Goal: Information Seeking & Learning: Check status

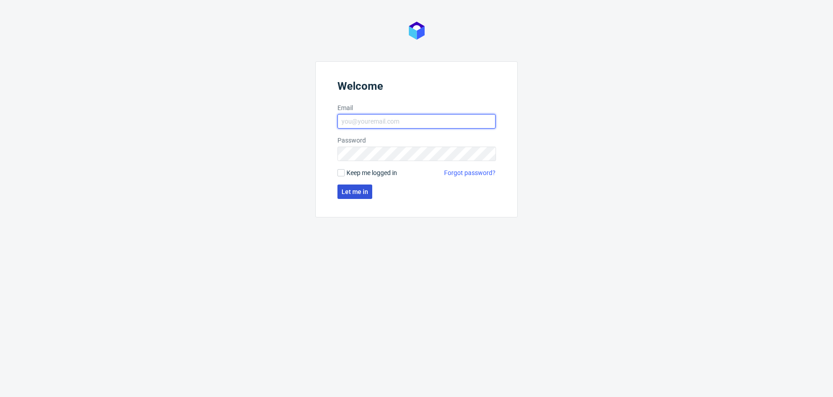
type input "[PERSON_NAME][EMAIL_ADDRESS][DOMAIN_NAME]"
click at [349, 189] on span "Let me in" at bounding box center [354, 192] width 27 height 6
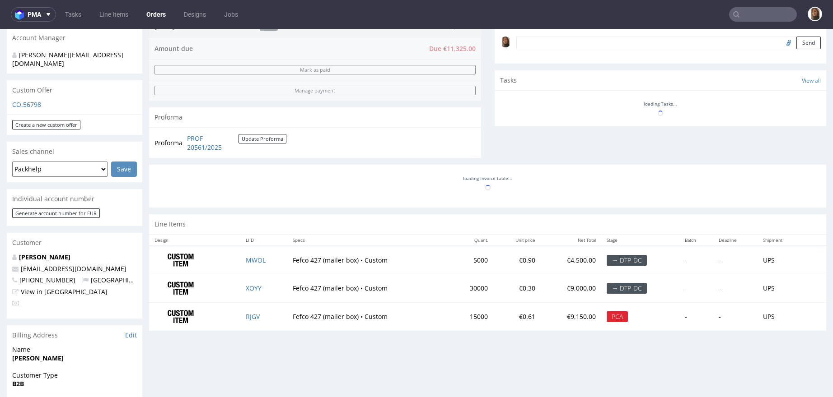
scroll to position [324, 0]
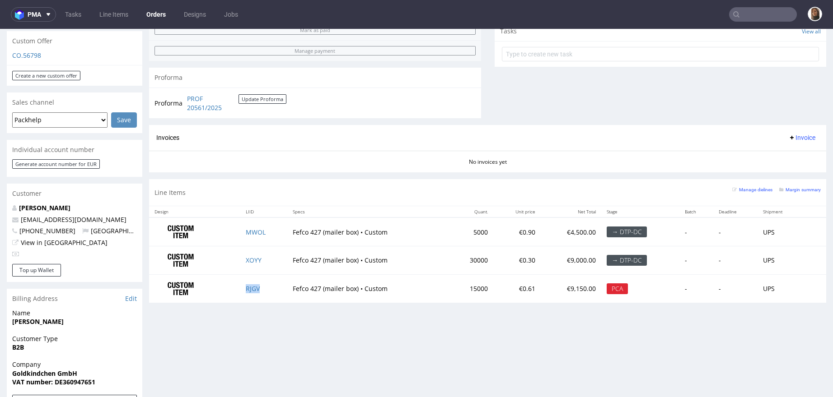
click at [244, 291] on td "RJGV" at bounding box center [263, 289] width 47 height 28
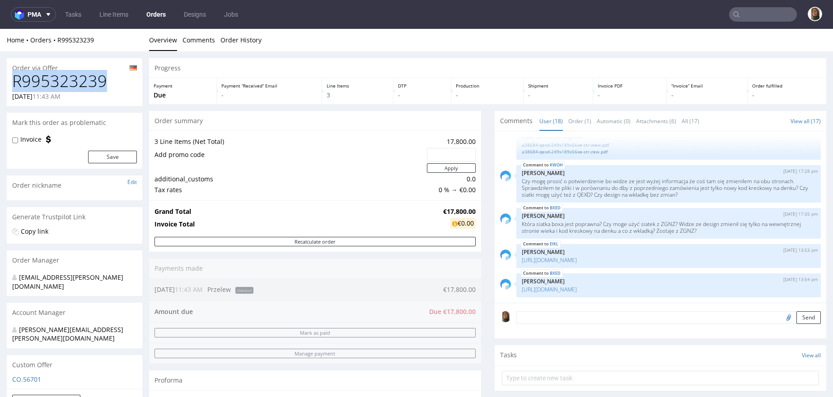
drag, startPoint x: 107, startPoint y: 79, endPoint x: -15, endPoint y: 79, distance: 122.8
copy h1 "R995323239"
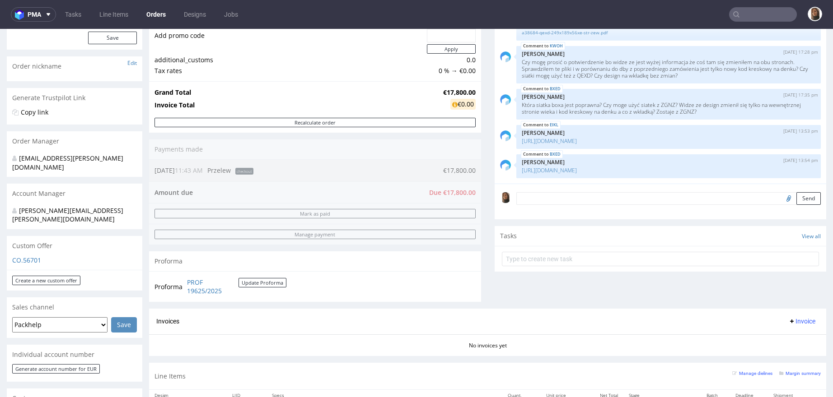
scroll to position [293, 0]
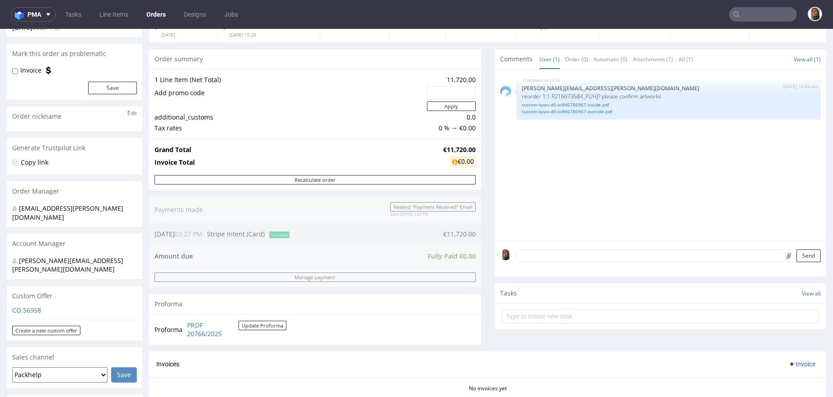
scroll to position [182, 0]
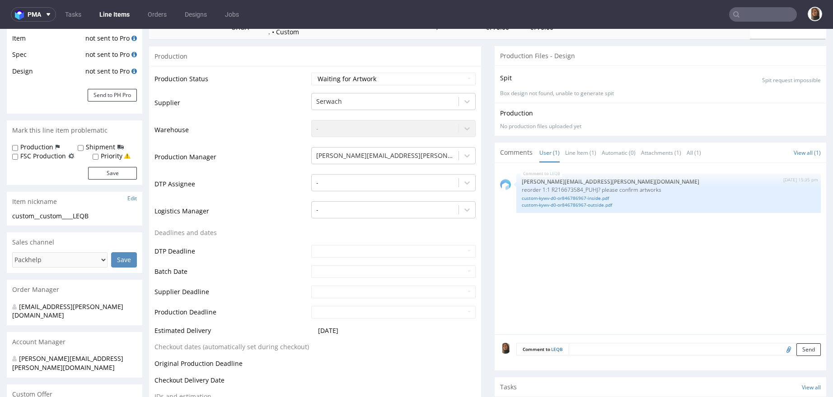
scroll to position [218, 0]
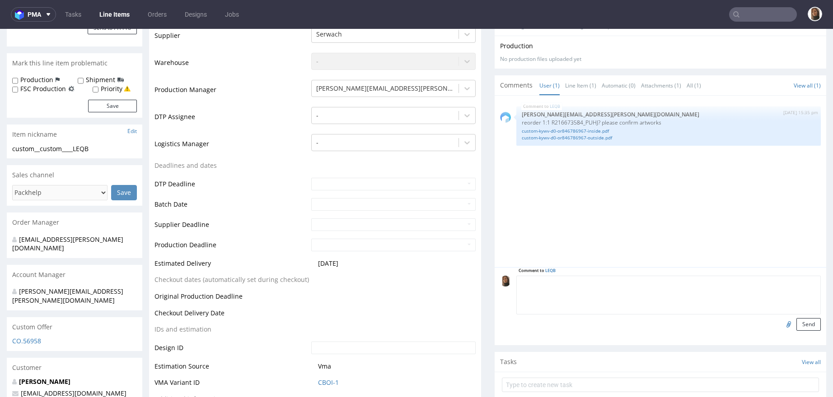
click at [577, 277] on textarea at bounding box center [668, 295] width 305 height 39
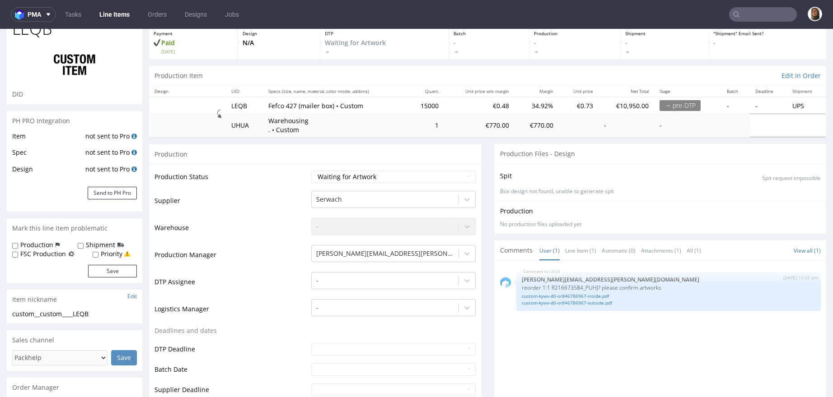
scroll to position [0, 0]
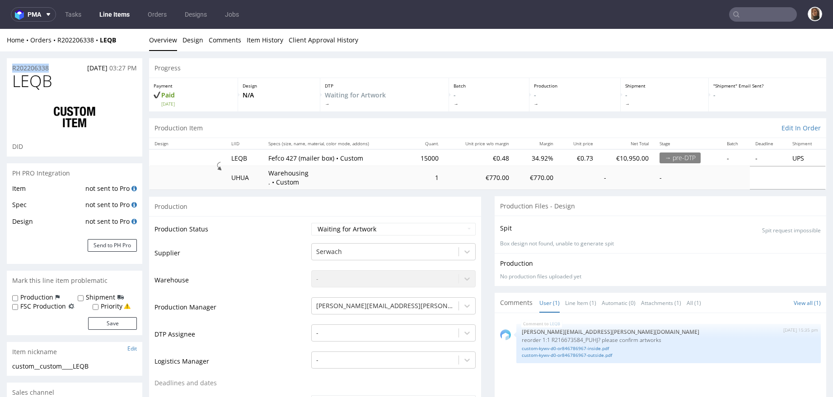
drag, startPoint x: 61, startPoint y: 69, endPoint x: 1, endPoint y: 69, distance: 60.1
copy p "R202206338"
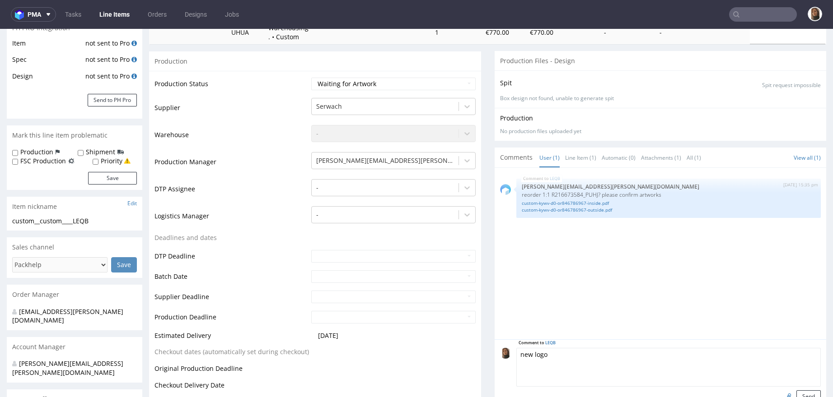
scroll to position [201, 0]
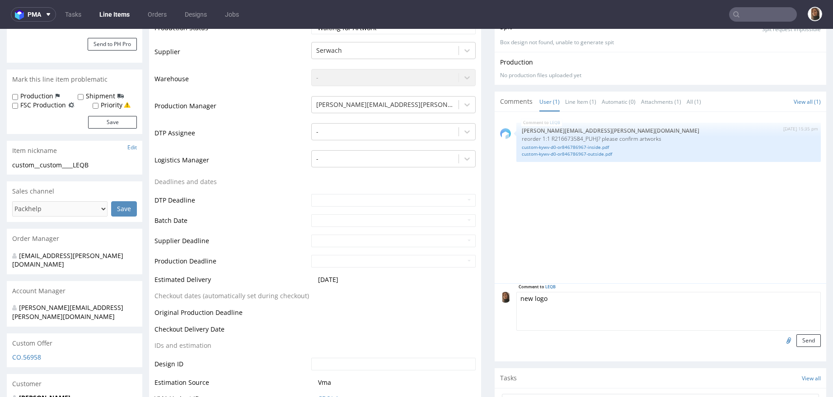
drag, startPoint x: 559, startPoint y: 300, endPoint x: 462, endPoint y: 300, distance: 97.5
paste textarea "15 000 x KYWV +nowe logo!! magazynowanie: wysyłka 7000 szt. od razu, a 8000 szt…"
drag, startPoint x: 530, startPoint y: 298, endPoint x: 489, endPoint y: 298, distance: 41.1
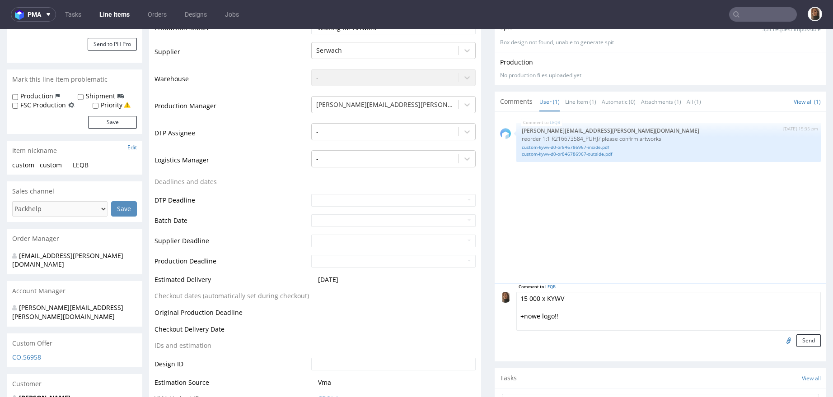
click at [494, 298] on div "Comment to LEQB 15 000 x KYWV +nowe logo!! magazynowanie: wysyłka 7000 szt. od …" at bounding box center [660, 323] width 332 height 78
drag, startPoint x: 514, startPoint y: 317, endPoint x: 506, endPoint y: 302, distance: 17.0
click at [506, 302] on div "Comment to LEQB 15 000 x KYWV +nowe logo!! magazynowanie: wysyłka 7000 szt. od …" at bounding box center [660, 319] width 321 height 55
drag, startPoint x: 530, startPoint y: 298, endPoint x: 493, endPoint y: 298, distance: 36.6
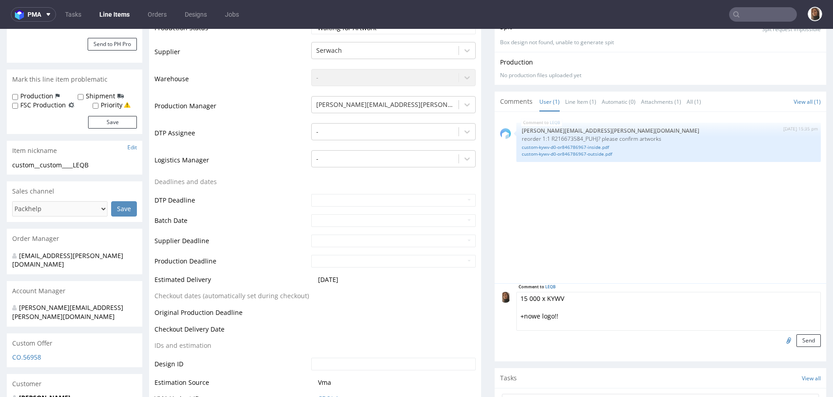
click at [500, 298] on div "Comment to LEQB 15 000 x KYWV +nowe logo!! magazynowanie: wysyłka 7000 szt. od …" at bounding box center [660, 319] width 321 height 55
click at [557, 296] on textarea "prawie reorder x KYWV +nowe logo!! magazynowanie: wysyłka 7000 szt. od razu, a …" at bounding box center [668, 311] width 305 height 39
click at [516, 315] on textarea "prawie reorder KYWV +nowe logo!! magazynowanie: wysyłka 7000 szt. od razu, a 80…" at bounding box center [668, 311] width 305 height 39
drag, startPoint x: 511, startPoint y: 315, endPoint x: 610, endPoint y: 388, distance: 123.0
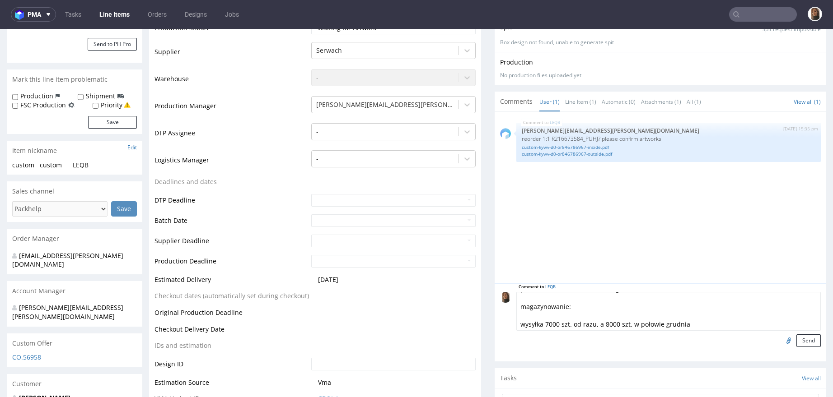
type textarea "prawie reorder KYWV + nowe logo!!"
click at [781, 337] on input "file" at bounding box center [787, 341] width 13 height 12
type input "C:\fakepath\New-Design-Logo (1).ai"
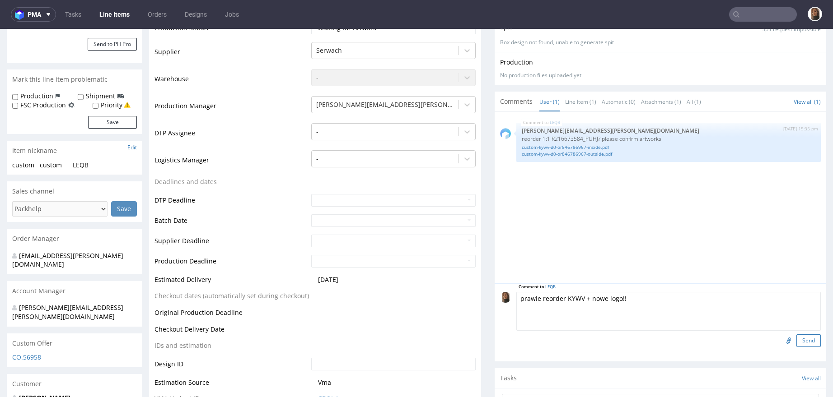
click at [796, 343] on button "Send" at bounding box center [808, 341] width 24 height 13
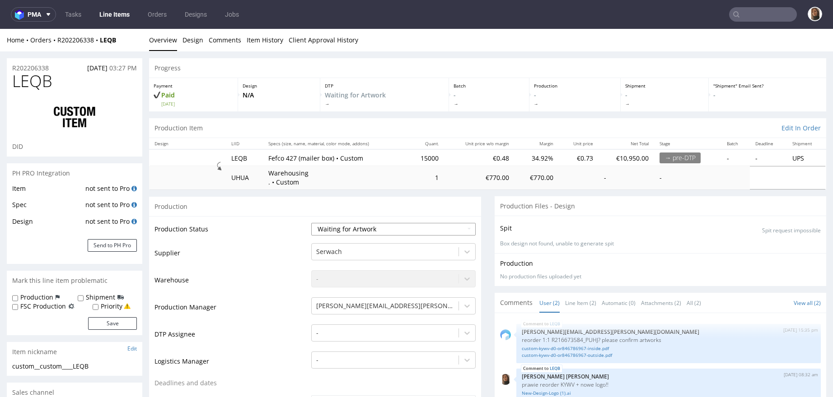
click at [393, 224] on select "Waiting for Artwork Waiting for Diecut Waiting for Mockup Waiting for DTP Waiti…" at bounding box center [393, 229] width 164 height 13
select select "dtp_waiting_for_check"
click at [311, 223] on select "Waiting for Artwork Waiting for Diecut Waiting for Mockup Waiting for DTP Waiti…" at bounding box center [393, 229] width 164 height 13
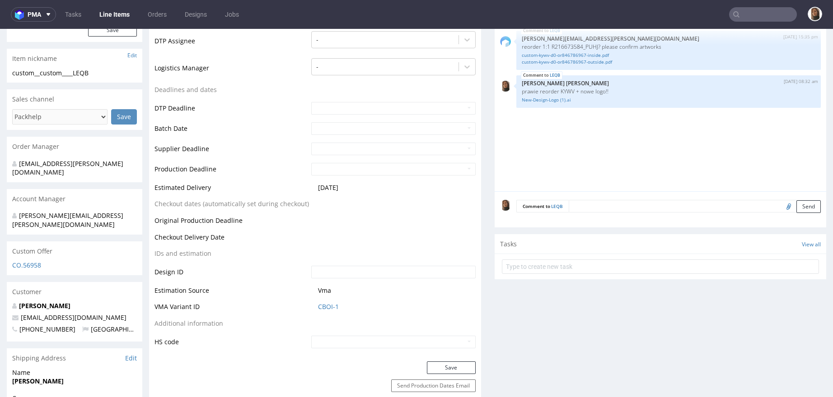
scroll to position [299, 0]
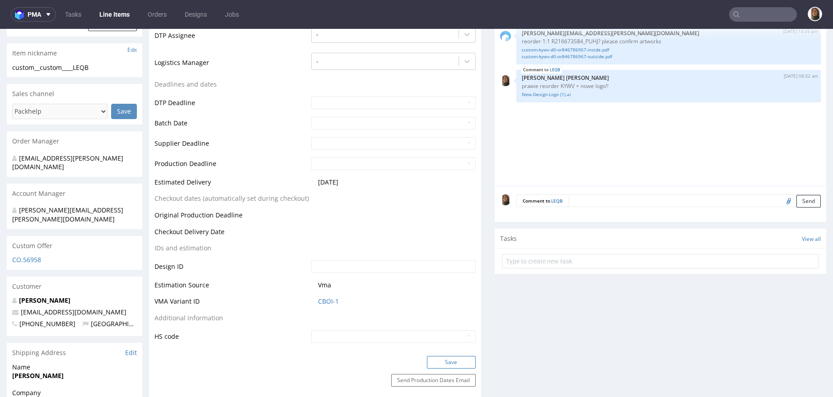
click at [445, 359] on button "Save" at bounding box center [451, 362] width 49 height 13
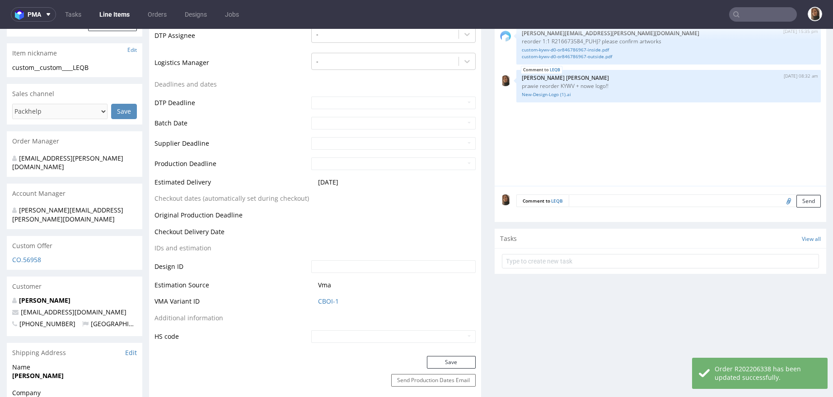
scroll to position [0, 0]
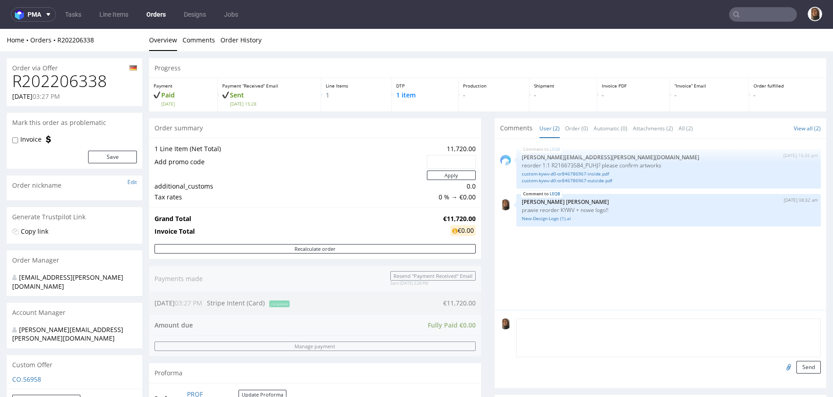
click at [552, 326] on textarea at bounding box center [668, 338] width 305 height 39
paste textarea "magazynowanie: wysyłka 7000 szt. od razu, a 8000 szt. w połowie grudnia"
click at [516, 342] on textarea "magazynowanie: wysyłka 7000 szt. od razu, a 8000 szt. w połowie grudnia" at bounding box center [668, 338] width 305 height 39
click at [586, 332] on textarea "magazynowanie: wysyłka 7000 szt. od razu, a 8000 szt. w połowie grudnia" at bounding box center [668, 338] width 305 height 39
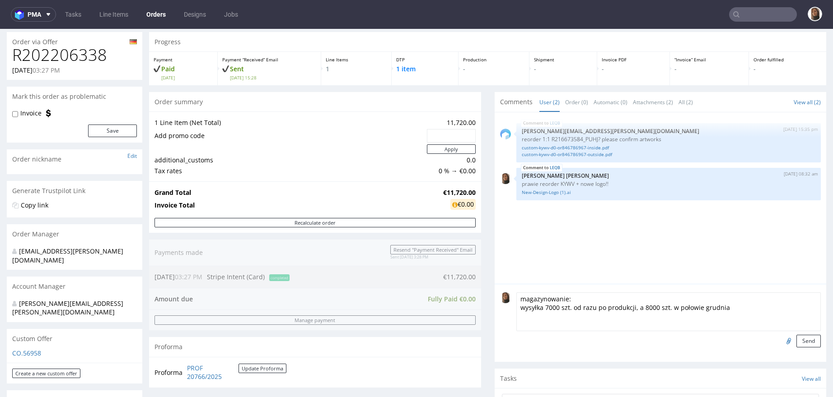
scroll to position [33, 0]
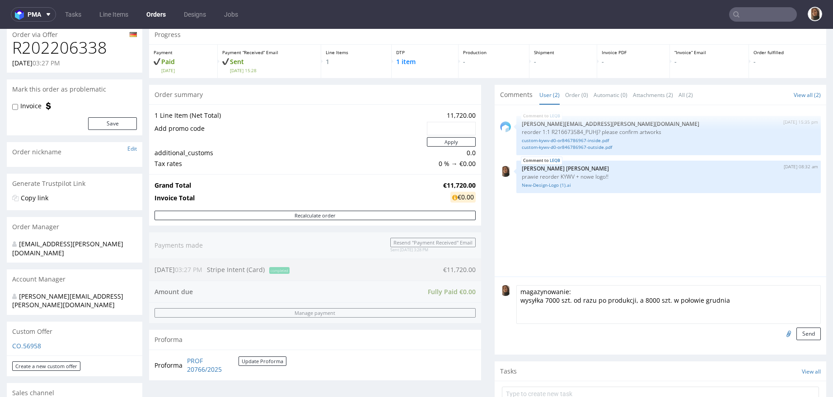
click at [663, 298] on textarea "magazynowanie: wysyłka 7000 szt. od razu po produkcji, a 8000 szt. w połowie gr…" at bounding box center [668, 304] width 305 height 39
type textarea "magazynowanie: wysyłka 7000 szt. od razu po produkcji, a 8000 szt. wysyłka w po…"
click at [796, 329] on button "Send" at bounding box center [808, 334] width 24 height 13
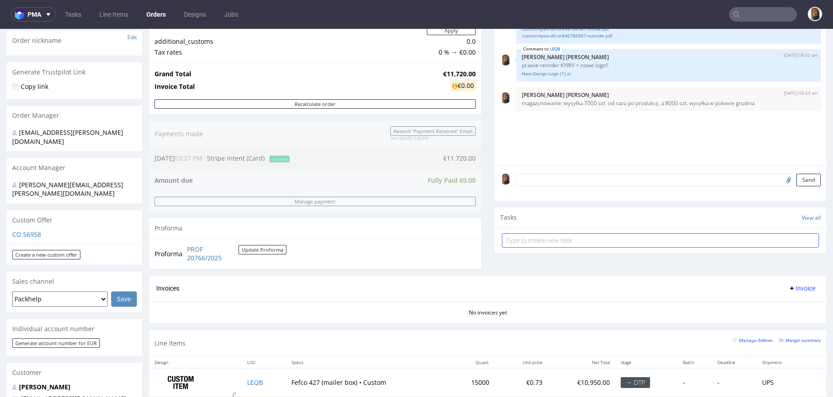
scroll to position [0, 0]
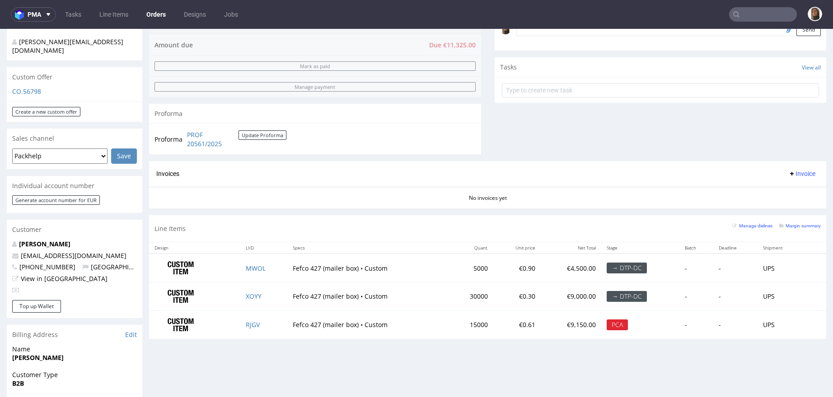
scroll to position [290, 0]
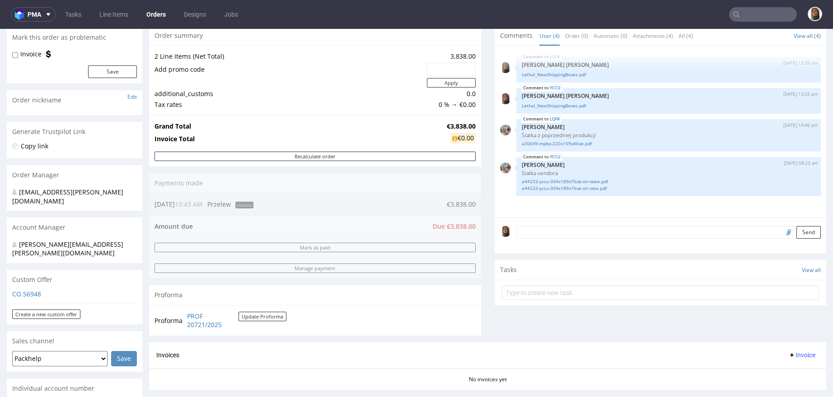
scroll to position [85, 0]
click at [570, 148] on div "LQIN [DATE] 14:46 pm [PERSON_NAME] z poprzedniej produkcji a30649-mpbx-220x159x…" at bounding box center [668, 136] width 305 height 33
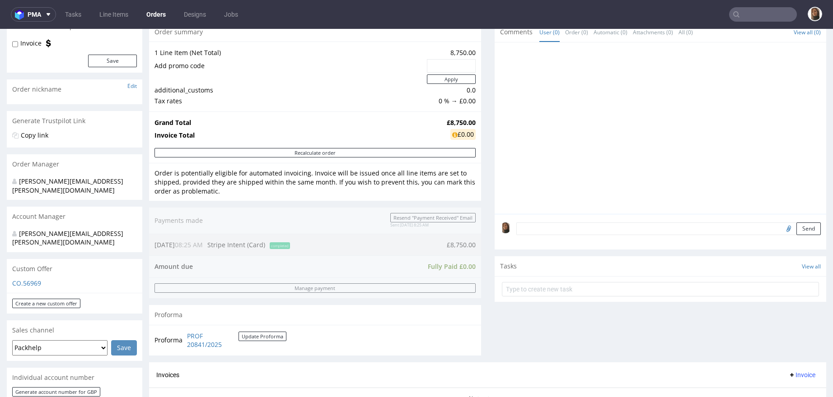
scroll to position [268, 0]
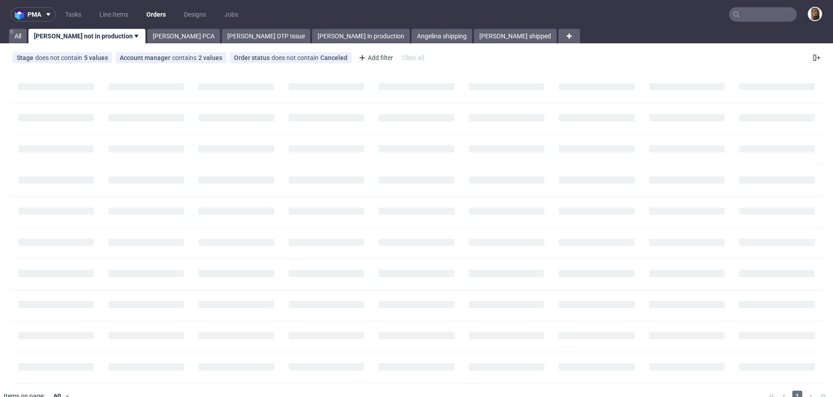
click at [773, 19] on input "text" at bounding box center [763, 14] width 68 height 14
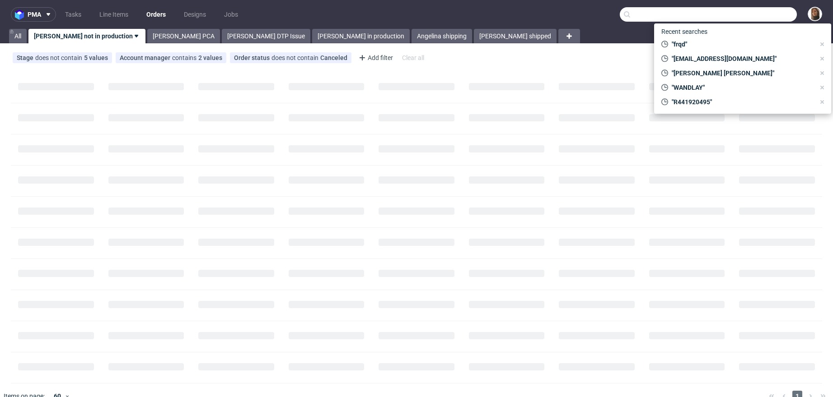
paste input "sweetspotkaffee.de"
type input "sweetspotkaffee.de"
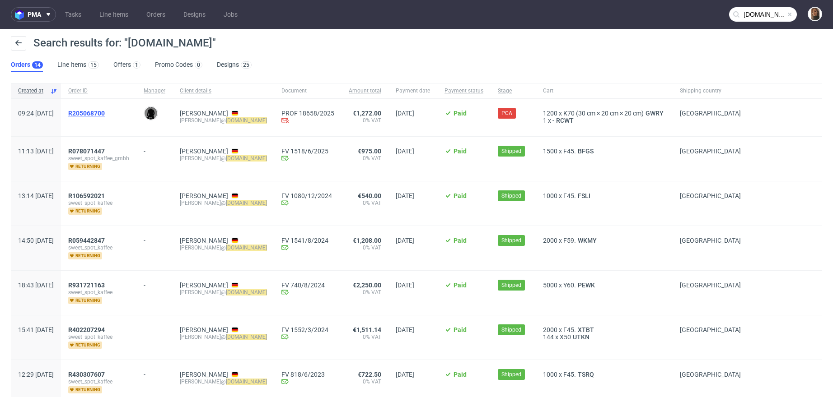
click at [105, 116] on span "R205068700" at bounding box center [86, 113] width 37 height 7
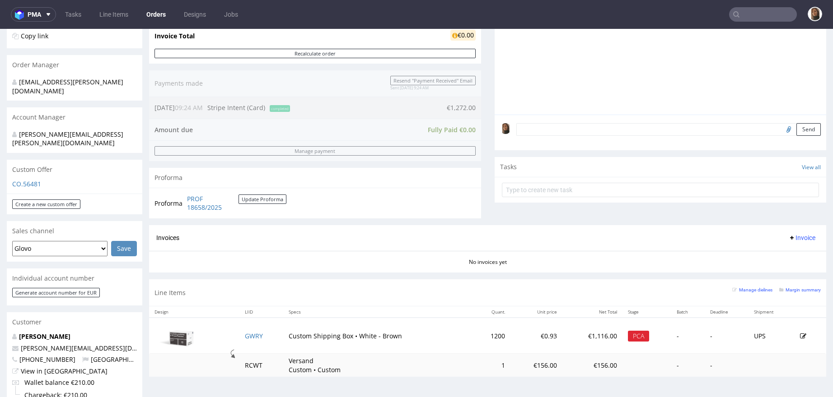
scroll to position [358, 0]
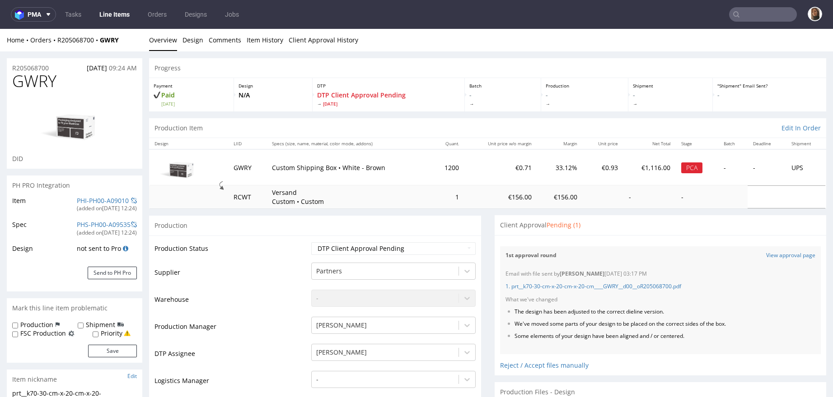
click at [494, 285] on div "Files for the Client Choose file What we've changed Create message I know e-mai…" at bounding box center [660, 305] width 332 height 140
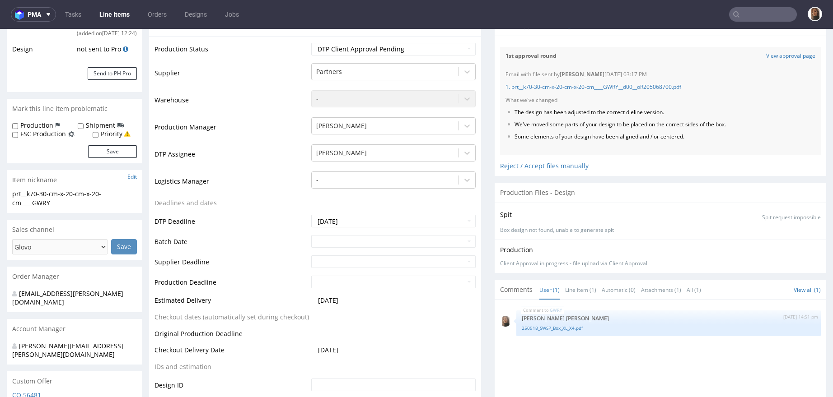
scroll to position [210, 0]
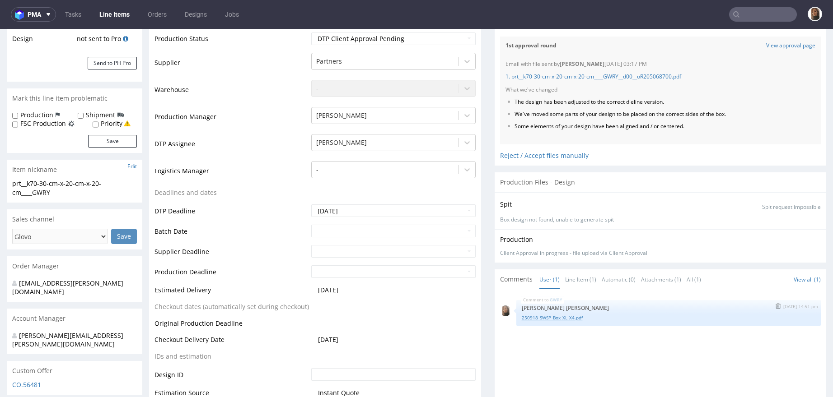
click at [530, 318] on link "250918_SWSP_Box_XL_X4.pdf" at bounding box center [669, 318] width 294 height 7
click at [615, 80] on div "1. prt__k70-30-cm-x-20-cm-x-20-cm____GWRY__d00__oR205068700.pdf" at bounding box center [660, 77] width 310 height 19
click at [615, 77] on link "1. prt__k70-30-cm-x-20-cm-x-20-cm____GWRY__d00__oR205068700.pdf" at bounding box center [593, 77] width 176 height 8
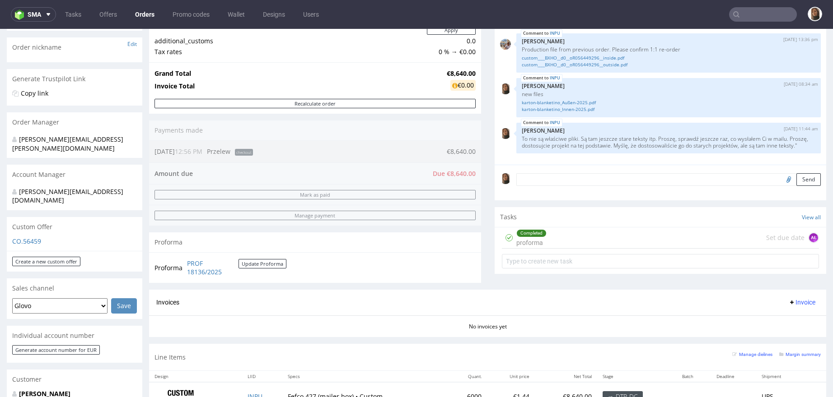
scroll to position [358, 0]
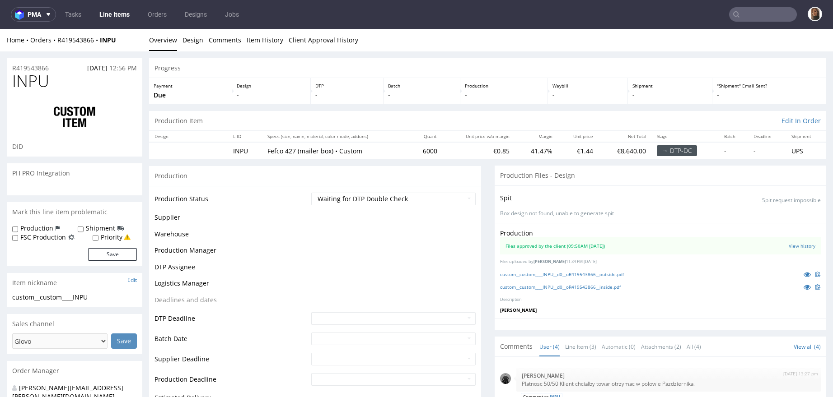
scroll to position [1, 0]
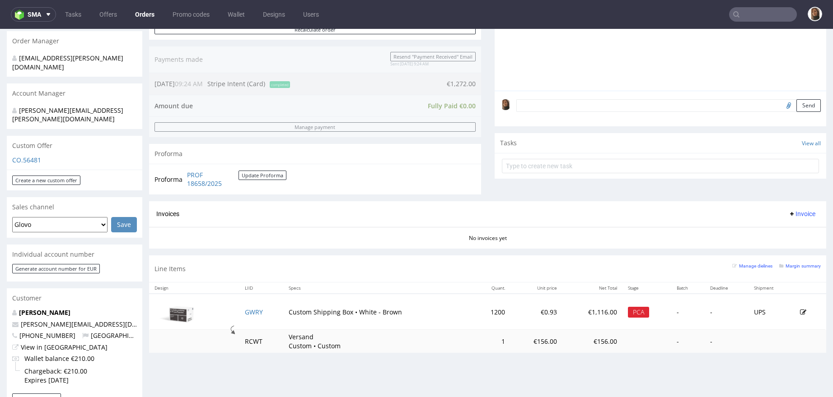
scroll to position [234, 0]
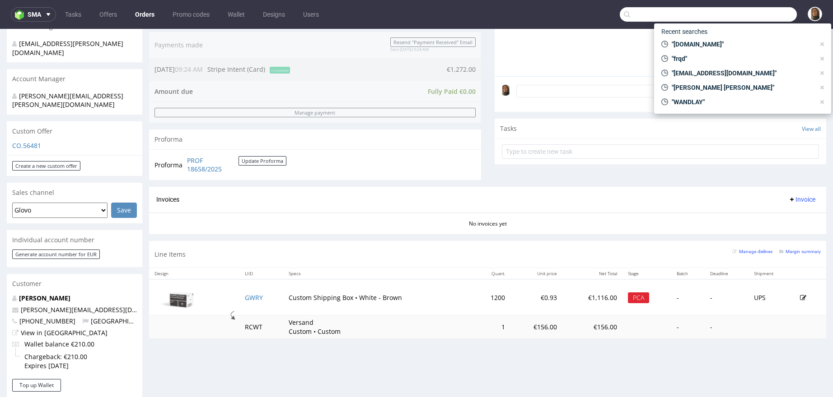
click at [748, 19] on input "text" at bounding box center [707, 14] width 177 height 14
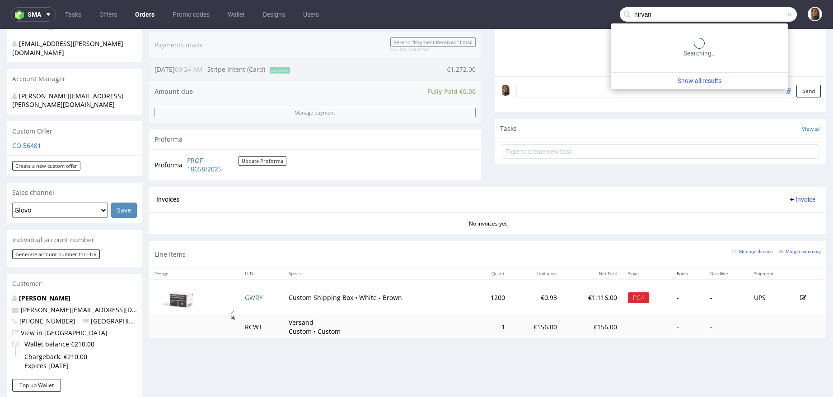
type input "nirvan"
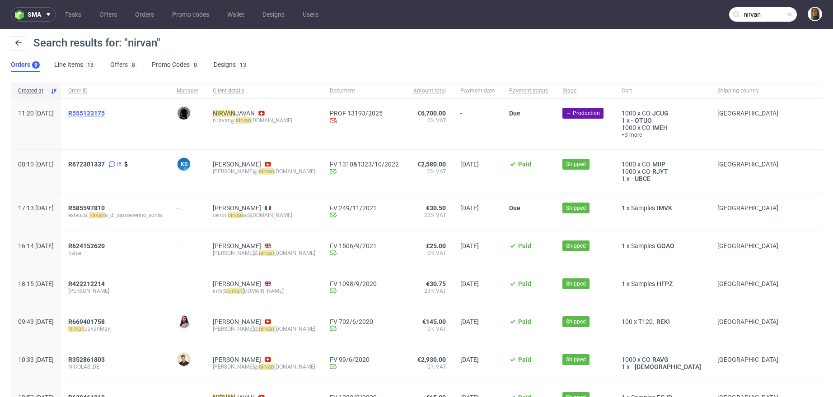
click at [105, 114] on span "R555123175" at bounding box center [86, 113] width 37 height 7
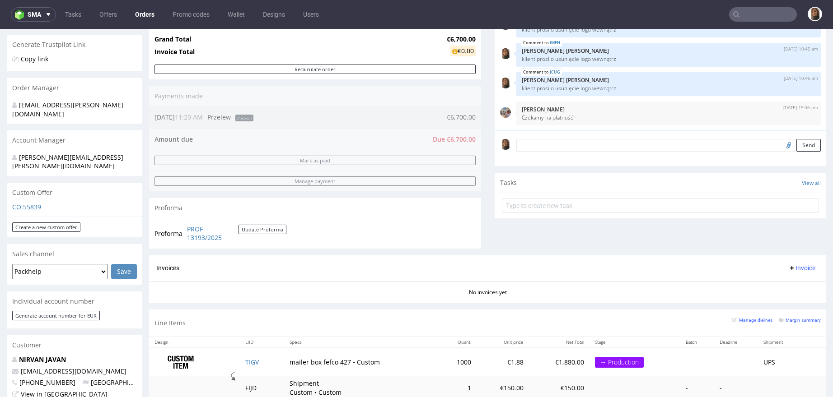
scroll to position [188, 0]
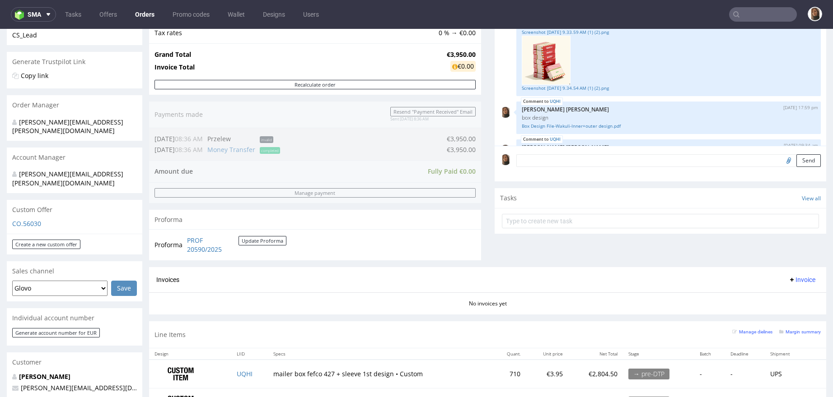
scroll to position [250, 0]
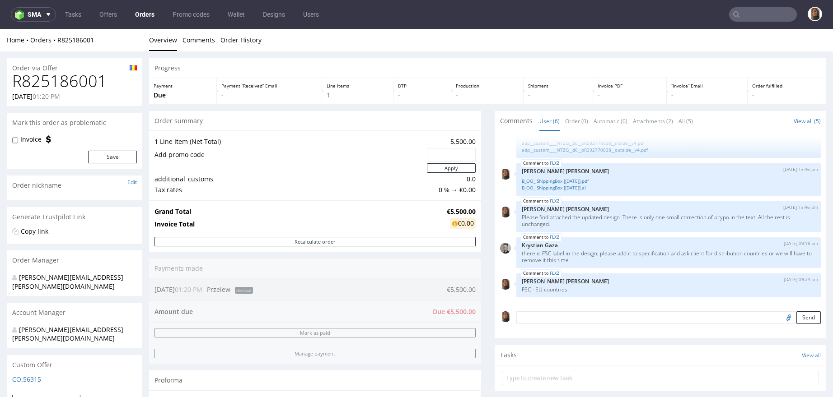
scroll to position [295, 0]
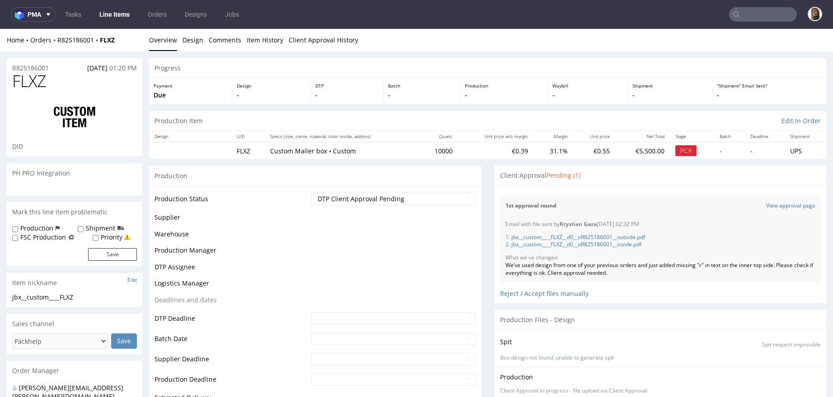
scroll to position [60, 0]
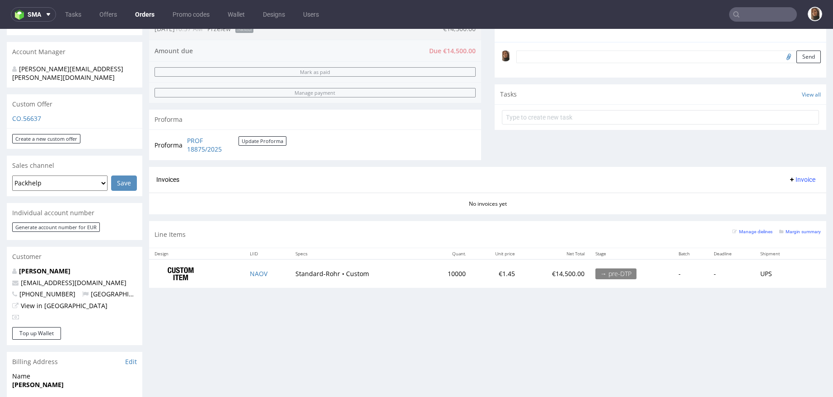
scroll to position [326, 0]
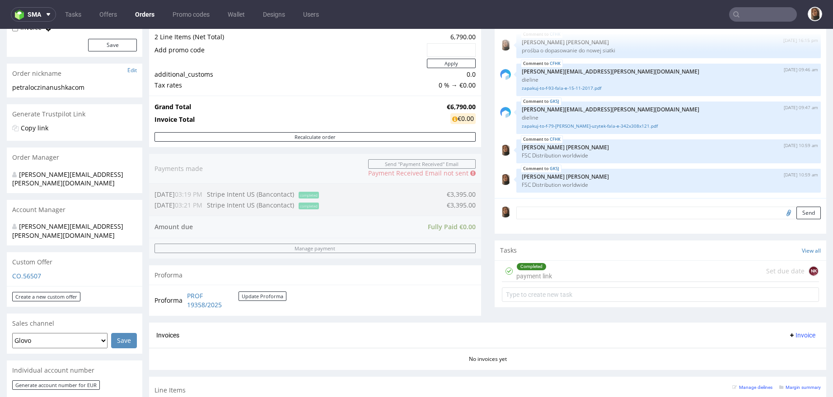
scroll to position [250, 0]
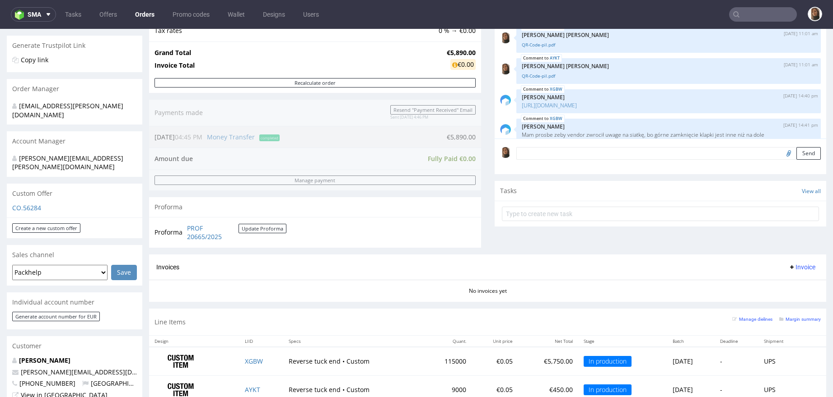
scroll to position [237, 0]
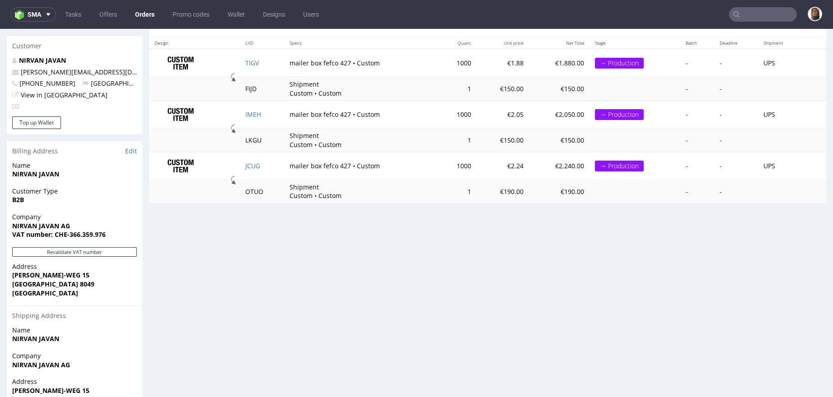
scroll to position [336, 0]
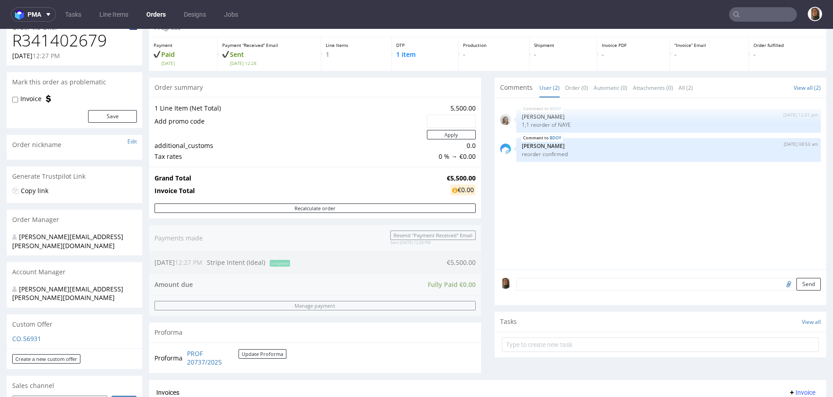
scroll to position [7, 0]
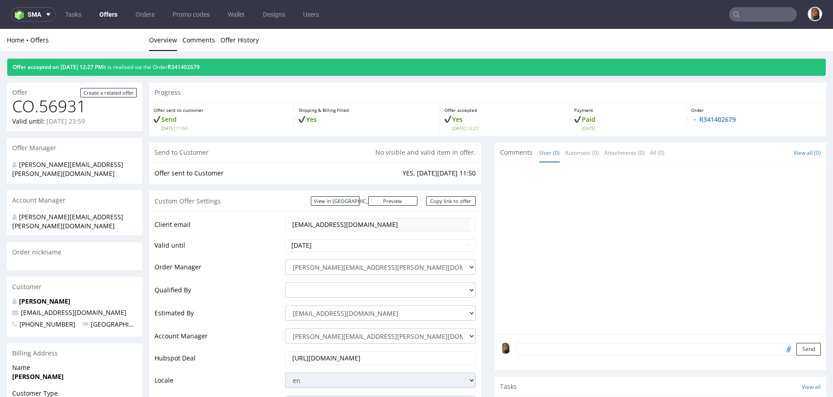
scroll to position [94, 0]
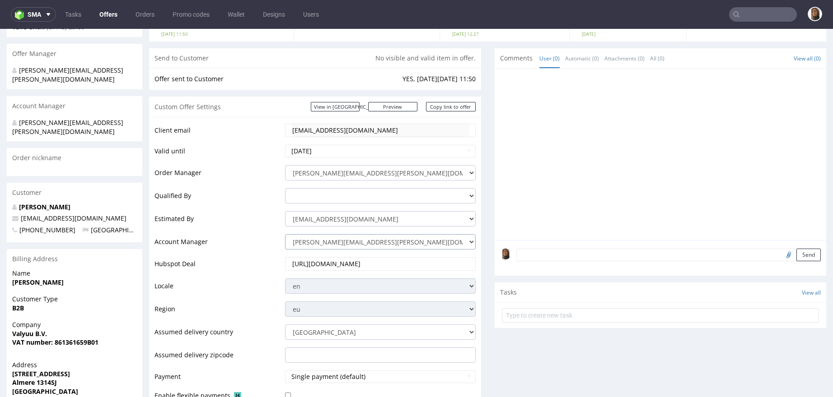
click at [323, 240] on select "angelina.marc@packhelp.com adrian.margula@packhelp.com alex.lemee@packhelp.com …" at bounding box center [380, 241] width 190 height 15
select select "20839025"
click at [285, 234] on select "angelina.marc@packhelp.com adrian.margula@packhelp.com alex.lemee@packhelp.com …" at bounding box center [380, 241] width 190 height 15
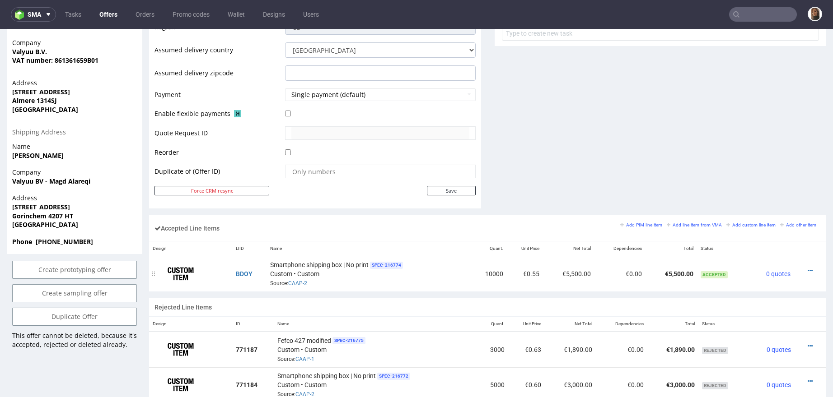
scroll to position [406, 0]
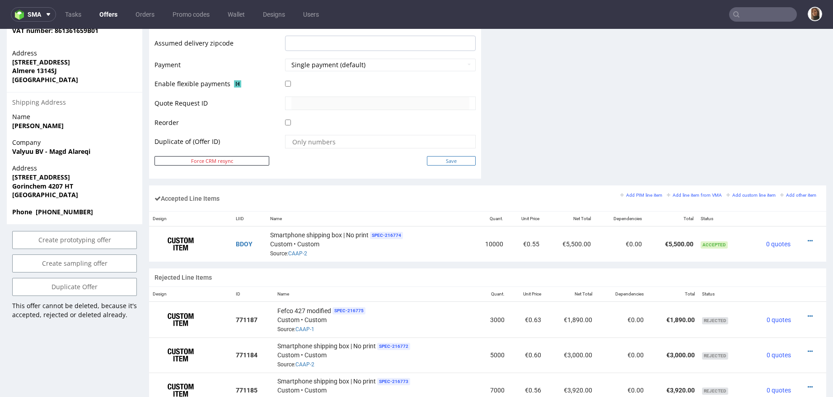
click at [442, 160] on input "Save" at bounding box center [451, 160] width 49 height 9
type input "In progress..."
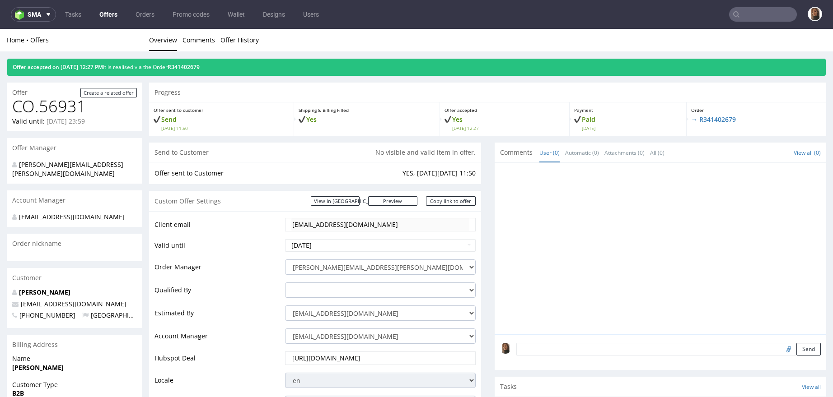
scroll to position [0, 0]
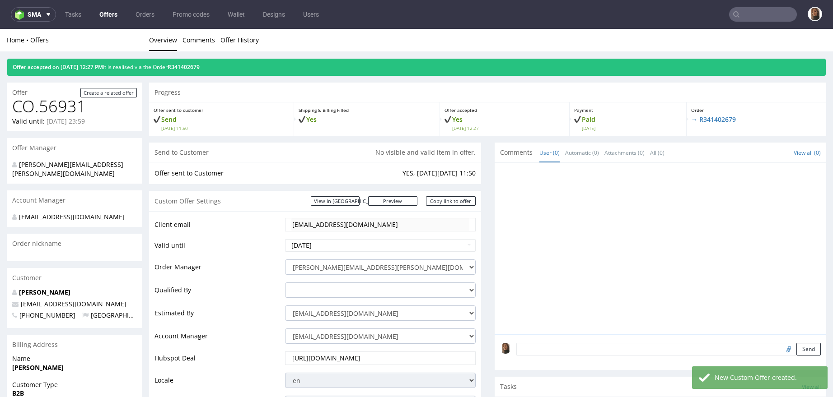
click at [238, 64] on div "Offer accepted on 26.09.2025 12:27 PM It is realised via the Order R341402679" at bounding box center [416, 67] width 818 height 17
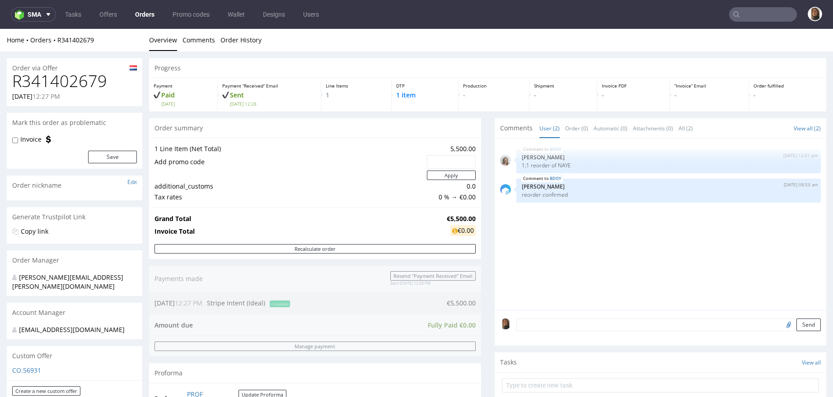
click at [70, 74] on h1 "R341402679" at bounding box center [74, 81] width 125 height 18
copy h1 "R341402679"
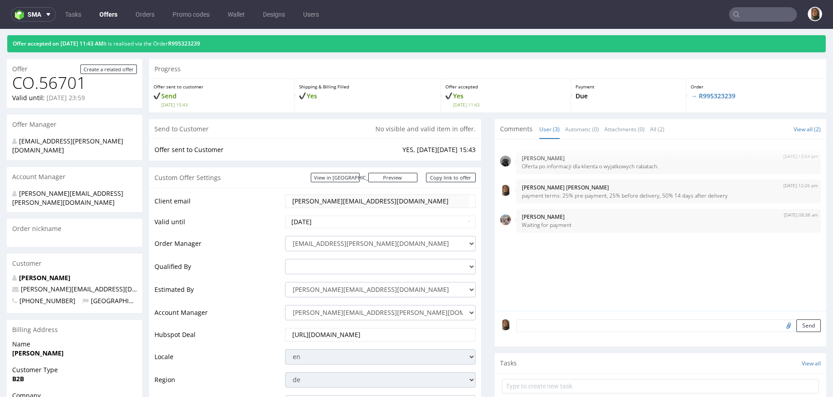
scroll to position [22, 0]
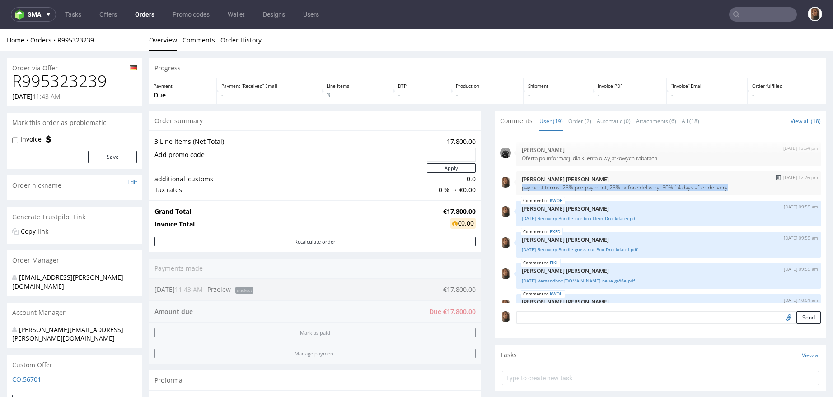
drag, startPoint x: 512, startPoint y: 187, endPoint x: 722, endPoint y: 187, distance: 210.0
click at [722, 187] on p "payment terms: 25% pre-payment, 25% before delivery, 50% 14 days after delivery" at bounding box center [669, 187] width 294 height 7
copy p "payment terms: 25% pre-payment, 25% before delivery, 50% 14 days after delivery"
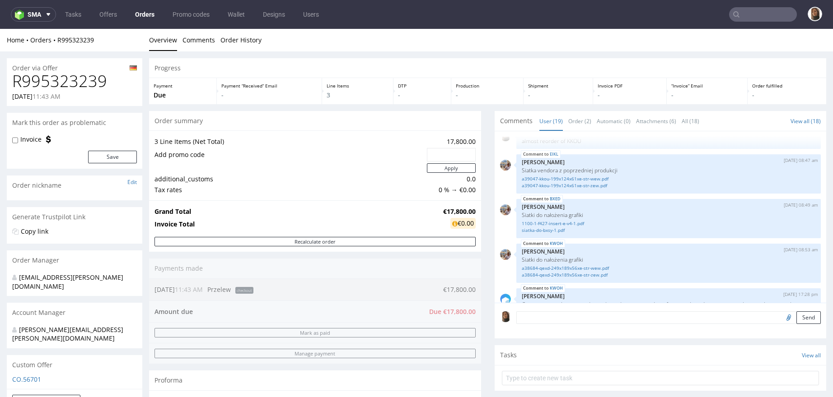
scroll to position [482, 0]
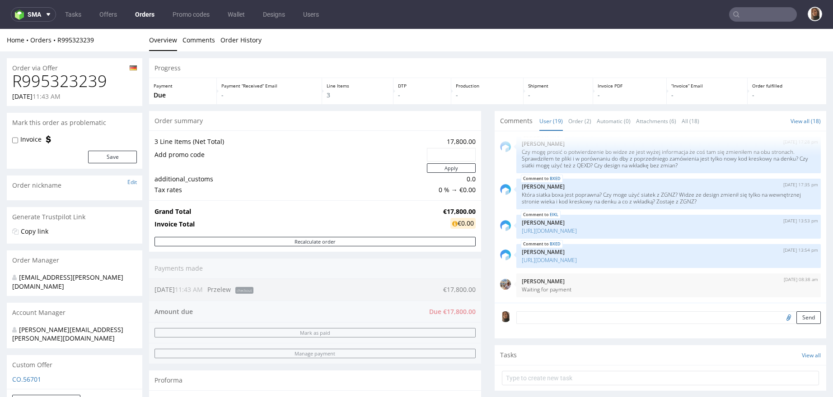
click at [613, 309] on div "Send" at bounding box center [660, 321] width 332 height 36
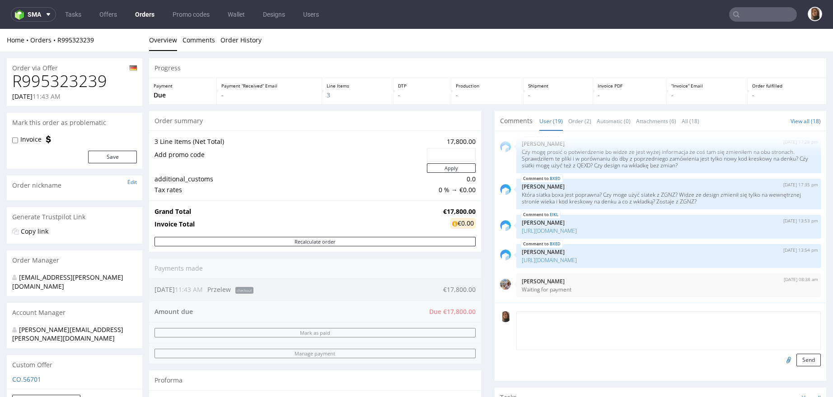
click at [613, 318] on textarea at bounding box center [668, 331] width 305 height 39
paste textarea "payment terms: 25% pre-payment, 25% before delivery, 50% 14 days after delivery"
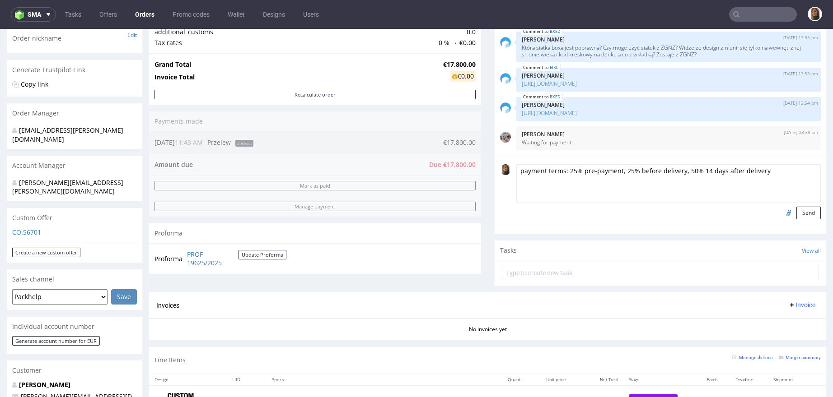
scroll to position [129, 0]
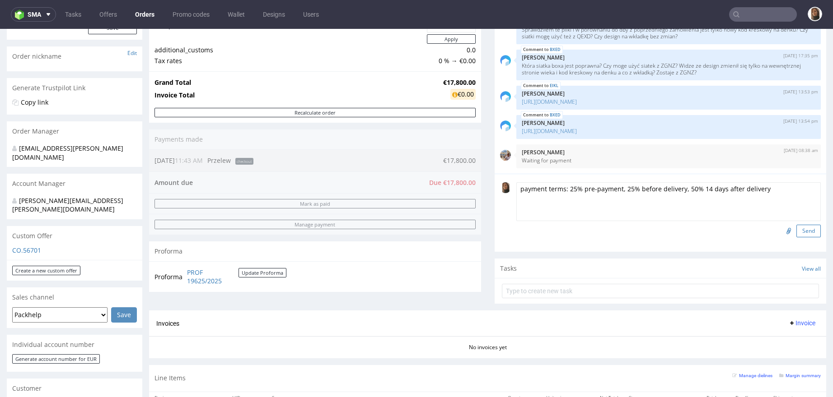
type textarea "payment terms: 25% pre-payment, 25% before delivery, 50% 14 days after delivery"
click at [796, 230] on button "Send" at bounding box center [808, 231] width 24 height 13
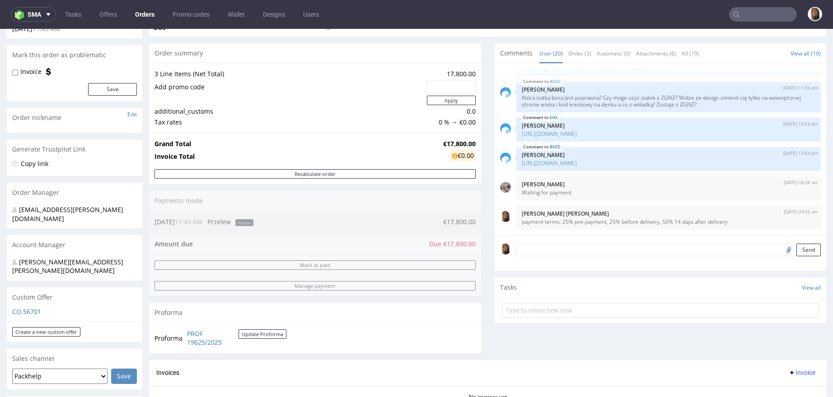
scroll to position [200, 0]
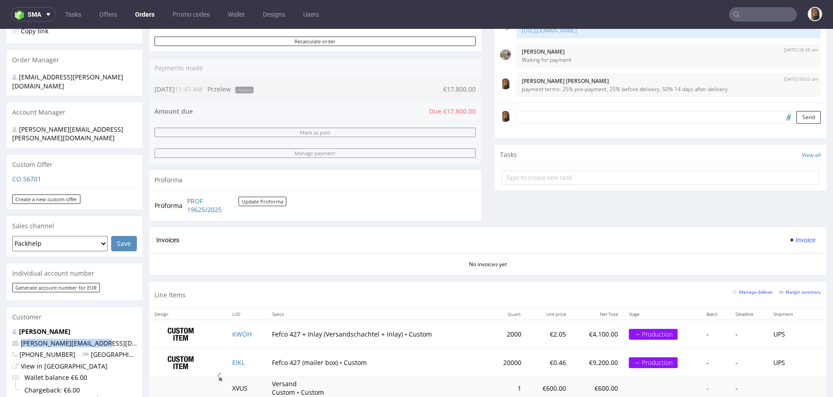
drag, startPoint x: 107, startPoint y: 326, endPoint x: 10, endPoint y: 326, distance: 96.6
click at [10, 327] on div "Simon Zweigler simon@organic-future.com +4915775787842 Germany View in Hubspot …" at bounding box center [74, 369] width 135 height 85
copy span "simon@organic-future.com"
drag, startPoint x: 554, startPoint y: 90, endPoint x: 777, endPoint y: 90, distance: 223.5
click at [777, 90] on p "payment terms: 25% pre-payment, 25% before delivery, 50% 14 days after delivery" at bounding box center [669, 89] width 294 height 7
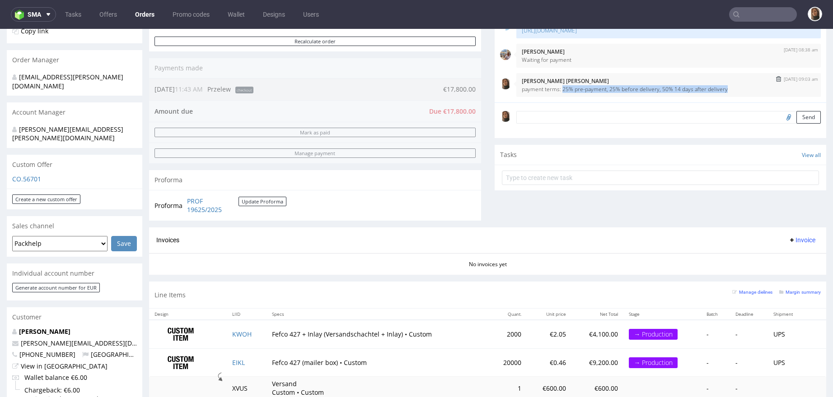
copy p "25% pre-payment, 25% before delivery, 50% 14 days after delivery"
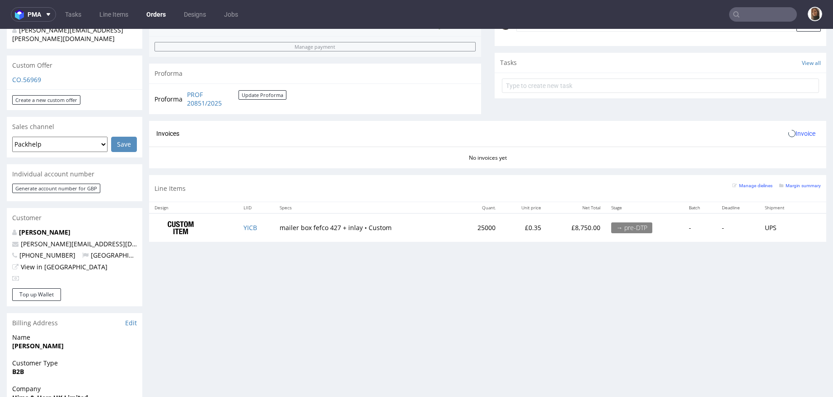
scroll to position [327, 0]
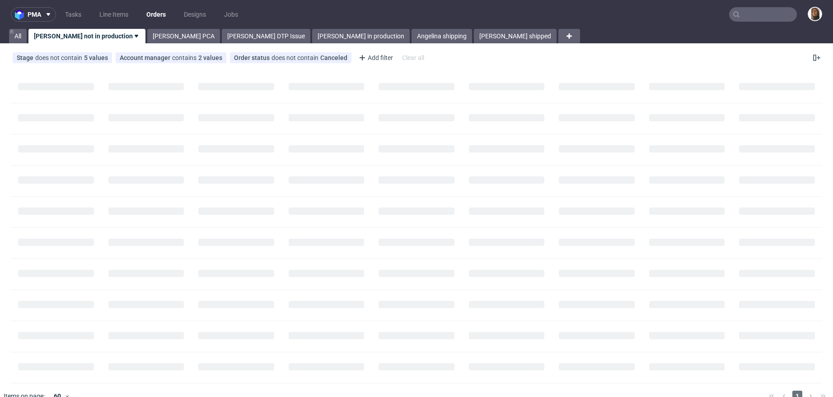
click at [772, 12] on input "text" at bounding box center [763, 14] width 68 height 14
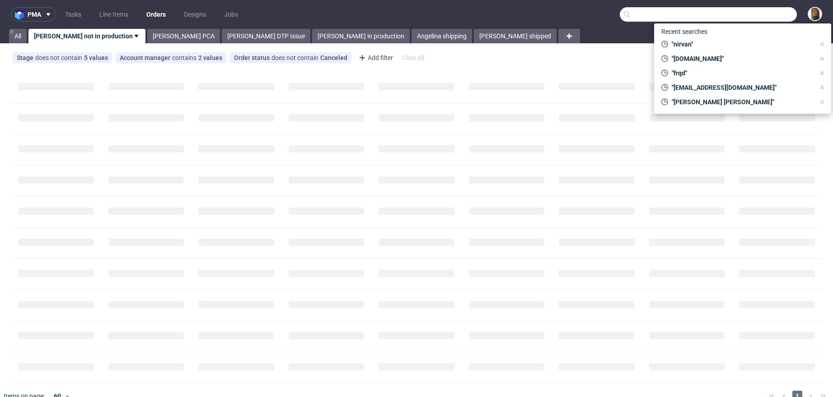
paste input "R489033757"
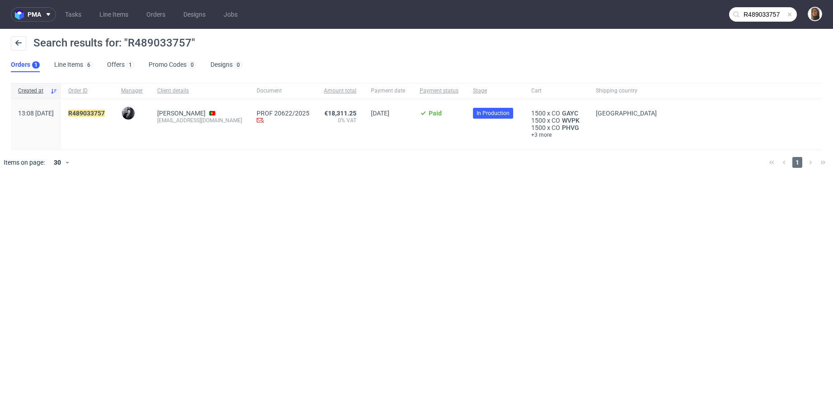
click at [761, 19] on input "R489033757" at bounding box center [763, 14] width 68 height 14
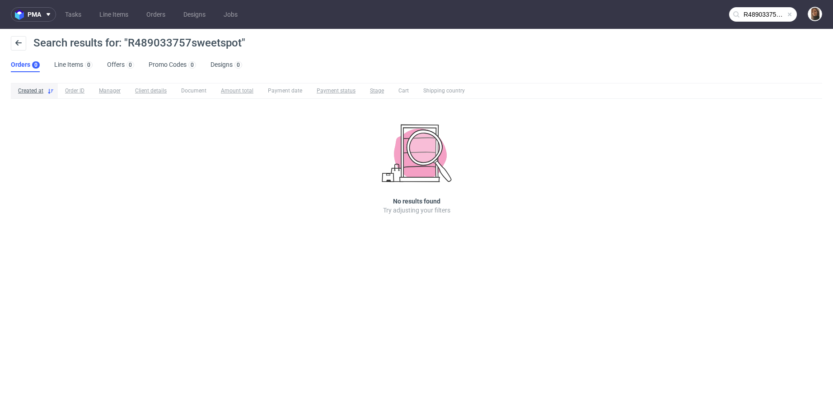
click at [757, 16] on input "R489033757sweetspot" at bounding box center [763, 14] width 68 height 14
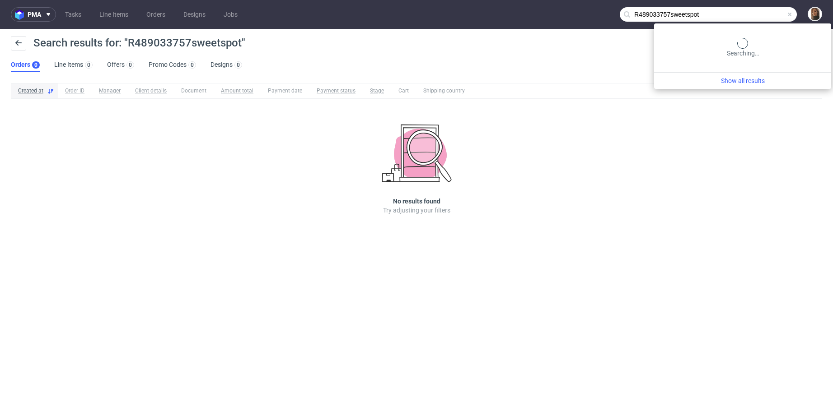
click at [757, 16] on input "R489033757sweetspot" at bounding box center [707, 14] width 177 height 14
type input "sweetspot"
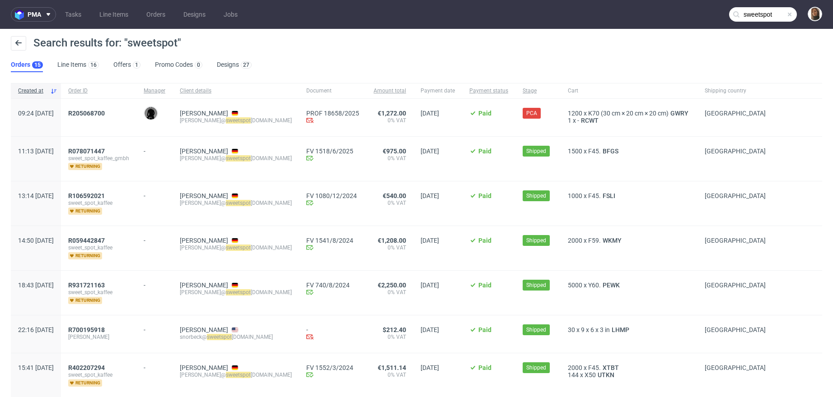
click at [93, 112] on div "R205068700" at bounding box center [98, 117] width 75 height 37
click at [105, 112] on span "R205068700" at bounding box center [86, 113] width 37 height 7
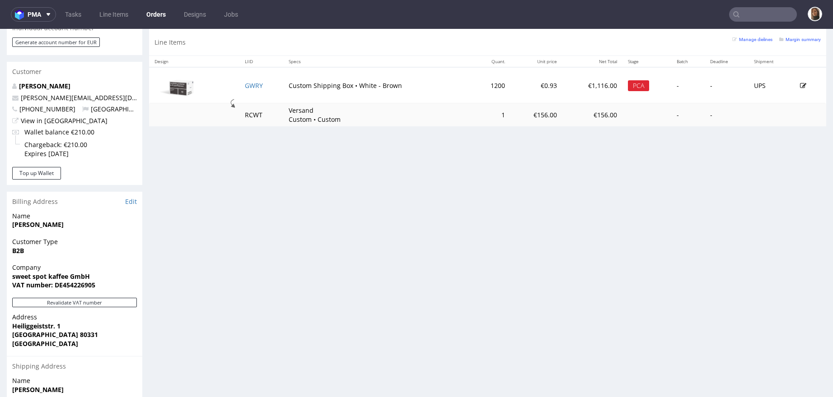
scroll to position [483, 0]
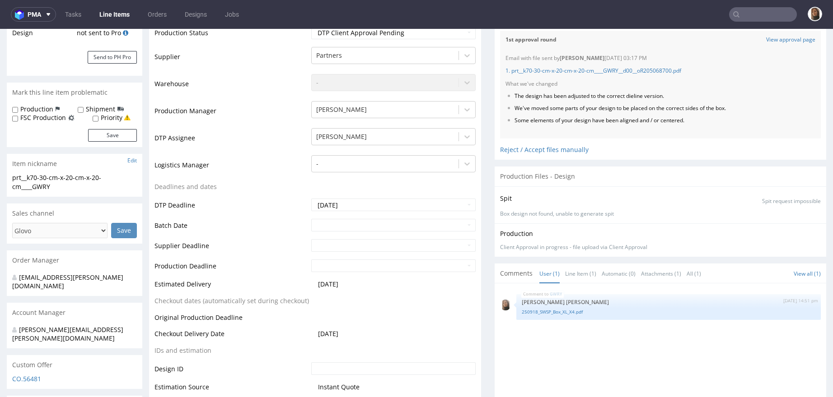
scroll to position [237, 0]
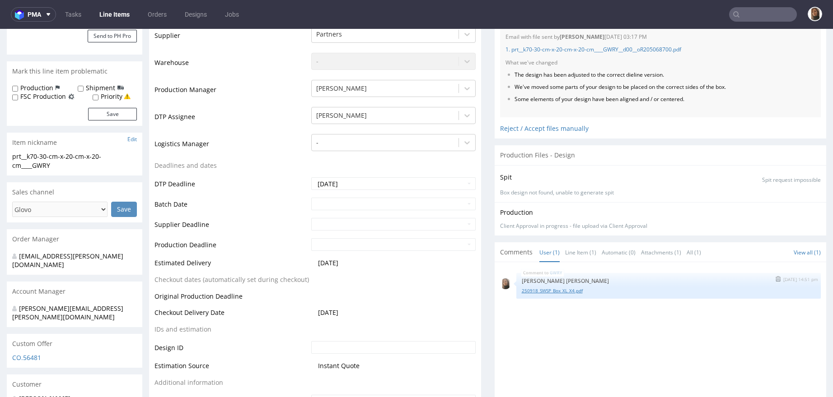
click at [567, 289] on link "250918_SWSP_Box_XL_X4.pdf" at bounding box center [669, 291] width 294 height 7
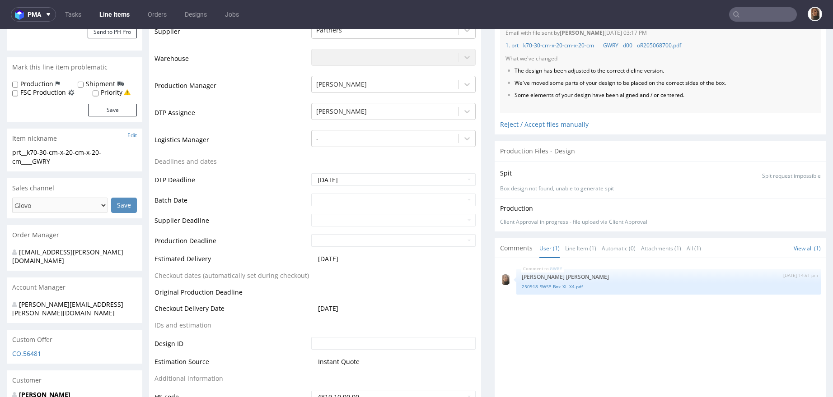
scroll to position [253, 0]
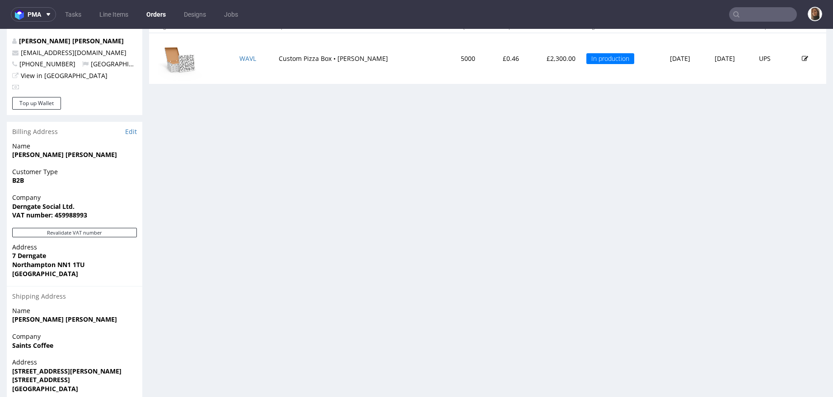
scroll to position [354, 0]
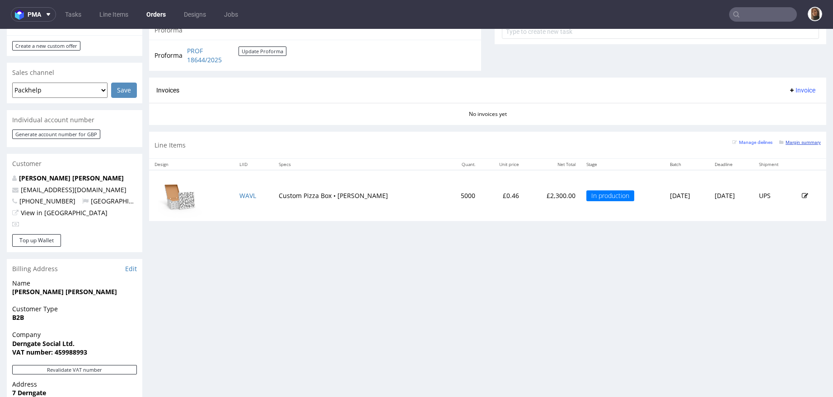
click at [784, 140] on small "Margin summary" at bounding box center [800, 142] width 42 height 5
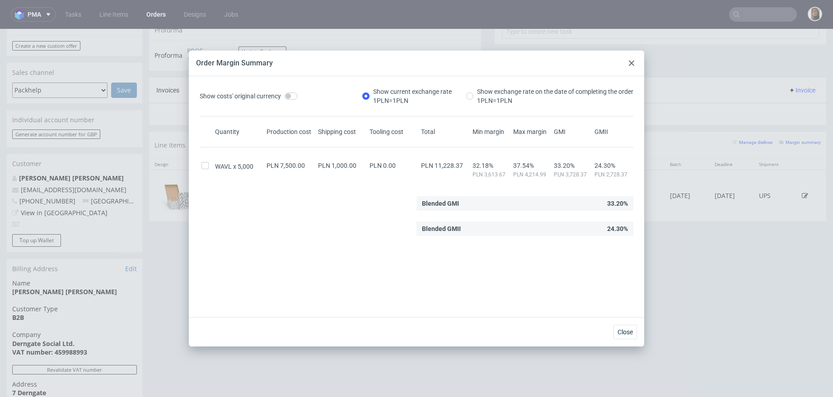
click at [632, 63] on icon at bounding box center [631, 63] width 5 height 5
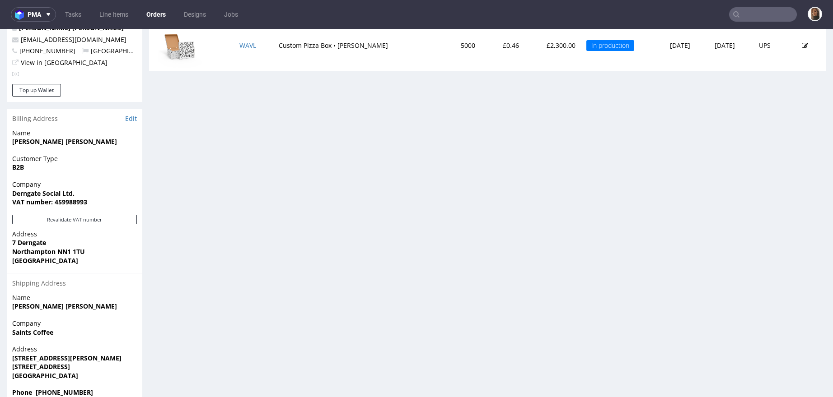
scroll to position [506, 0]
click at [36, 136] on strong "[PERSON_NAME] [PERSON_NAME]" at bounding box center [64, 140] width 105 height 9
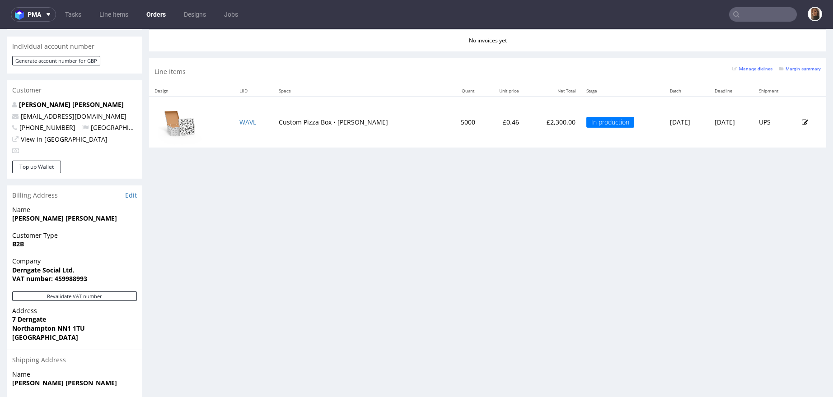
scroll to position [357, 0]
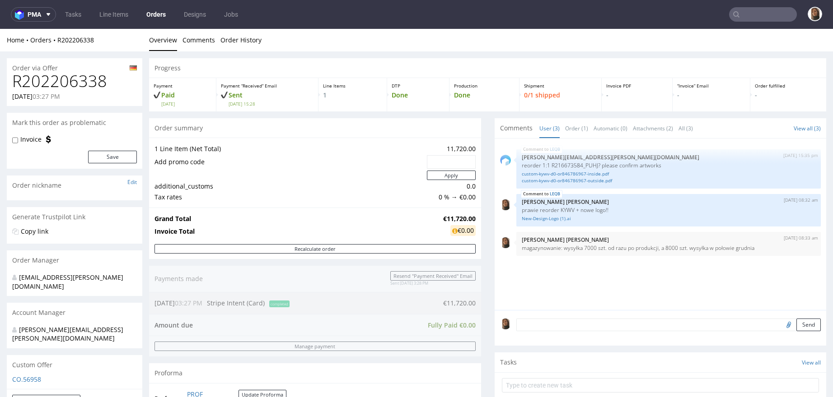
scroll to position [379, 0]
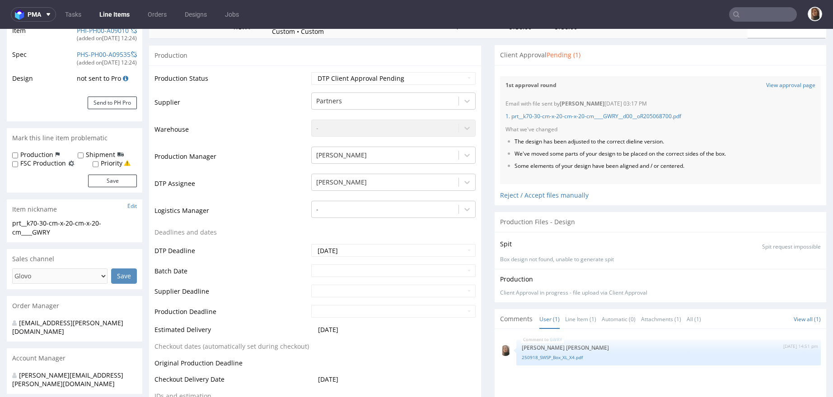
scroll to position [66, 0]
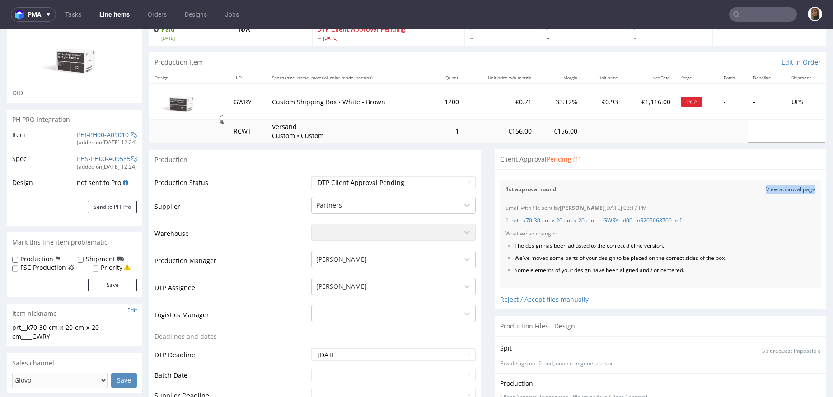
copy link "View approval page"
click at [767, 14] on input "text" at bounding box center [763, 14] width 68 height 14
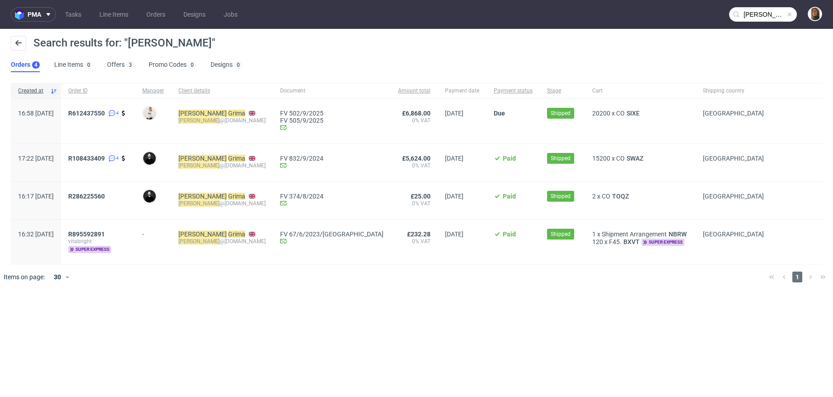
click at [770, 17] on input "jason grima" at bounding box center [763, 14] width 68 height 14
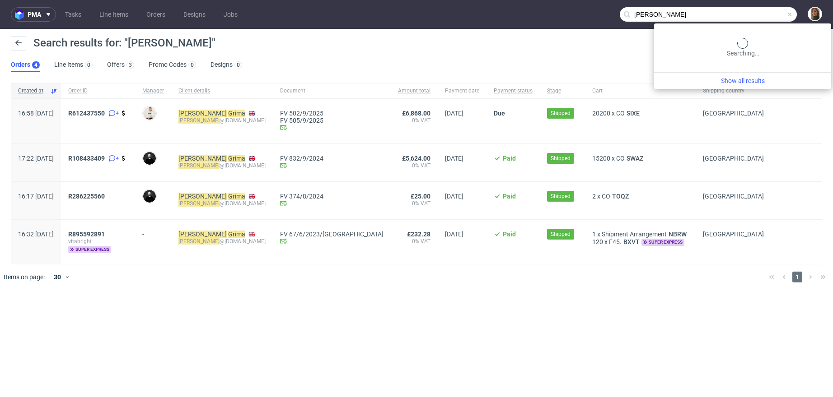
click at [770, 17] on input "jason grima" at bounding box center [707, 14] width 177 height 14
paste input "Simon Zweigler"
type input "Simon Zweigler"
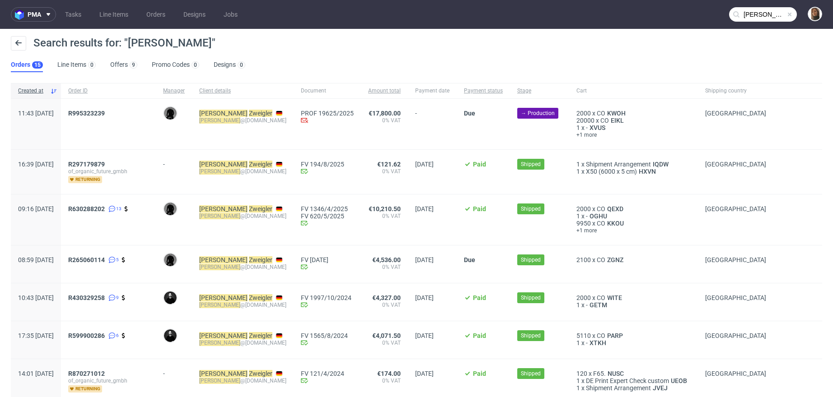
click at [127, 107] on div "R995323239" at bounding box center [108, 124] width 95 height 51
click at [105, 115] on span "R995323239" at bounding box center [86, 113] width 37 height 7
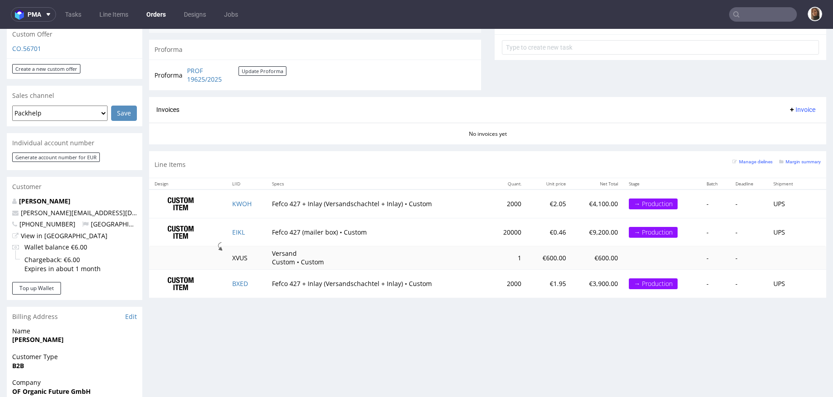
scroll to position [165, 0]
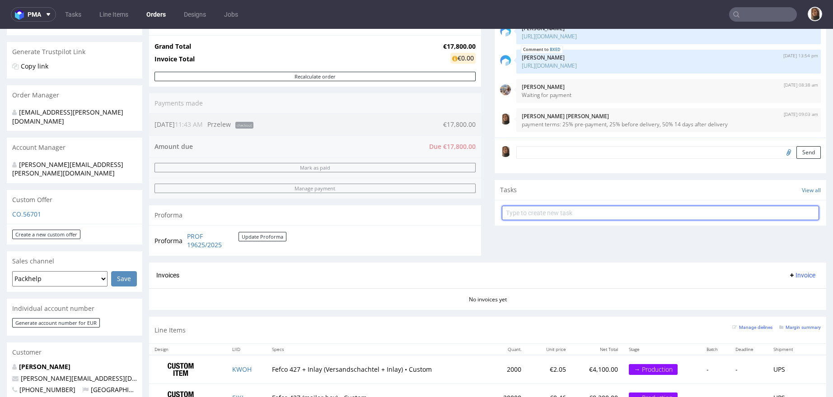
click at [559, 212] on input "text" at bounding box center [660, 213] width 317 height 14
type input "proforma 25%"
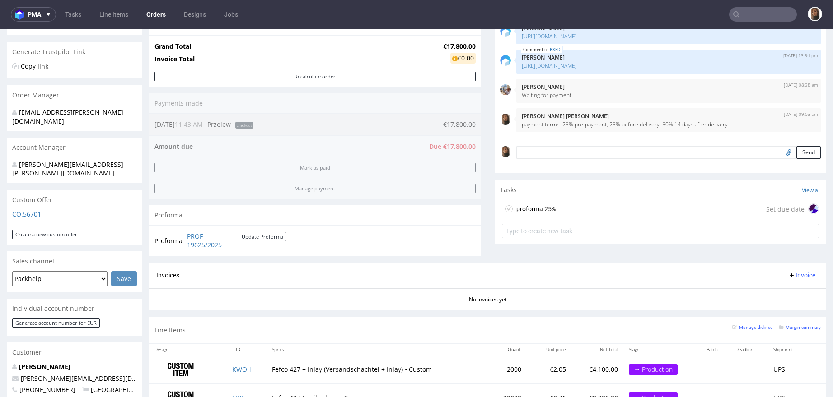
click at [575, 207] on div "proforma 25% Set due date" at bounding box center [660, 209] width 317 height 18
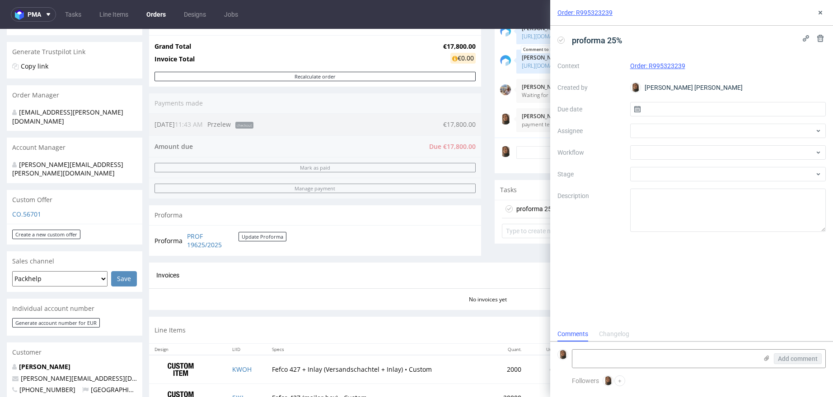
scroll to position [7, 0]
click at [641, 151] on div at bounding box center [728, 152] width 196 height 14
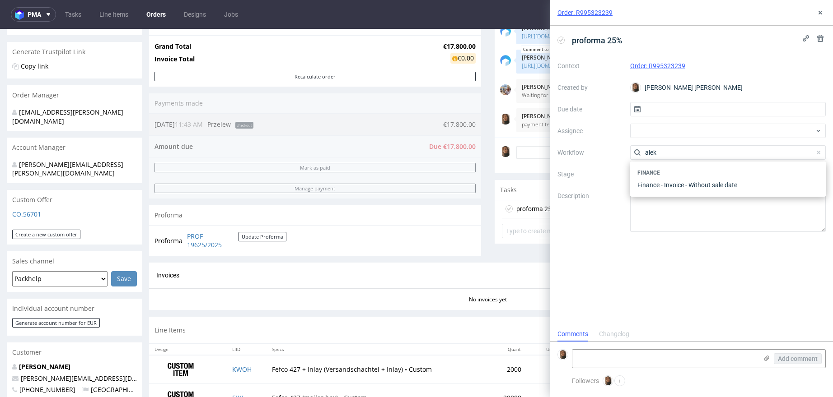
scroll to position [0, 0]
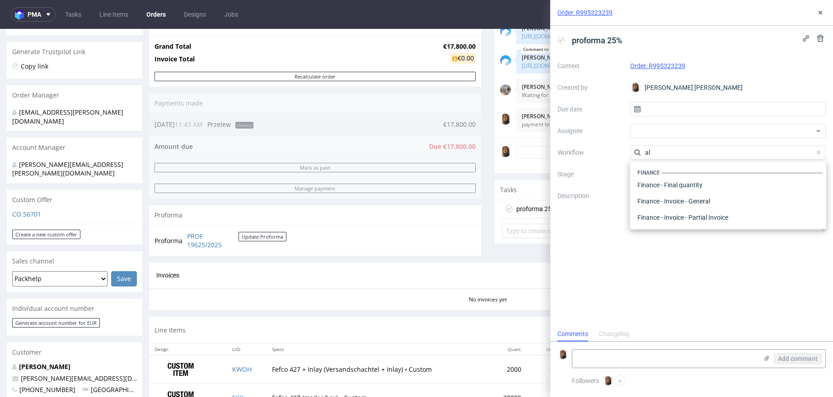
type input "a"
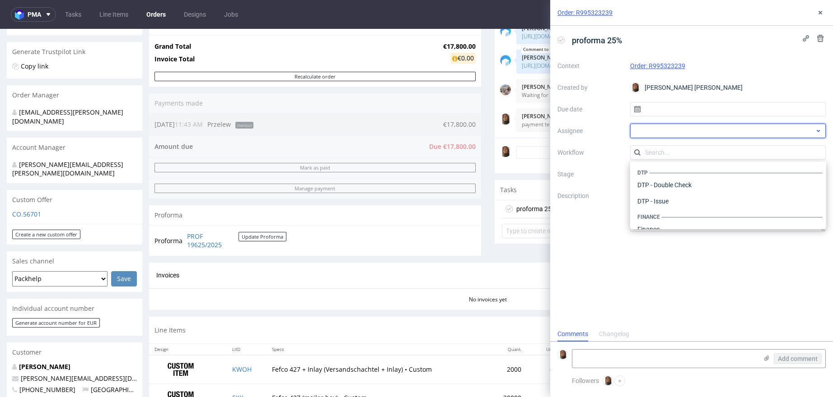
click at [643, 130] on div at bounding box center [728, 131] width 196 height 14
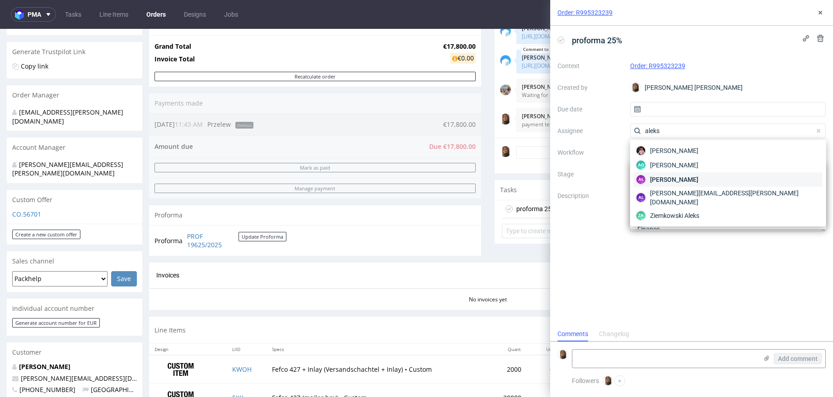
type input "aleks"
click at [666, 176] on span "Aleksandra Łętowska" at bounding box center [674, 179] width 48 height 9
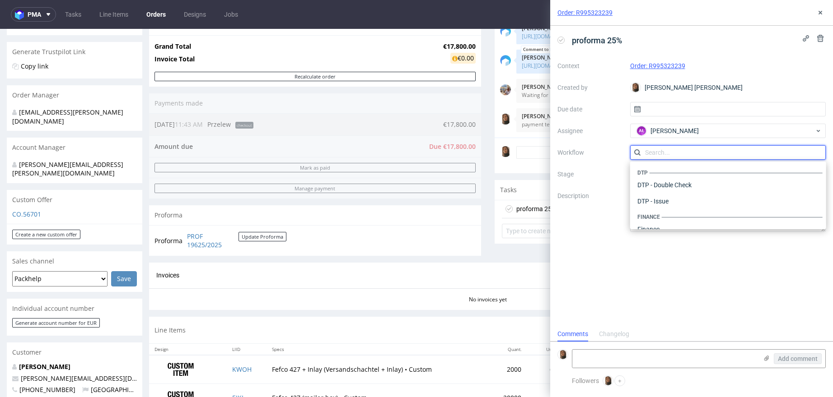
click at [676, 147] on input "text" at bounding box center [728, 152] width 196 height 14
click at [676, 147] on div at bounding box center [728, 152] width 196 height 14
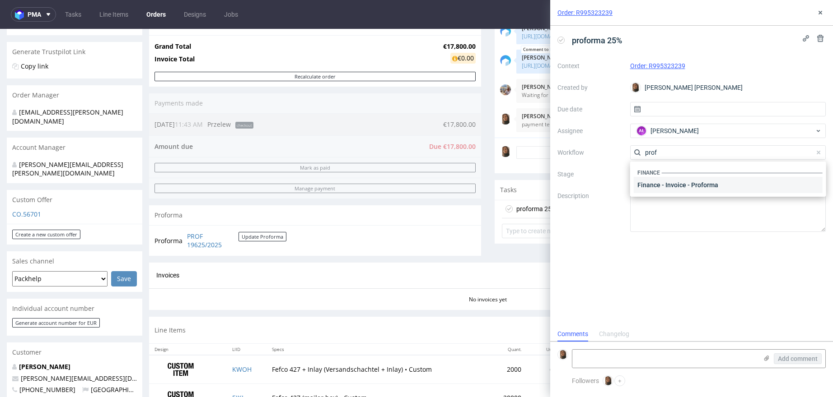
type input "prof"
click at [698, 177] on div "Finance - Invoice - Proforma" at bounding box center [727, 185] width 189 height 16
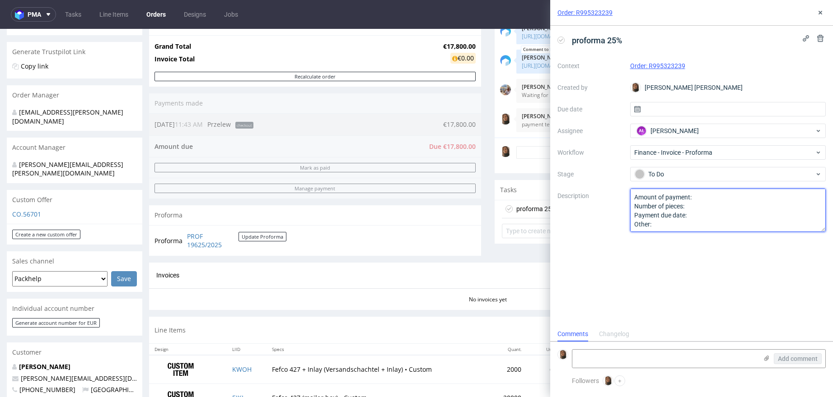
click at [706, 195] on textarea "Amount of payment: Number of pieces: Payment due date: Other:" at bounding box center [728, 210] width 196 height 43
drag, startPoint x: 633, startPoint y: 206, endPoint x: 665, endPoint y: 238, distance: 45.0
click at [665, 238] on div "proforma 25% Context Order: R995323239 Created by Angelina Marć Due date Assign…" at bounding box center [691, 176] width 283 height 301
type textarea "Amount of payment: 25%"
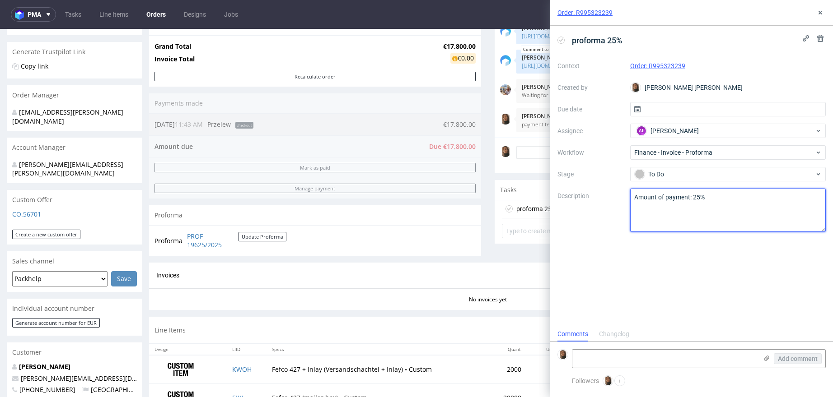
scroll to position [0, 0]
drag, startPoint x: 711, startPoint y: 197, endPoint x: 624, endPoint y: 191, distance: 86.9
click at [624, 192] on div "Context Order: R995323239 Created by Angelina Marć Due date Assignee AŁ Aleksan…" at bounding box center [691, 145] width 268 height 173
type textarea "proforma 25%"
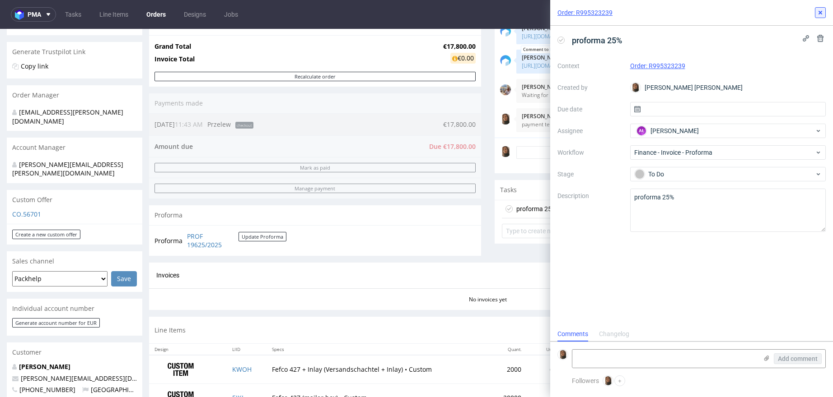
click at [816, 14] on icon at bounding box center [819, 12] width 7 height 7
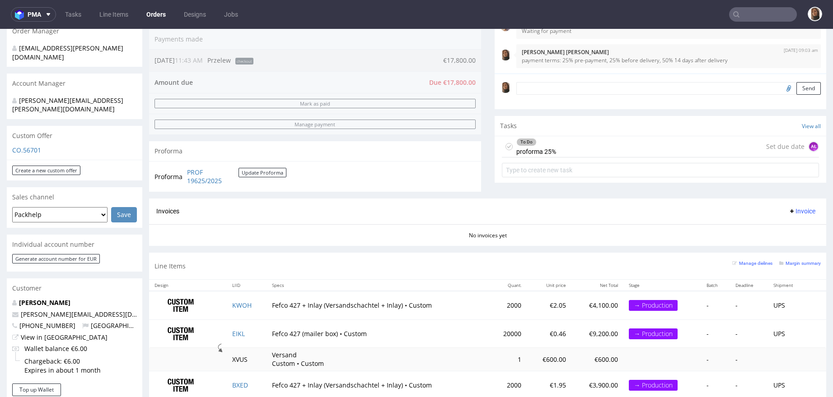
scroll to position [230, 0]
click at [572, 149] on div "To Do proforma 25% Set due date AŁ" at bounding box center [660, 146] width 317 height 21
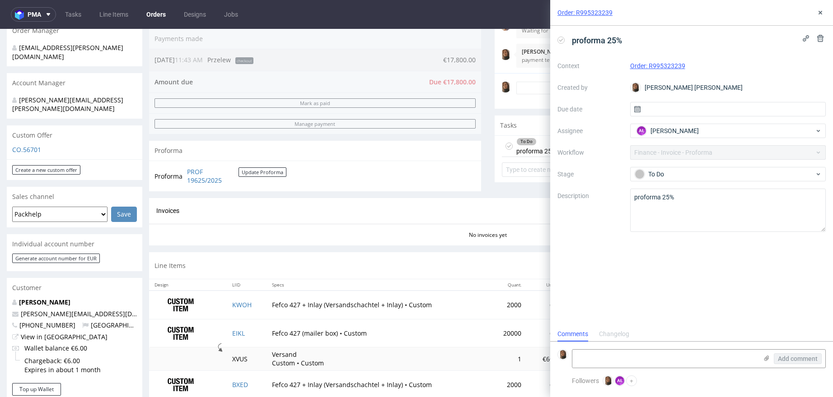
scroll to position [7, 0]
click at [820, 12] on use at bounding box center [820, 13] width 4 height 4
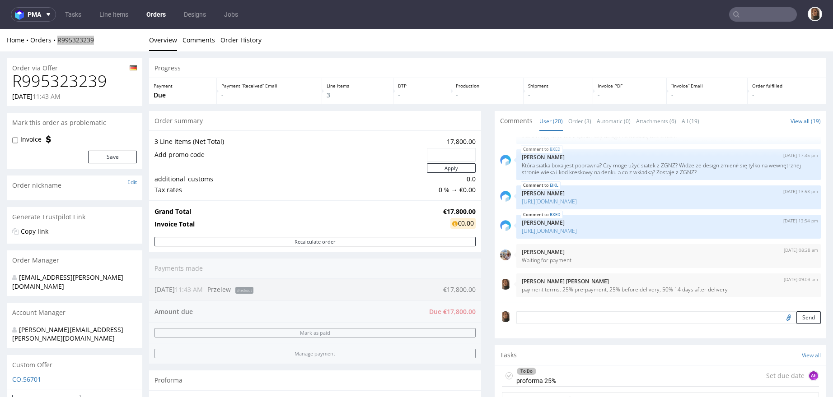
click at [773, 17] on input "text" at bounding box center [763, 14] width 68 height 14
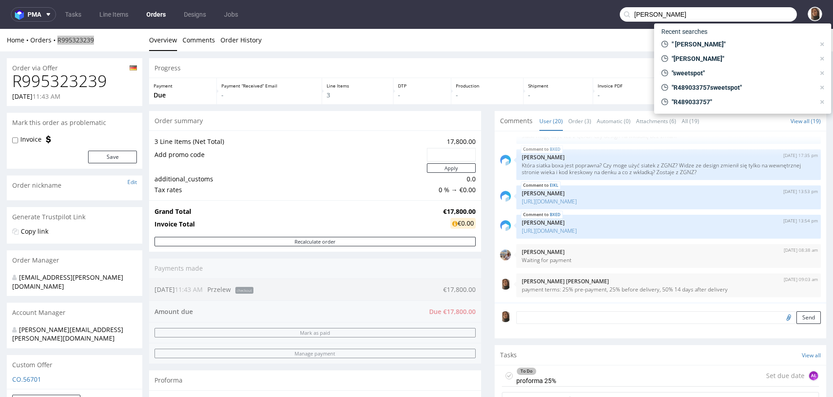
type input "Hannes Geng"
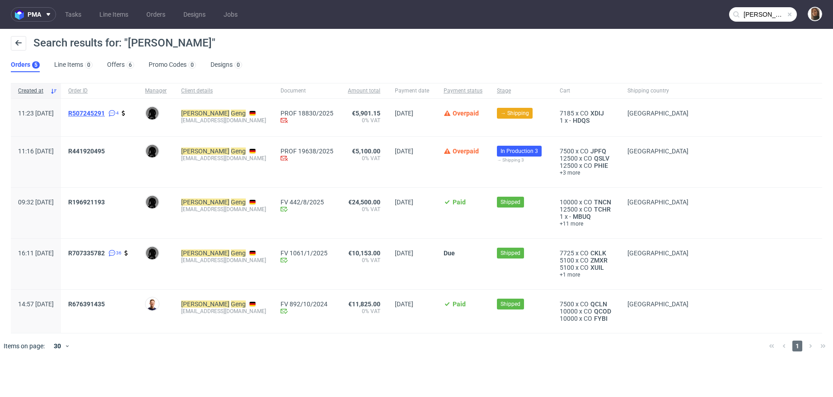
click at [105, 111] on span "R507245291" at bounding box center [86, 113] width 37 height 7
click at [105, 151] on span "R441920495" at bounding box center [86, 151] width 37 height 7
click at [195, 13] on link "Designs" at bounding box center [194, 14] width 33 height 14
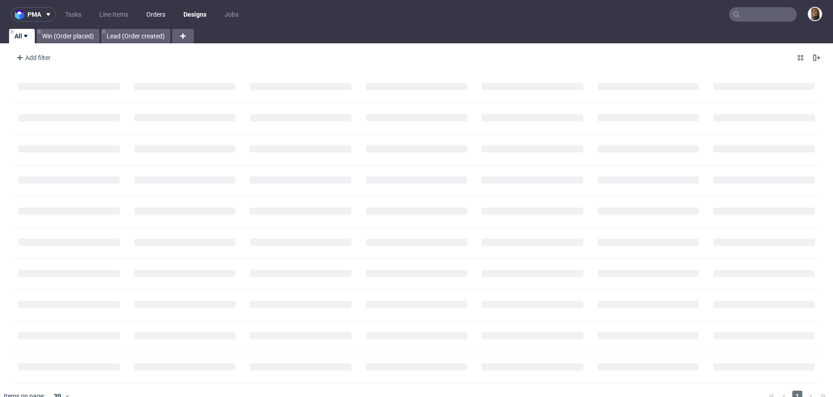
click at [167, 14] on link "Orders" at bounding box center [156, 14] width 30 height 14
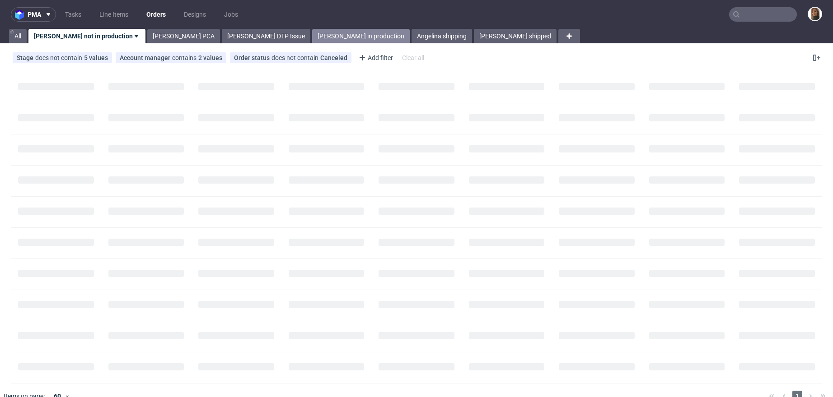
click at [312, 38] on link "[PERSON_NAME] in production" at bounding box center [361, 36] width 98 height 14
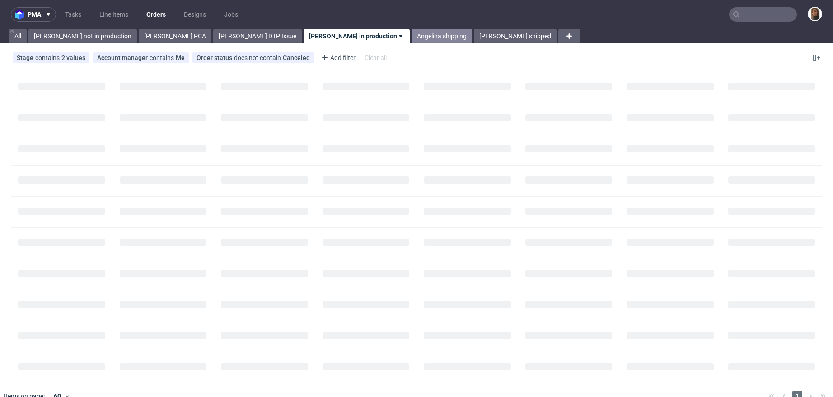
click at [411, 36] on link "Angelina shipping" at bounding box center [441, 36] width 61 height 14
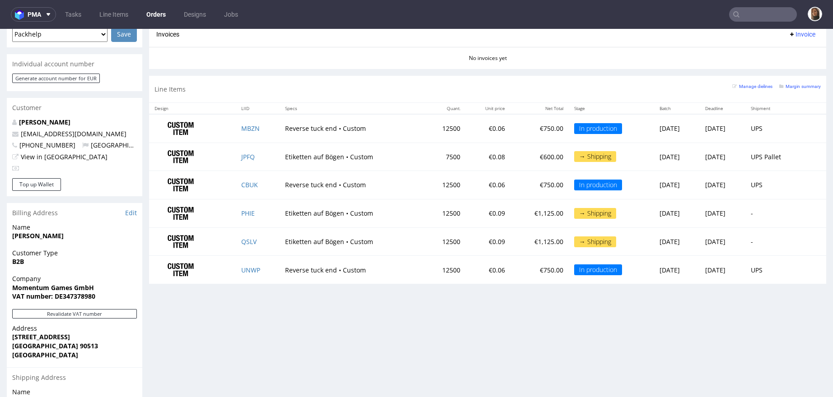
scroll to position [411, 0]
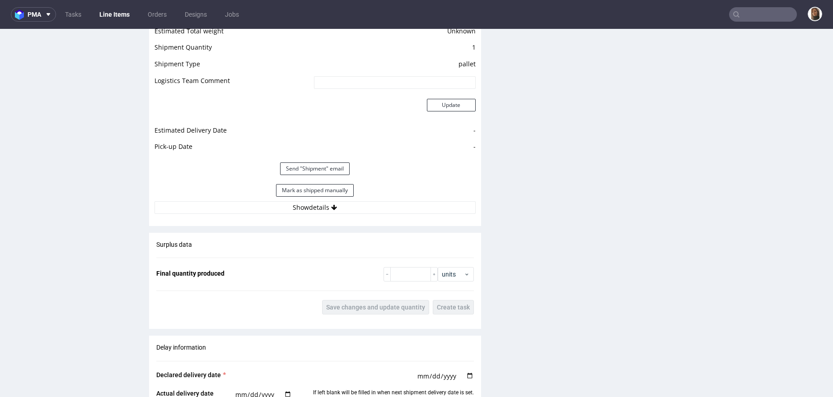
scroll to position [1070, 0]
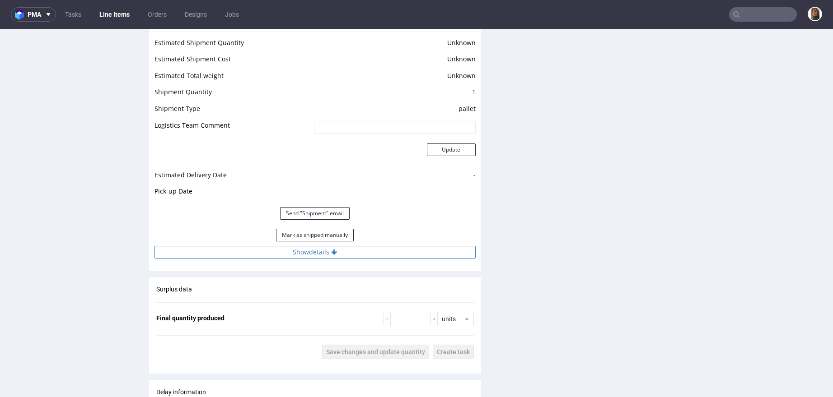
click at [331, 252] on icon at bounding box center [334, 252] width 6 height 6
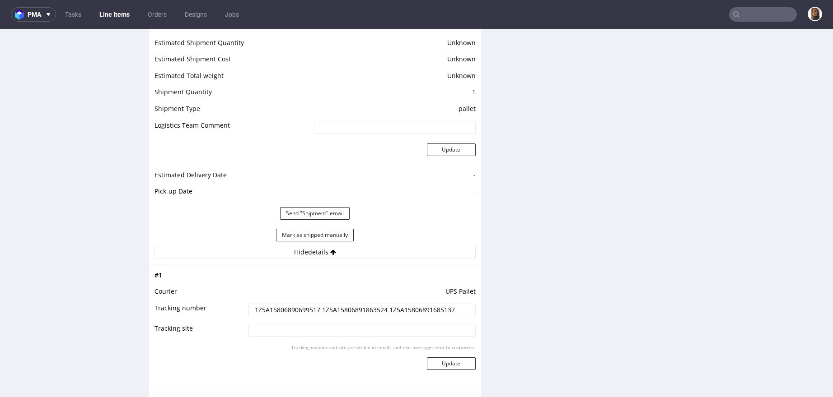
drag, startPoint x: 316, startPoint y: 308, endPoint x: 225, endPoint y: 308, distance: 90.8
click at [225, 308] on tr "Tracking number 1Z5A15806890699517 1Z5A15806891863524 1Z5A15806891685137" at bounding box center [314, 313] width 321 height 20
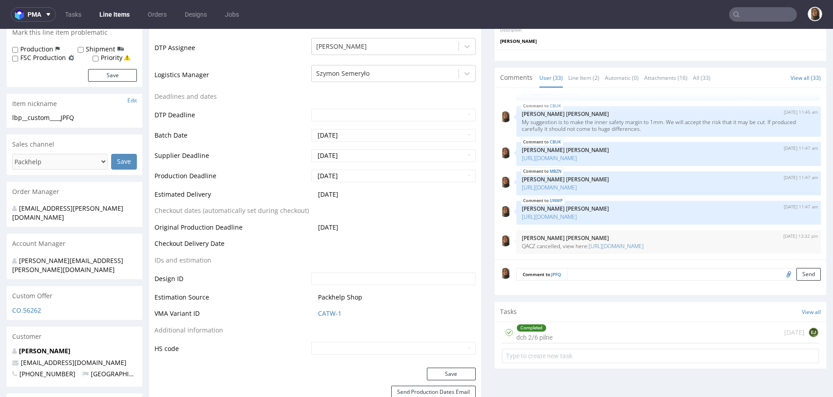
scroll to position [0, 0]
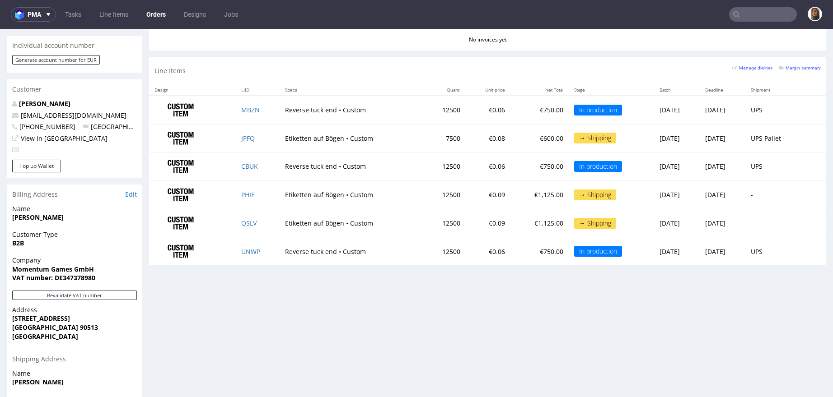
scroll to position [427, 0]
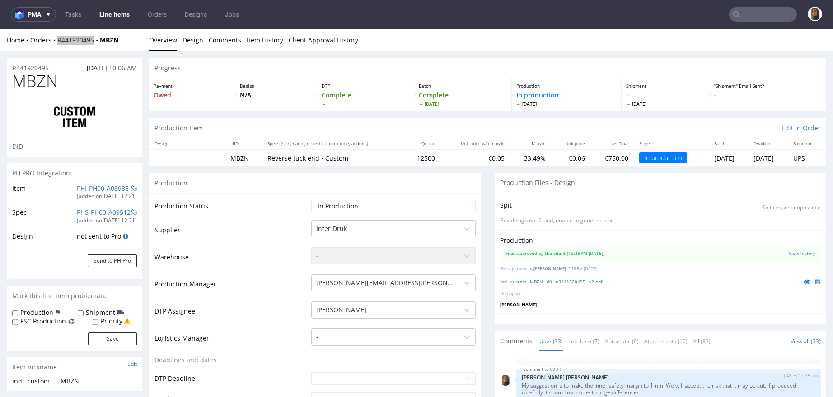
click at [757, 19] on input "text" at bounding box center [763, 14] width 68 height 14
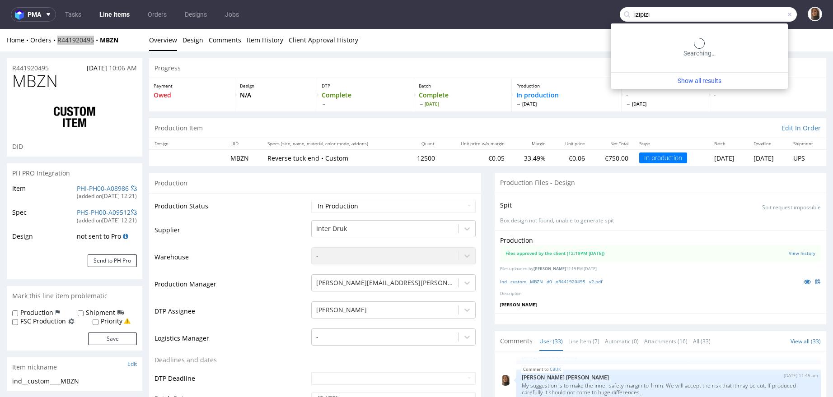
type input "izipizi"
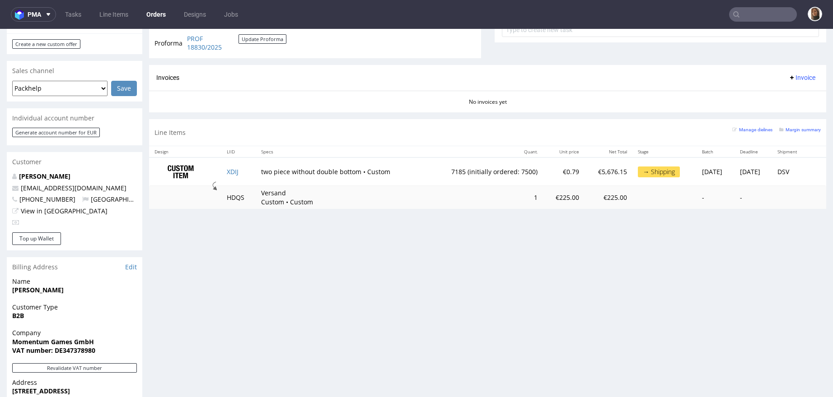
scroll to position [354, 0]
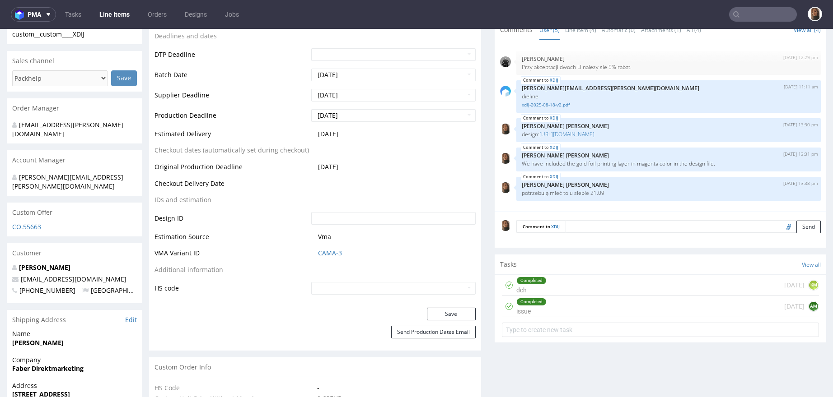
scroll to position [170, 0]
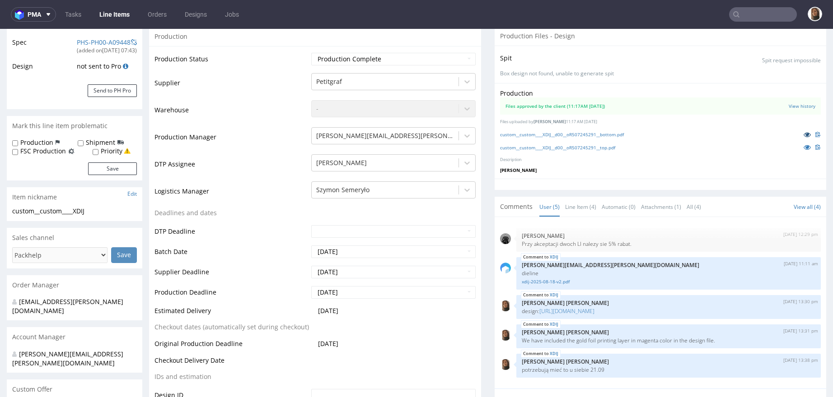
click at [803, 135] on icon at bounding box center [806, 134] width 7 height 6
click at [803, 144] on icon at bounding box center [806, 147] width 7 height 6
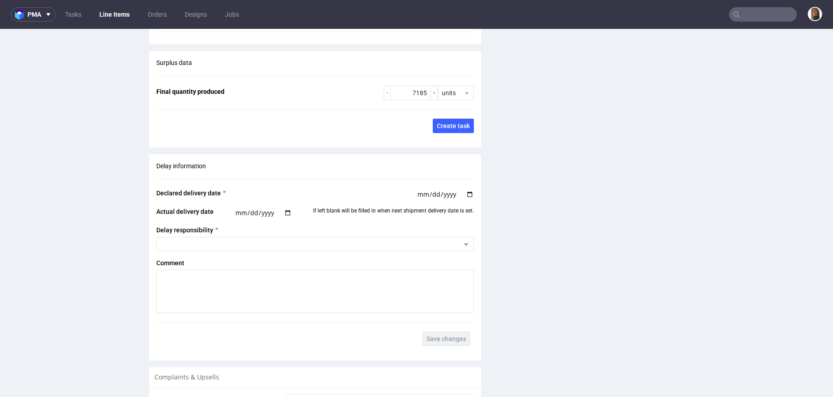
scroll to position [1272, 0]
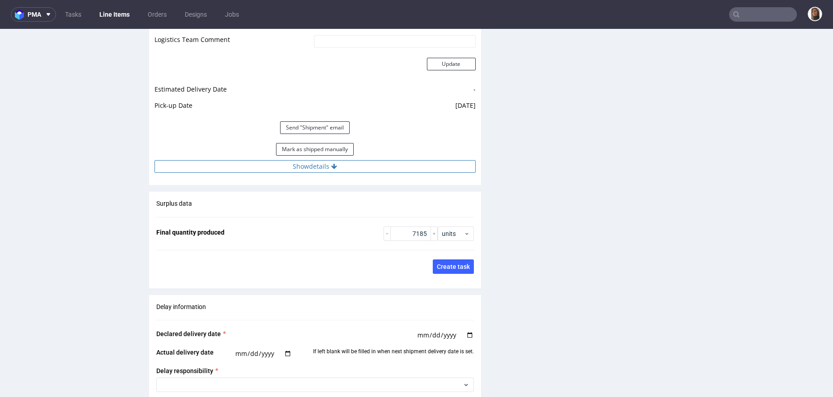
click at [293, 167] on button "Show details" at bounding box center [314, 166] width 321 height 13
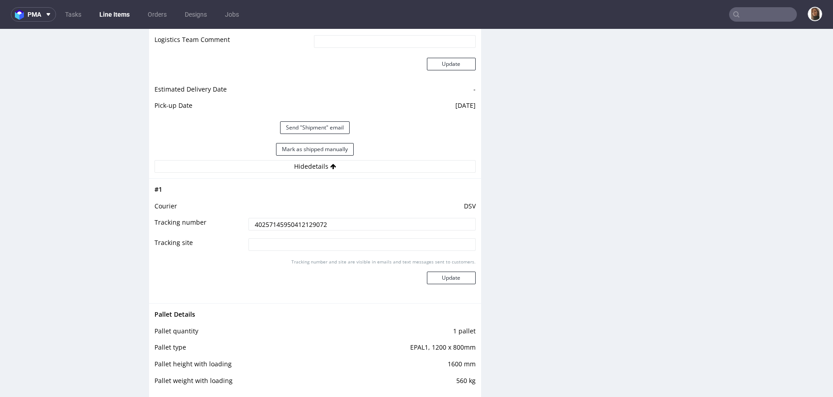
drag, startPoint x: 334, startPoint y: 221, endPoint x: 208, endPoint y: 222, distance: 126.4
click at [208, 221] on tr "Tracking number 40257145950412129072" at bounding box center [314, 227] width 321 height 20
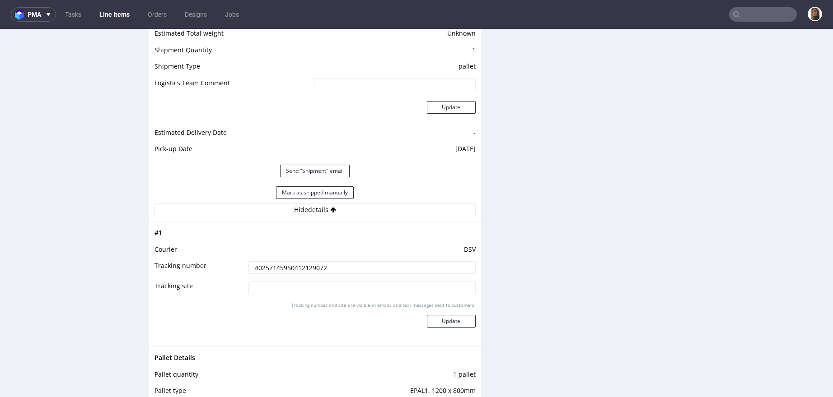
scroll to position [1205, 0]
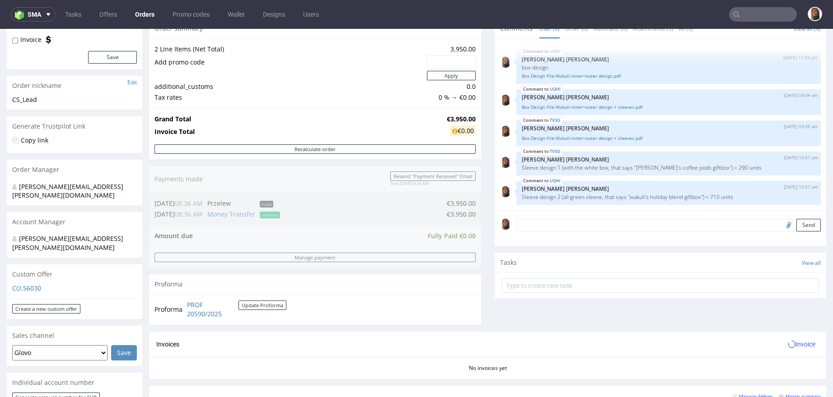
scroll to position [296, 0]
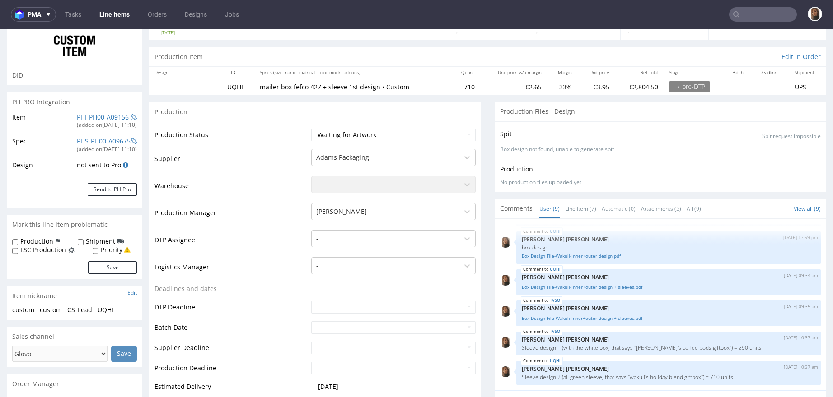
scroll to position [135, 0]
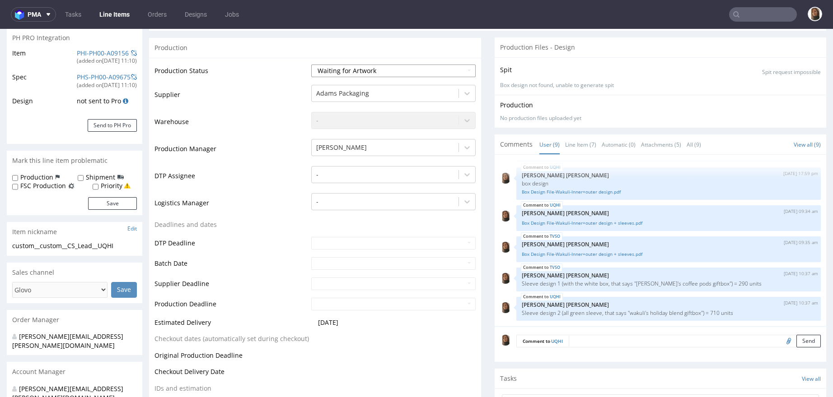
click at [354, 69] on select "Waiting for Artwork Waiting for Diecut Waiting for Mockup Waiting for DTP Waiti…" at bounding box center [393, 71] width 164 height 13
click at [311, 65] on select "Waiting for Artwork Waiting for Diecut Waiting for Mockup Waiting for DTP Waiti…" at bounding box center [393, 71] width 164 height 13
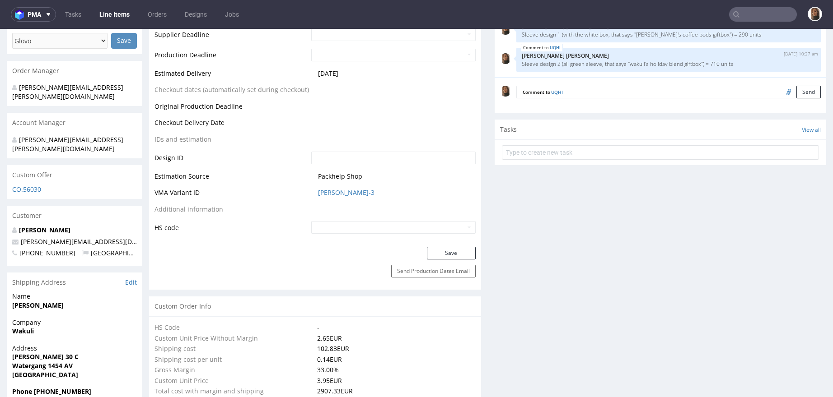
scroll to position [427, 0]
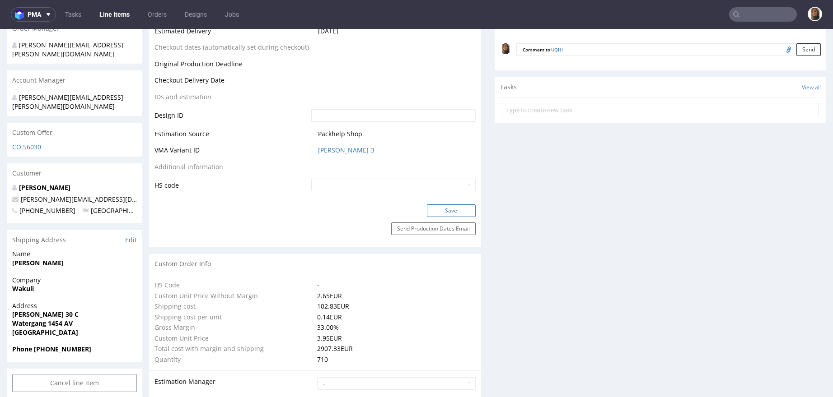
click at [448, 207] on button "Save" at bounding box center [451, 211] width 49 height 13
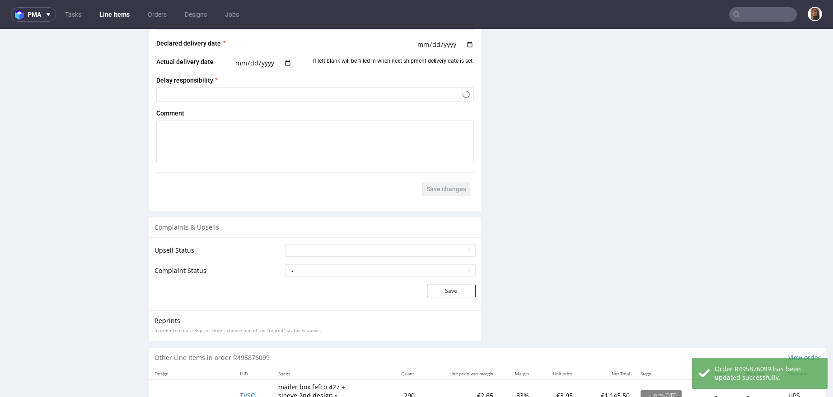
scroll to position [1631, 0]
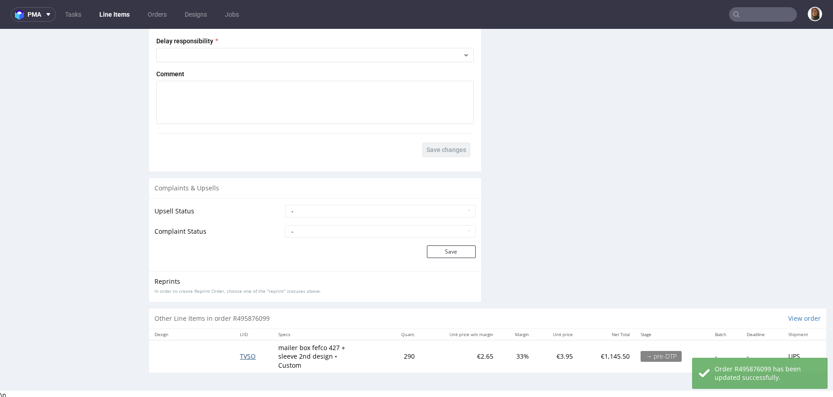
click at [249, 356] on span "TVSO" at bounding box center [248, 356] width 16 height 9
click at [241, 352] on span "TVSO" at bounding box center [248, 356] width 16 height 9
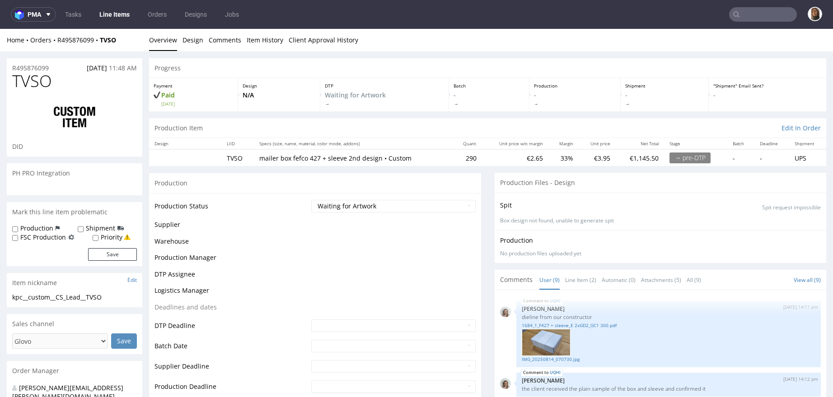
scroll to position [310, 0]
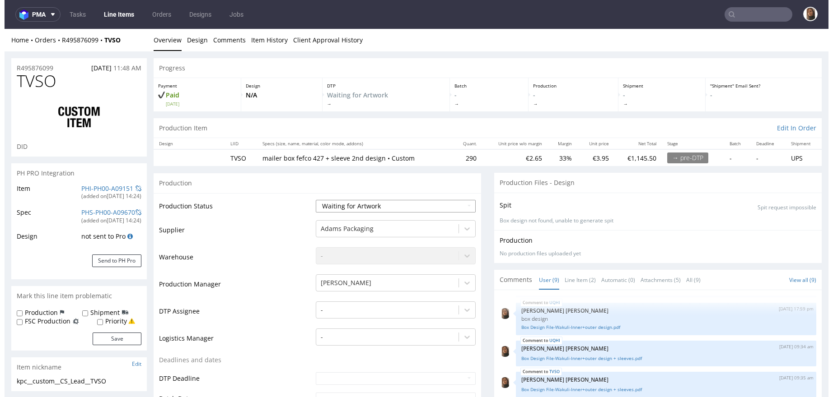
click at [379, 207] on select "Waiting for Artwork Waiting for Diecut Waiting for Mockup Waiting for DTP Waiti…" at bounding box center [396, 206] width 160 height 13
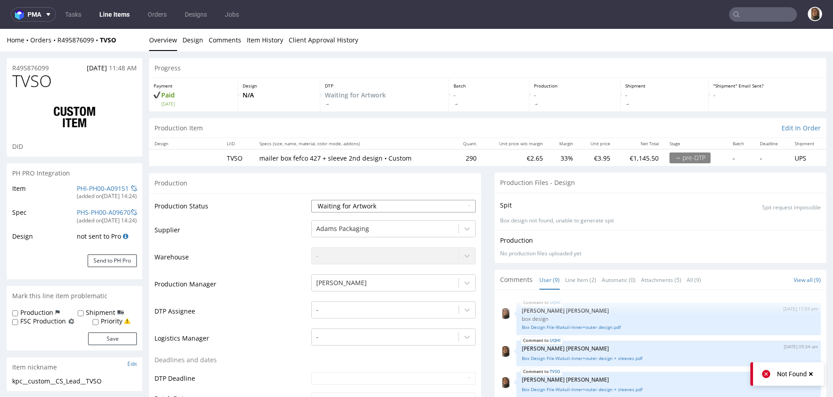
select select "dtp_waiting_for_check"
click at [311, 200] on select "Waiting for Artwork Waiting for Diecut Waiting for Mockup Waiting for DTP Waiti…" at bounding box center [393, 206] width 164 height 13
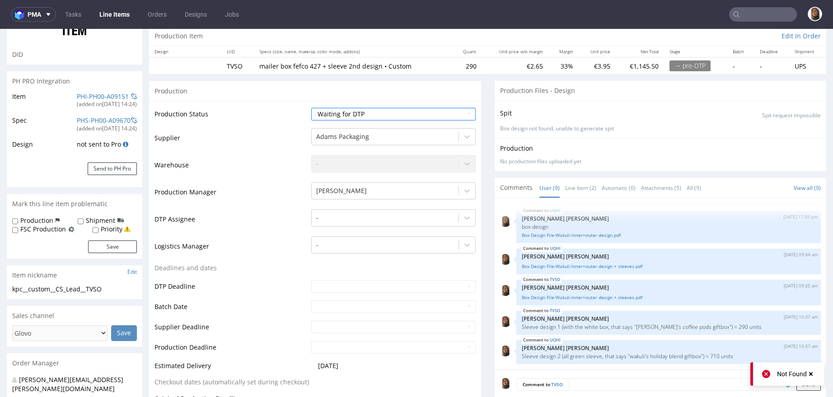
scroll to position [264, 0]
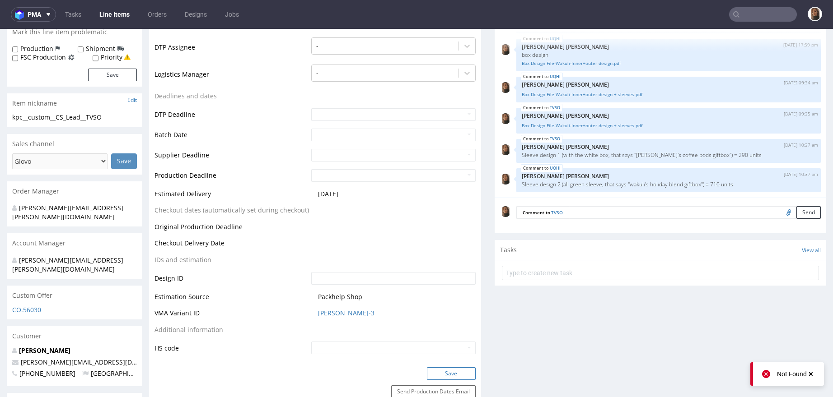
click at [438, 371] on button "Save" at bounding box center [451, 374] width 49 height 13
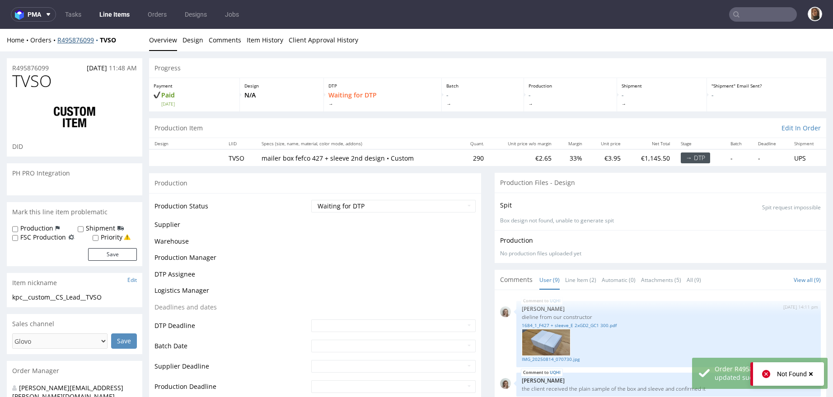
scroll to position [310, 0]
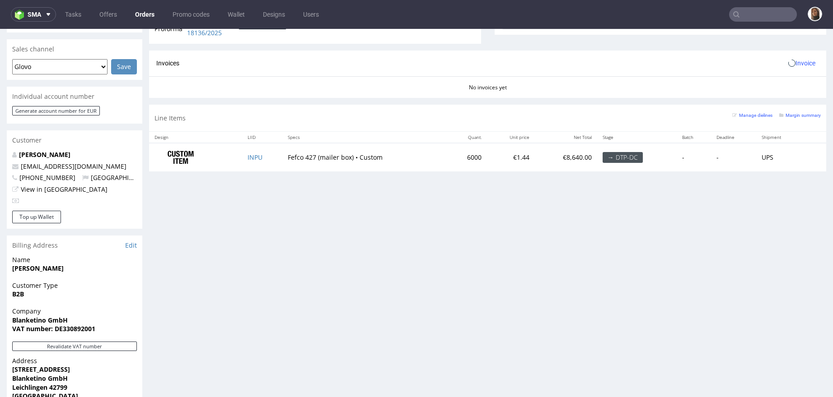
scroll to position [441, 0]
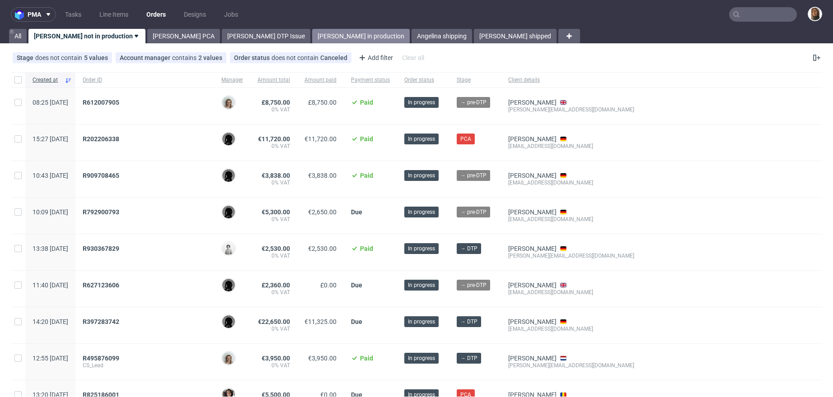
click at [312, 37] on link "[PERSON_NAME] in production" at bounding box center [361, 36] width 98 height 14
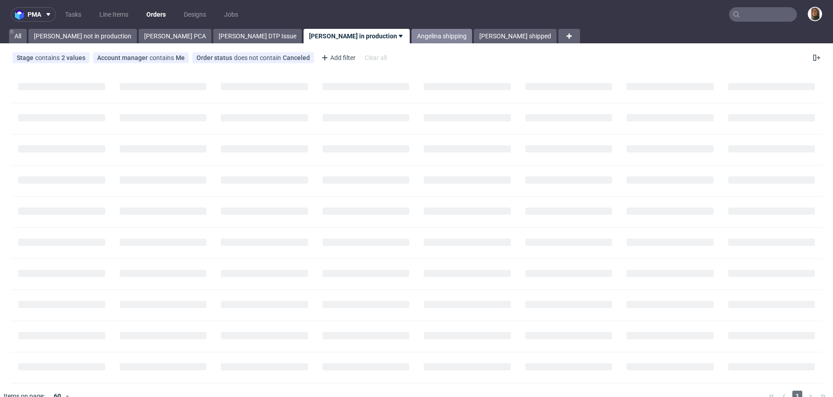
click at [411, 37] on link "Angelina shipping" at bounding box center [441, 36] width 61 height 14
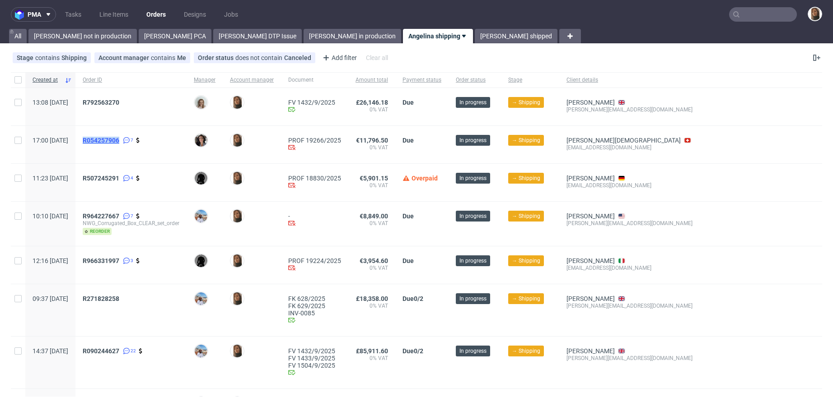
click at [118, 142] on span "R054257906" at bounding box center [101, 140] width 37 height 7
click at [119, 176] on span "R507245291" at bounding box center [101, 178] width 37 height 7
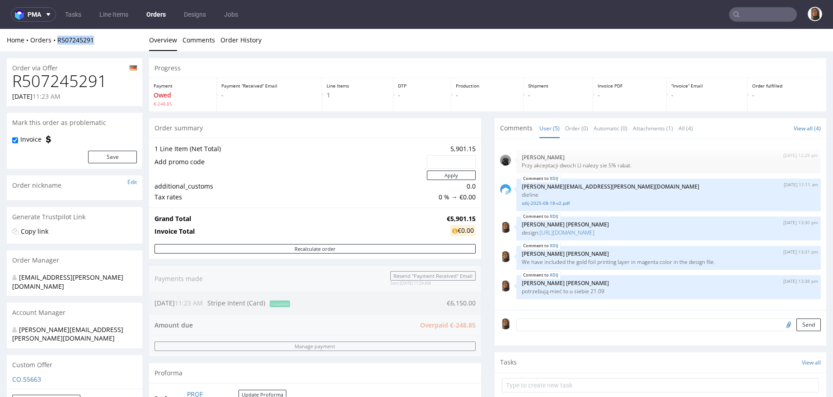
click at [153, 12] on link "Orders" at bounding box center [156, 14] width 30 height 14
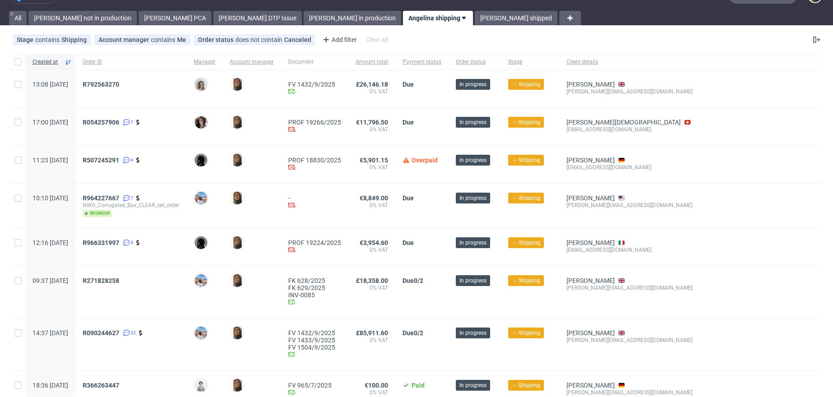
scroll to position [28, 0]
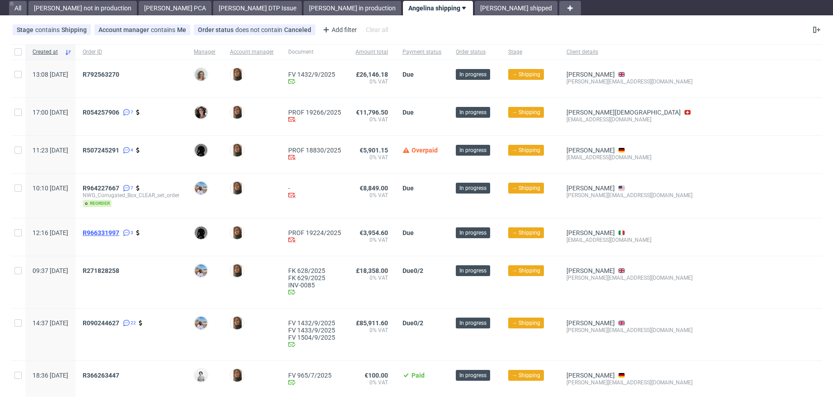
click at [119, 230] on span "R966331997" at bounding box center [101, 232] width 37 height 7
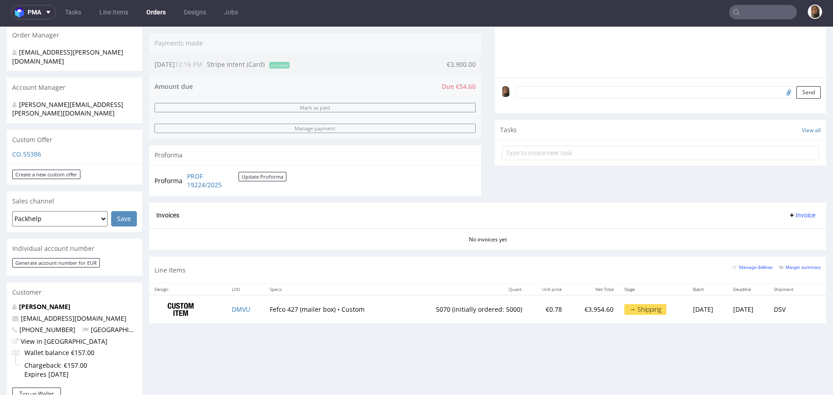
scroll to position [230, 0]
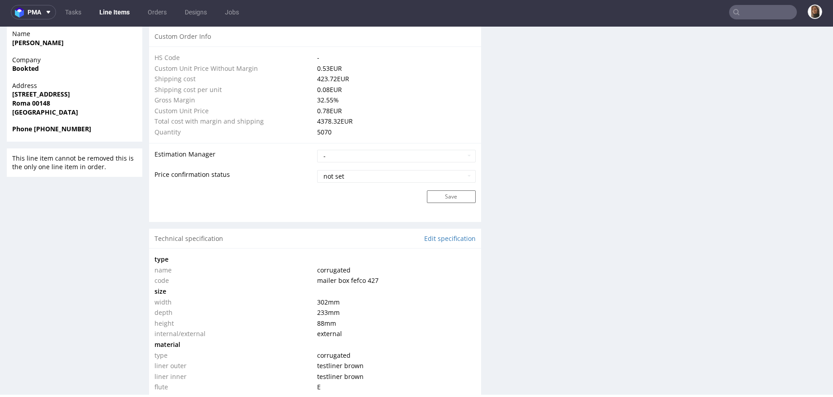
type input "5070"
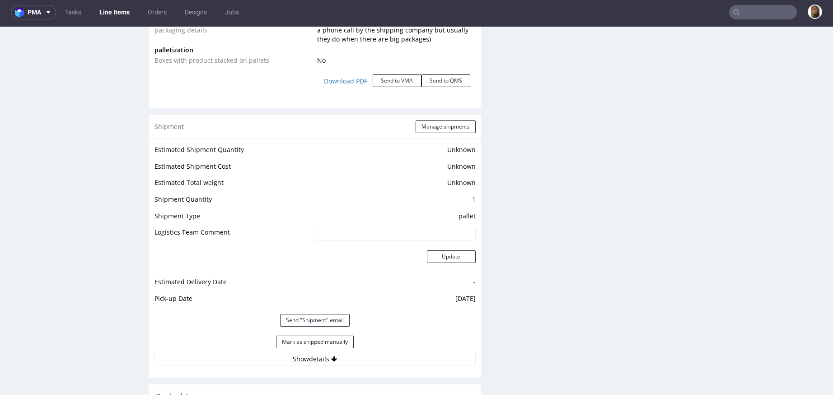
scroll to position [1178, 0]
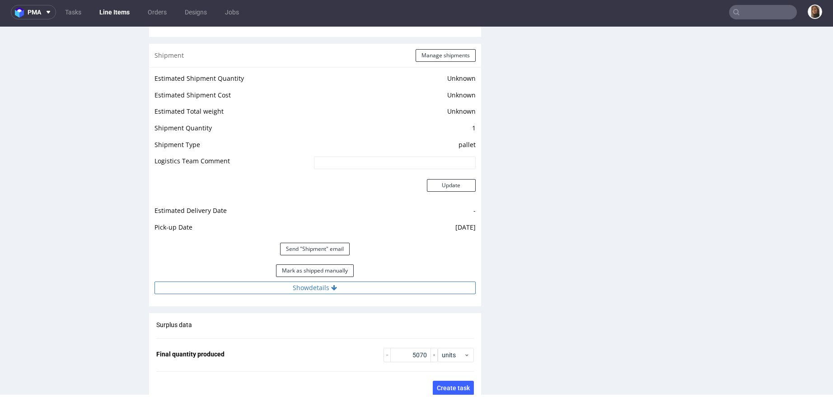
click at [284, 287] on button "Show details" at bounding box center [314, 288] width 321 height 13
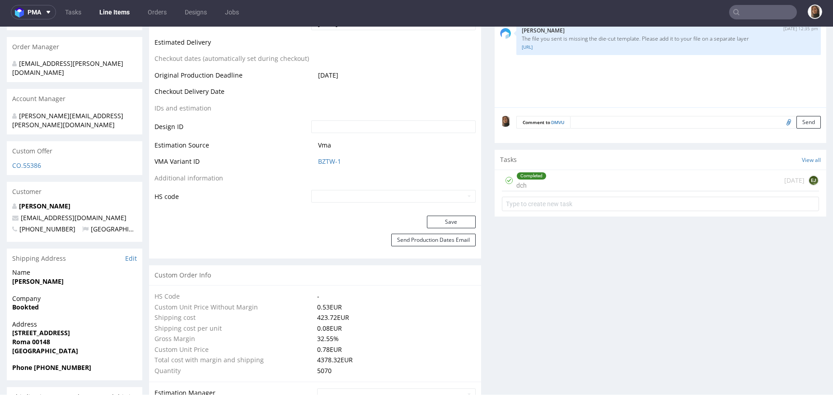
scroll to position [0, 0]
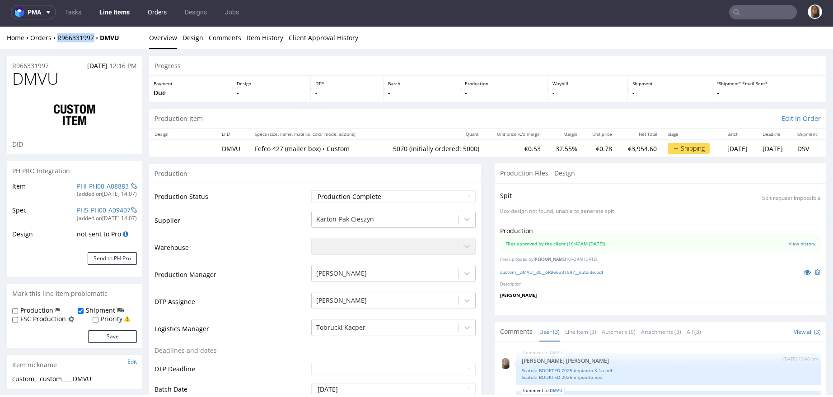
click at [152, 13] on link "Orders" at bounding box center [157, 12] width 30 height 14
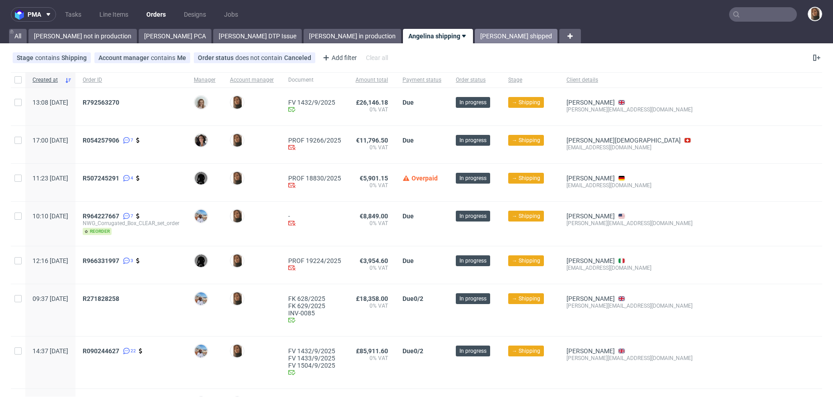
click at [475, 36] on link "Angelina shipped" at bounding box center [516, 36] width 83 height 14
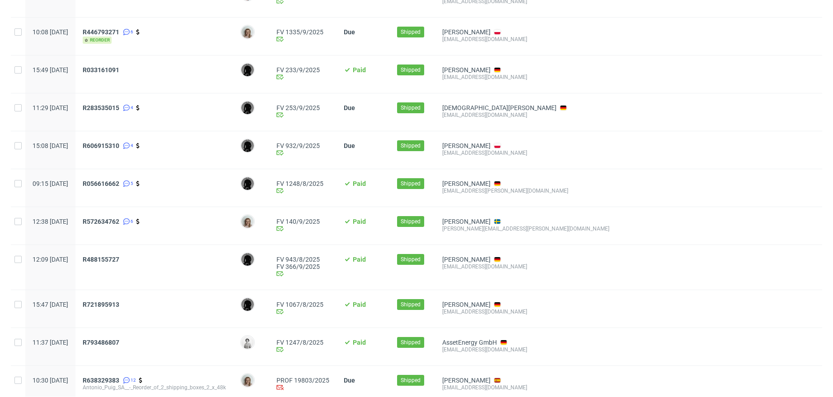
scroll to position [901, 0]
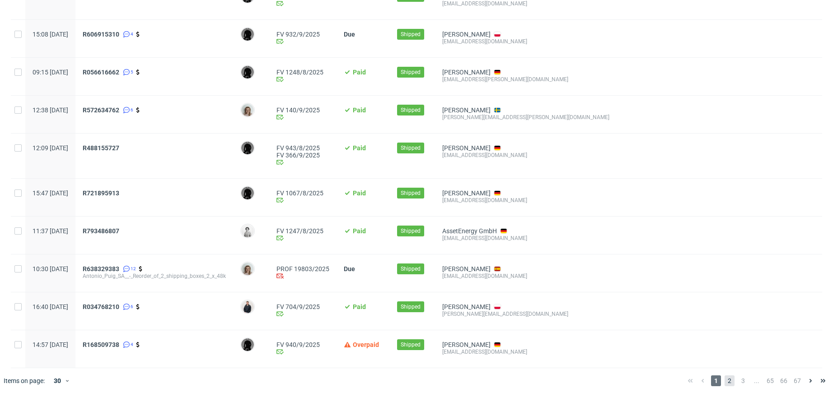
click at [724, 381] on span "2" at bounding box center [729, 381] width 10 height 11
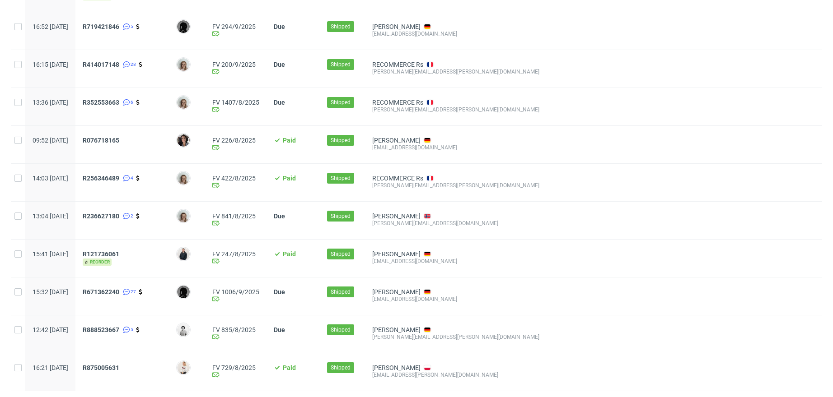
scroll to position [872, 0]
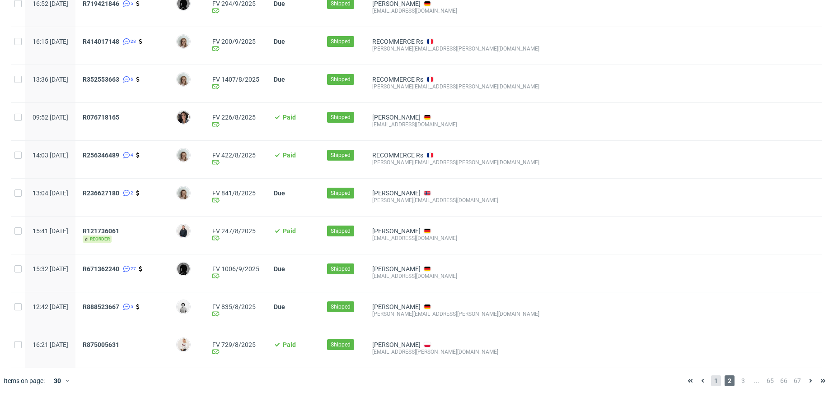
click at [711, 380] on span "1" at bounding box center [716, 381] width 10 height 11
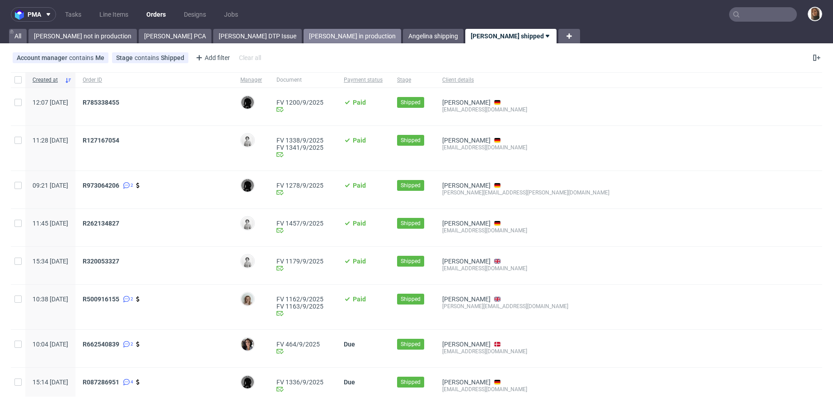
click at [303, 35] on link "Angelina in production" at bounding box center [352, 36] width 98 height 14
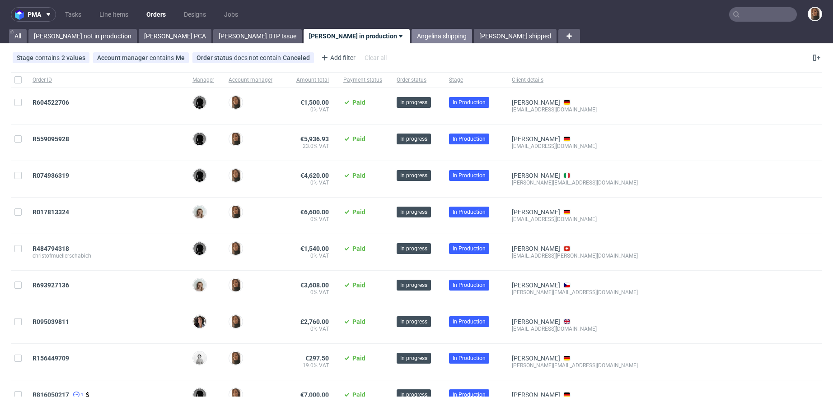
click at [411, 36] on link "Angelina shipping" at bounding box center [441, 36] width 61 height 14
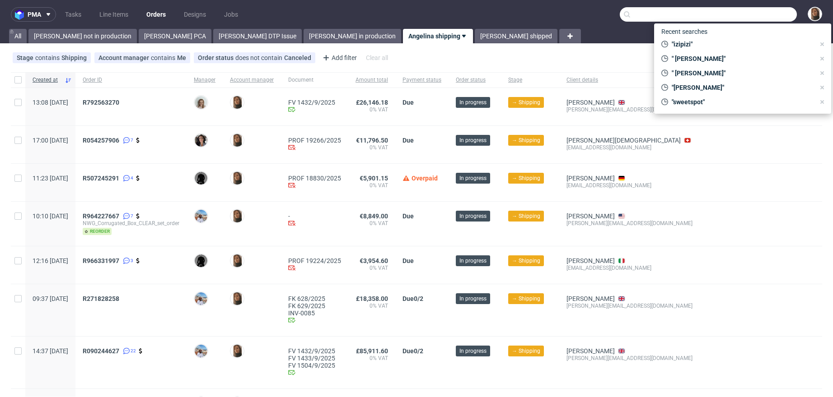
click at [767, 18] on input "text" at bounding box center [707, 14] width 177 height 14
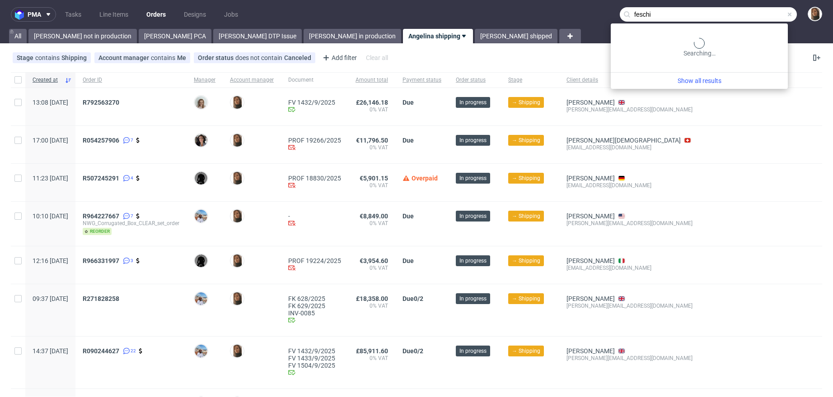
type input "feschi"
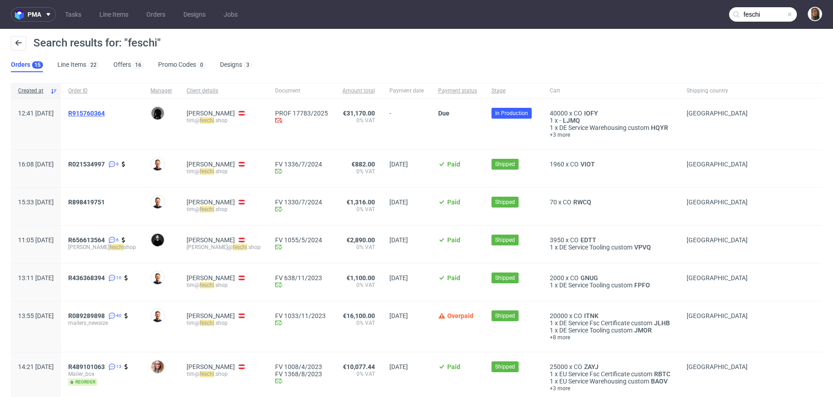
click at [101, 112] on span "R915760364" at bounding box center [86, 113] width 37 height 7
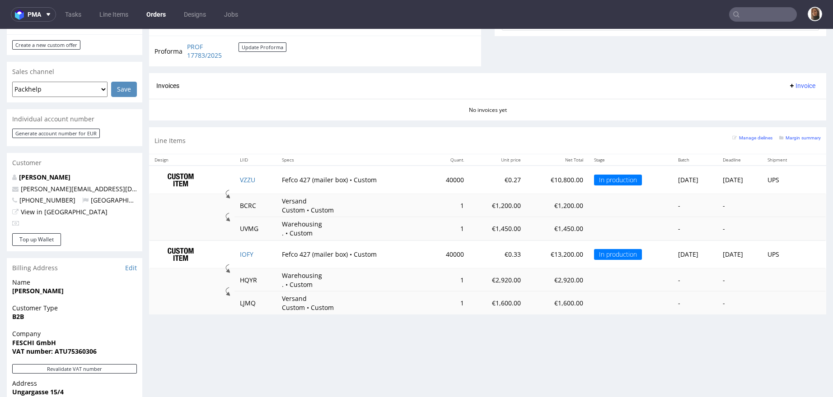
scroll to position [349, 0]
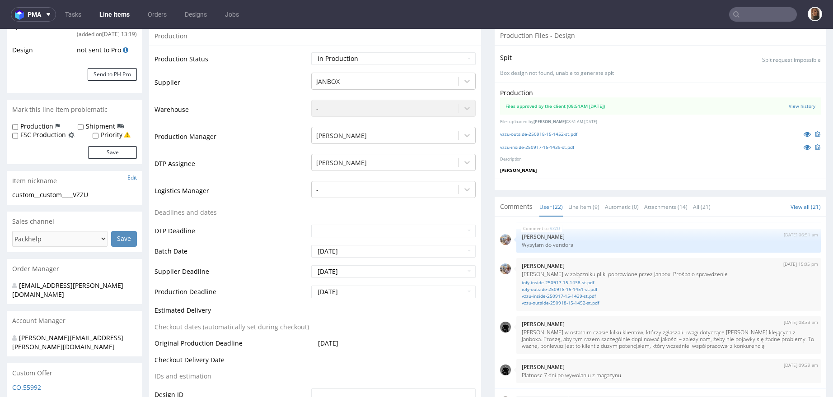
scroll to position [226, 0]
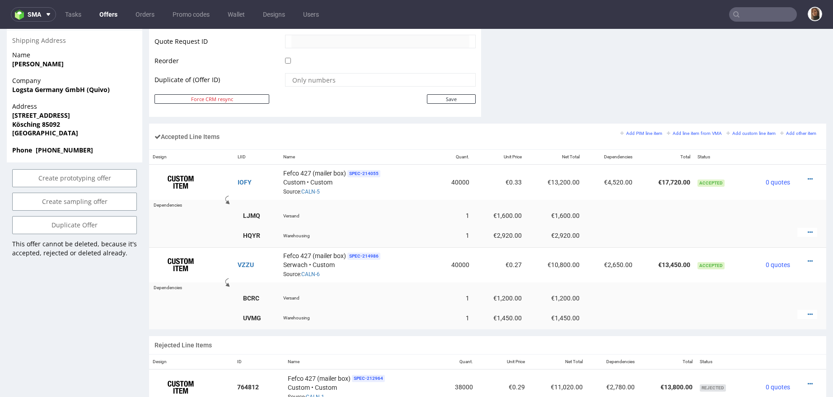
scroll to position [529, 0]
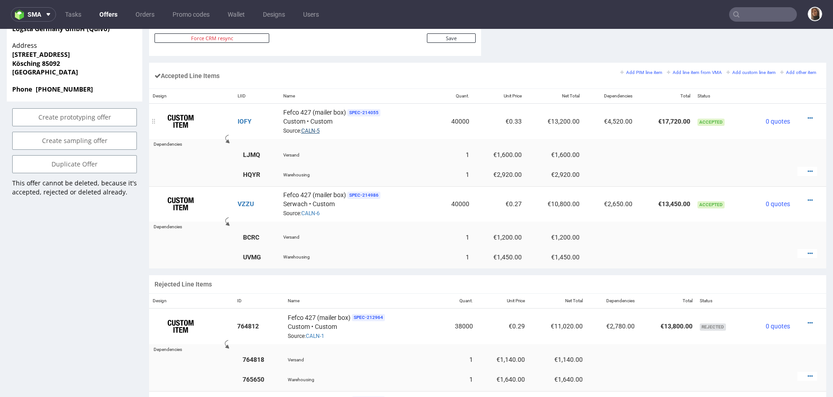
click at [312, 129] on link "CALN-5" at bounding box center [310, 131] width 19 height 6
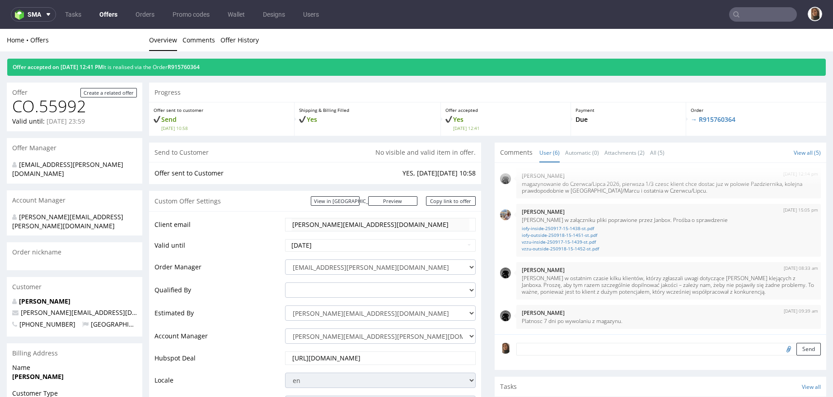
click at [206, 70] on div "Offer accepted on 22.08.2025 12:41 PM It is realised via the Order R915760364" at bounding box center [416, 67] width 818 height 17
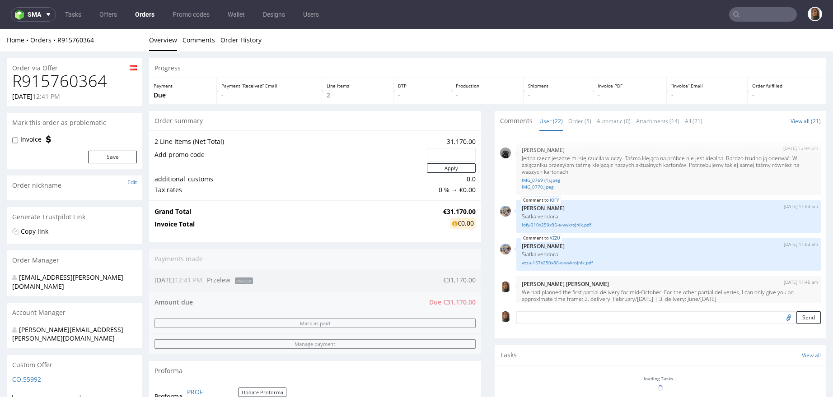
scroll to position [778, 0]
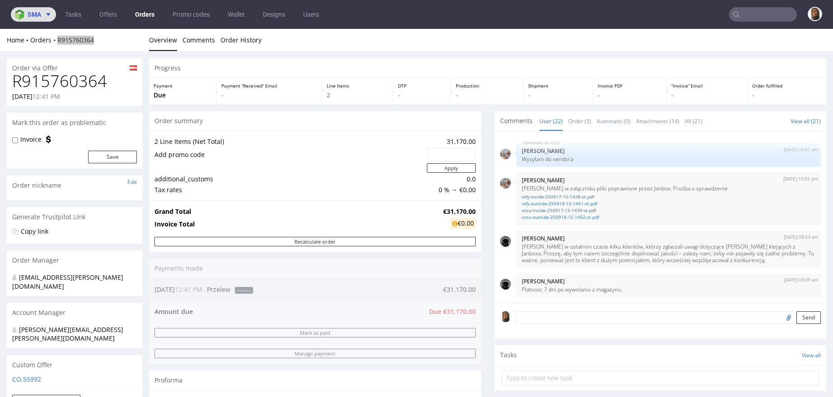
click at [37, 18] on button "sma" at bounding box center [33, 14] width 45 height 14
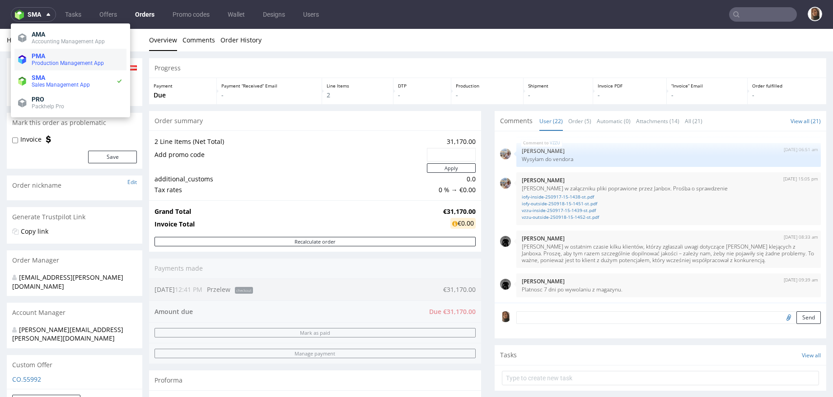
click at [47, 60] on span "Production Management App" at bounding box center [68, 63] width 72 height 6
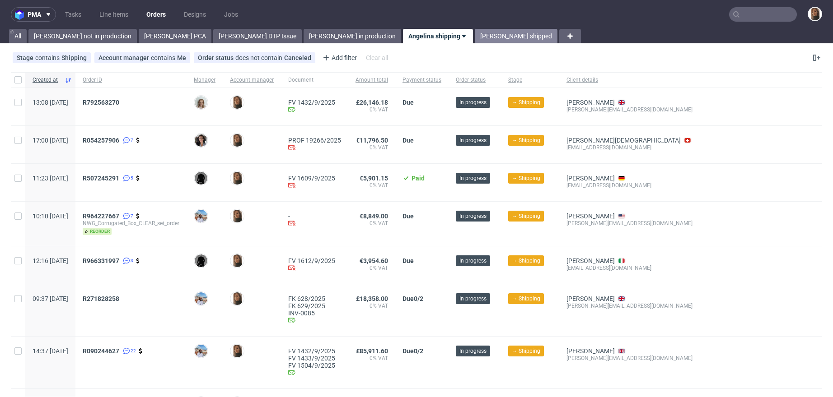
click at [475, 41] on link "[PERSON_NAME] shipped" at bounding box center [516, 36] width 83 height 14
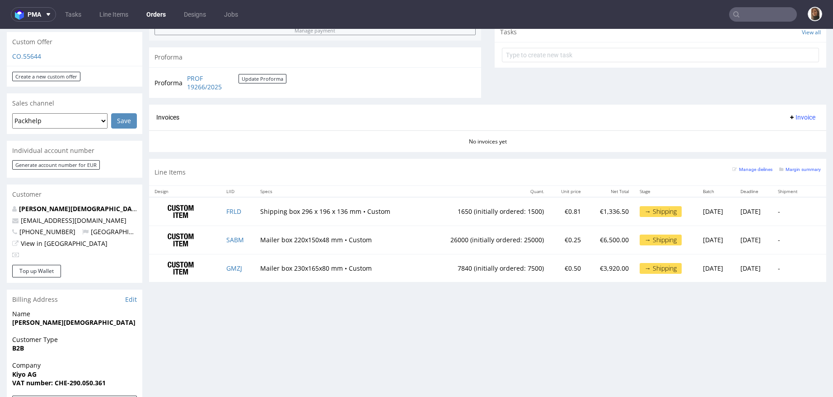
scroll to position [373, 0]
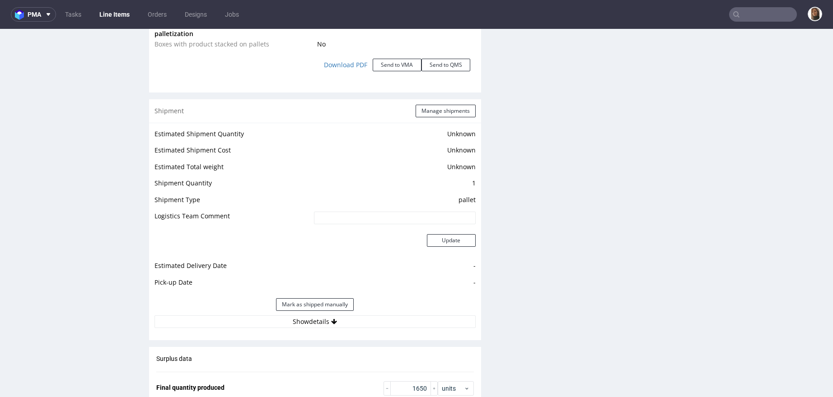
scroll to position [1258, 0]
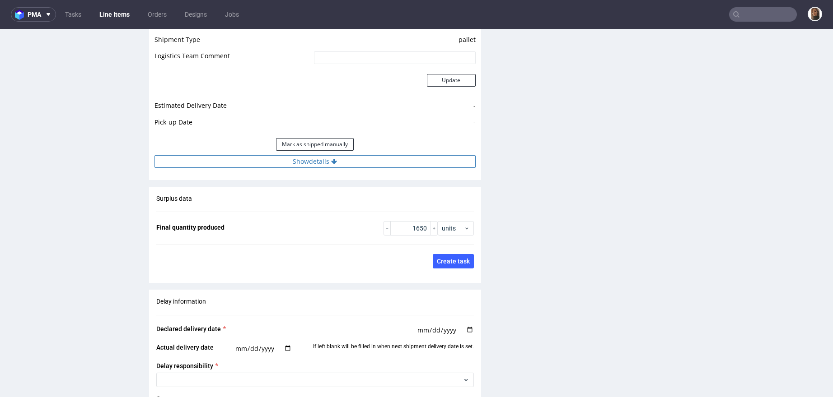
click at [292, 157] on button "Show details" at bounding box center [314, 161] width 321 height 13
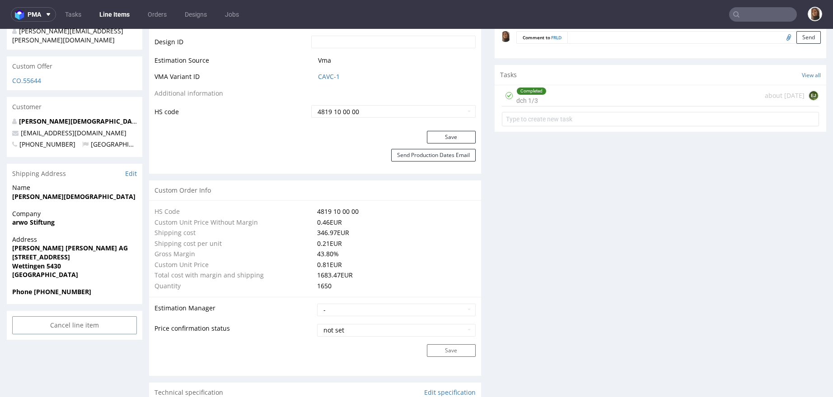
scroll to position [0, 0]
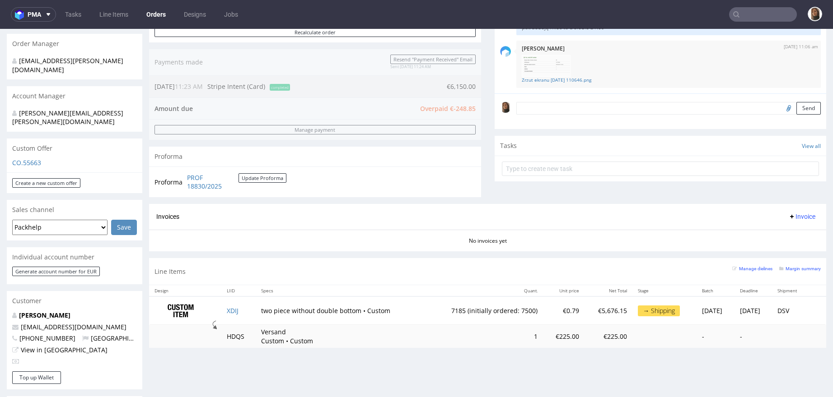
scroll to position [199, 0]
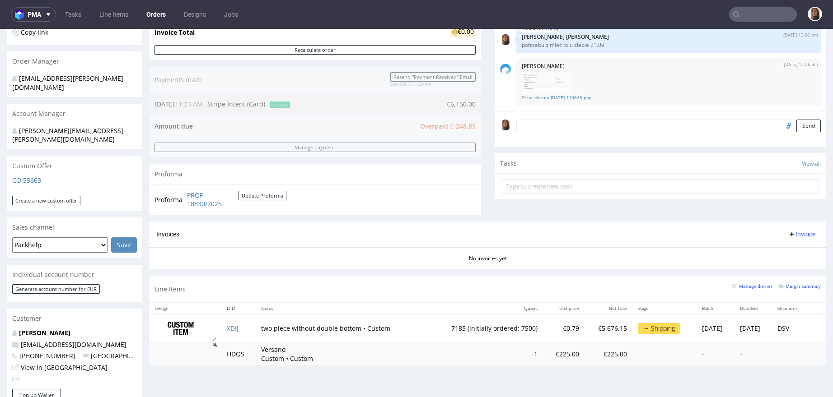
click at [359, 215] on div "Order summary 1 Line Item (Net Total) 5,901.15 Add promo code Apply additional_…" at bounding box center [315, 70] width 332 height 303
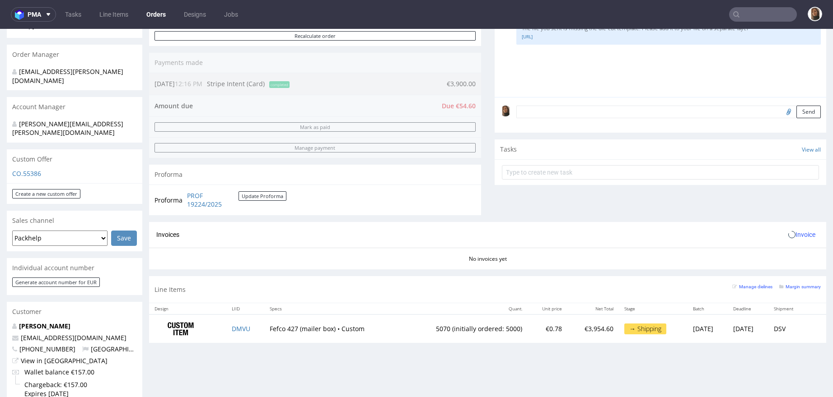
scroll to position [277, 0]
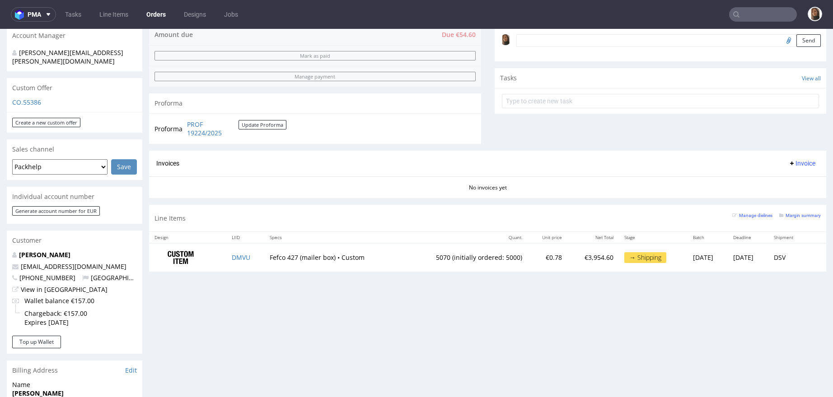
click at [76, 78] on div "Custom Offer" at bounding box center [74, 88] width 135 height 20
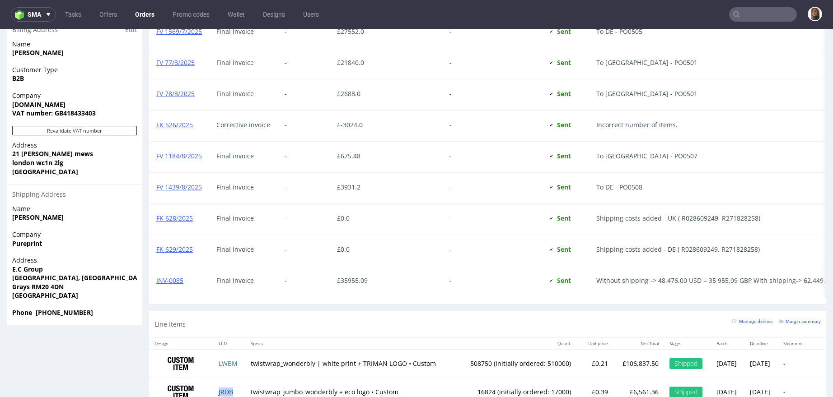
scroll to position [649, 0]
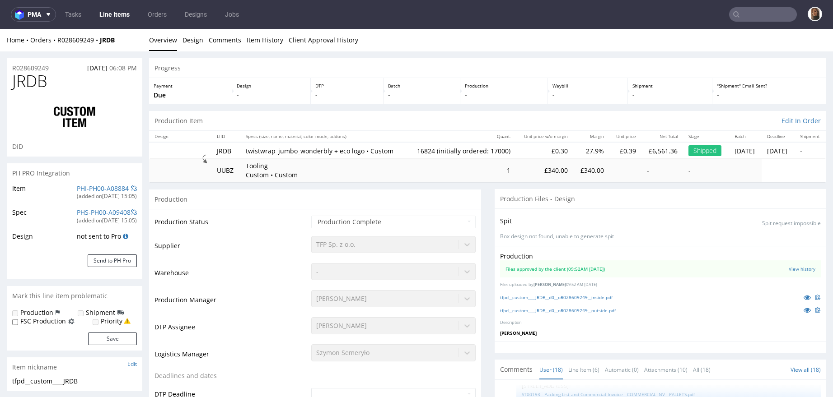
scroll to position [230, 0]
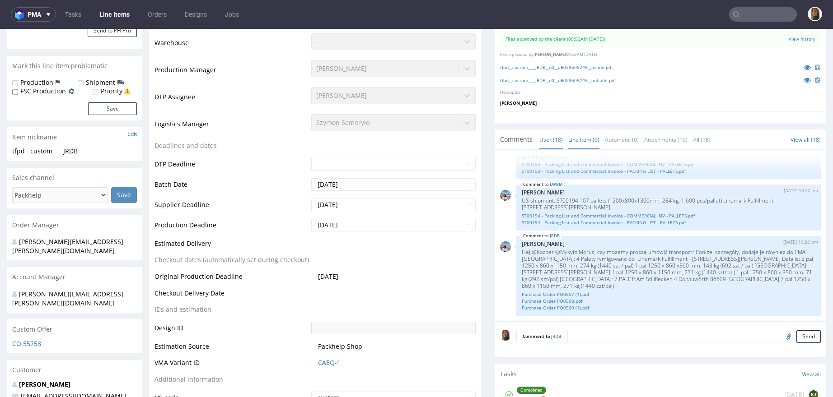
click at [576, 145] on link "Line Item (6)" at bounding box center [583, 139] width 31 height 19
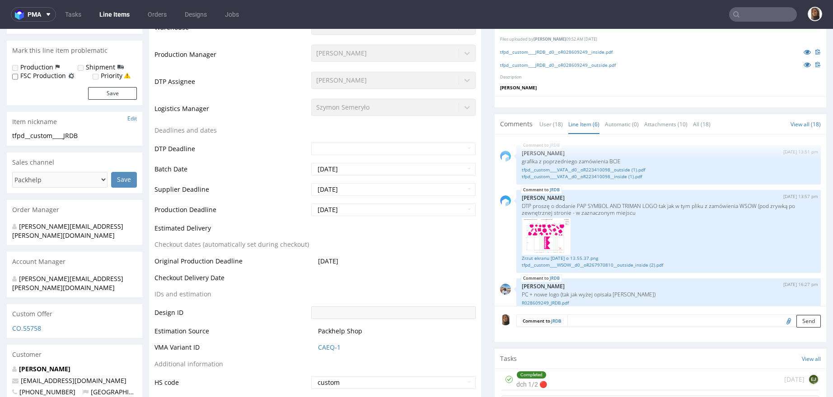
scroll to position [0, 0]
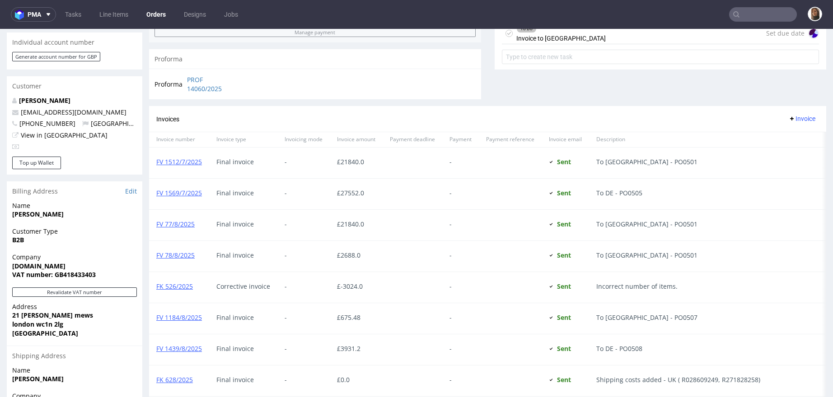
scroll to position [649, 0]
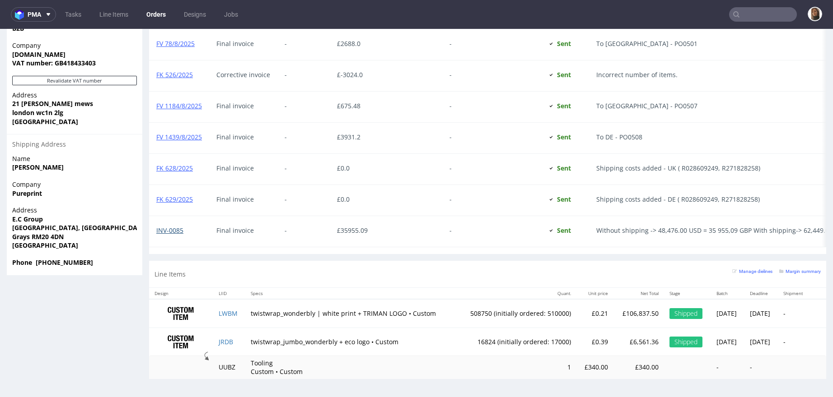
click at [177, 226] on link "INV-0085" at bounding box center [169, 230] width 27 height 9
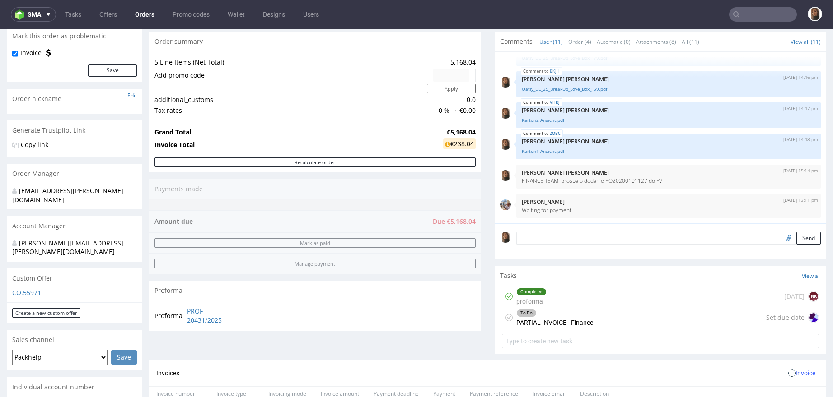
scroll to position [360, 0]
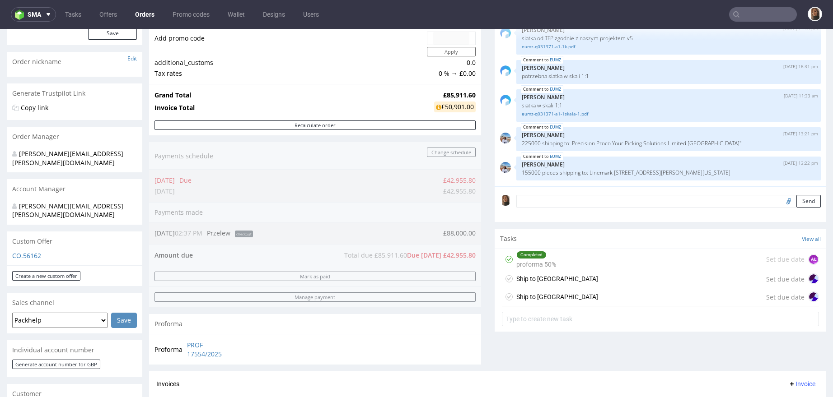
scroll to position [390, 0]
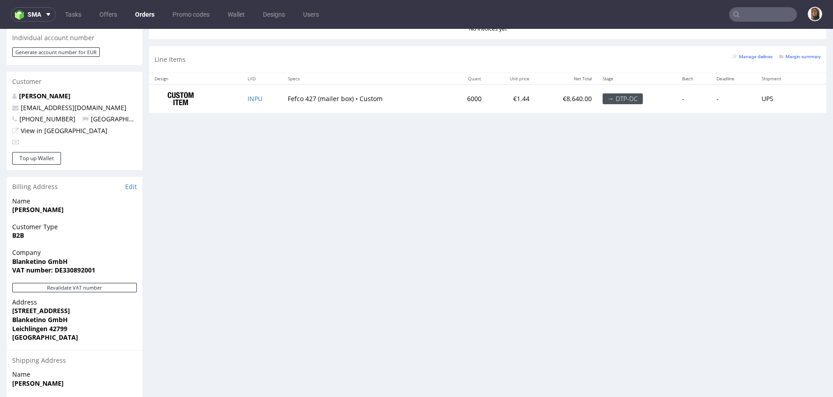
scroll to position [433, 0]
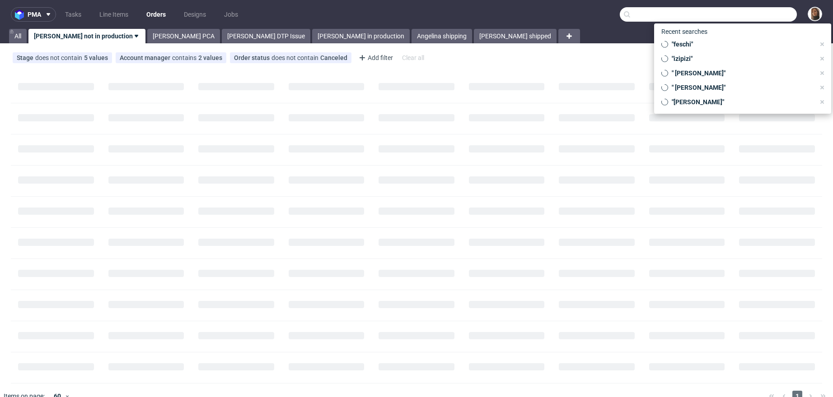
click at [741, 14] on input "text" at bounding box center [707, 14] width 177 height 14
paste input "[EMAIL_ADDRESS][DOMAIN_NAME]"
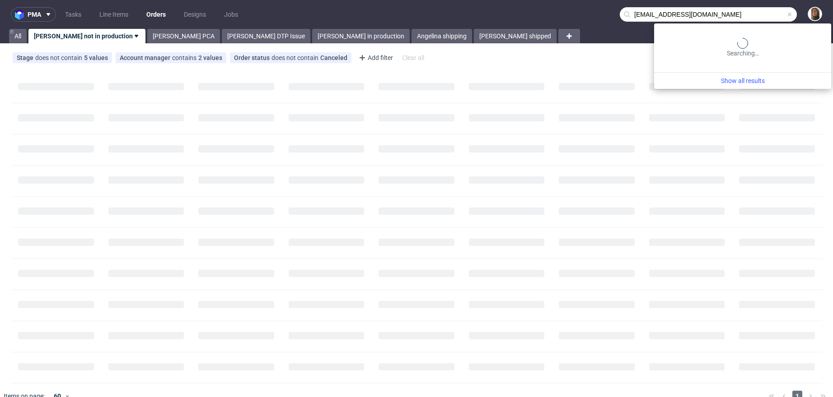
type input "[EMAIL_ADDRESS][DOMAIN_NAME]"
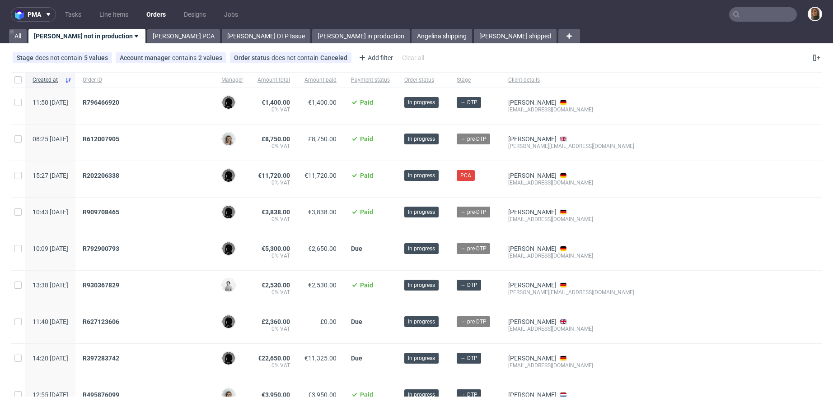
click at [18, 73] on div at bounding box center [18, 79] width 14 height 15
checkbox input "true"
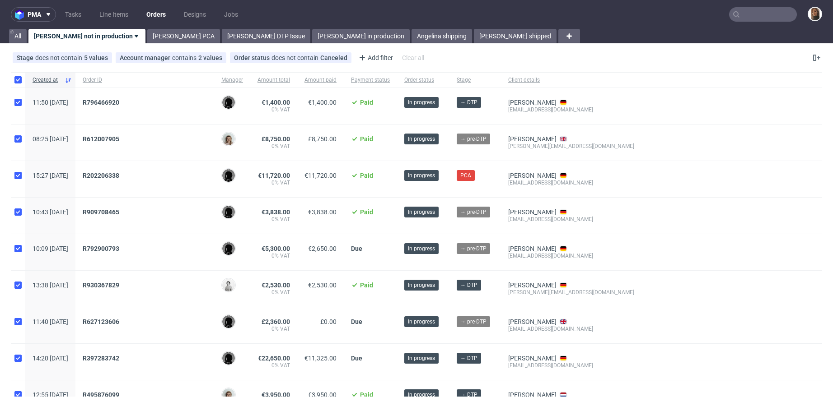
checkbox input "true"
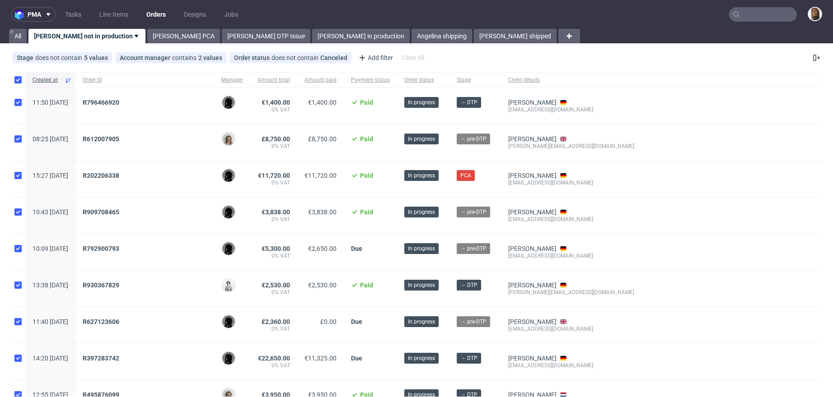
checkbox input "true"
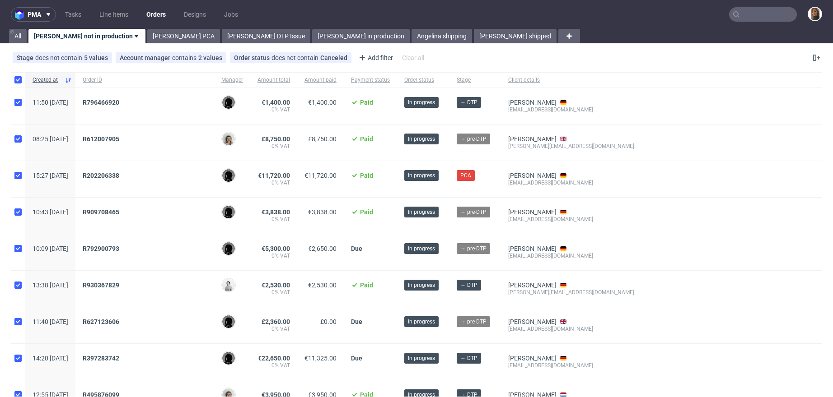
checkbox input "true"
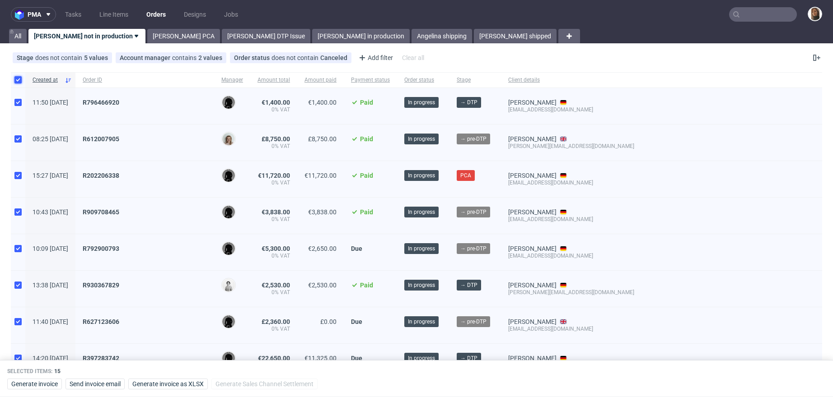
click at [18, 79] on input "checkbox" at bounding box center [17, 79] width 7 height 7
checkbox input "false"
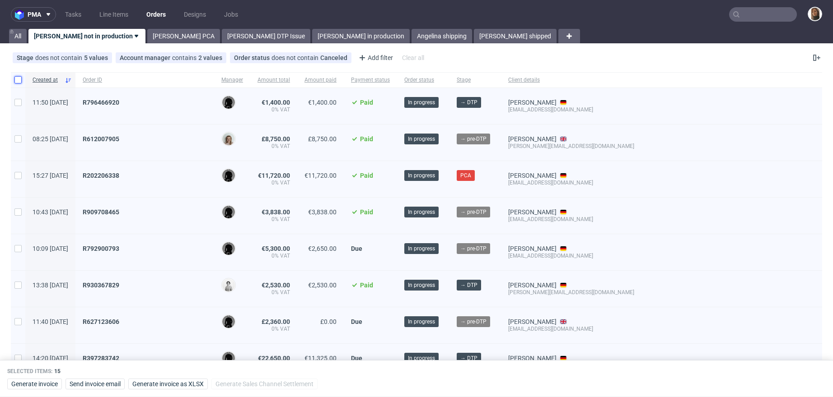
checkbox input "false"
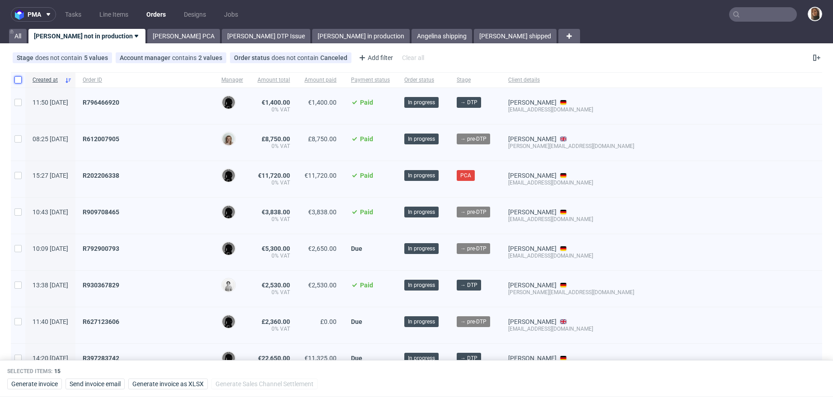
checkbox input "false"
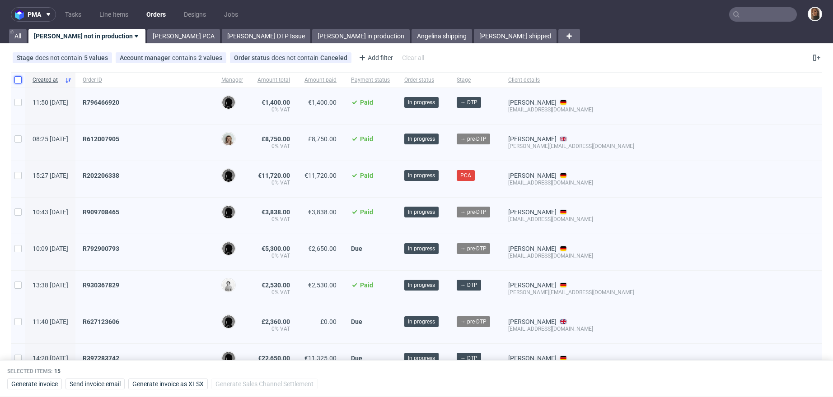
checkbox input "false"
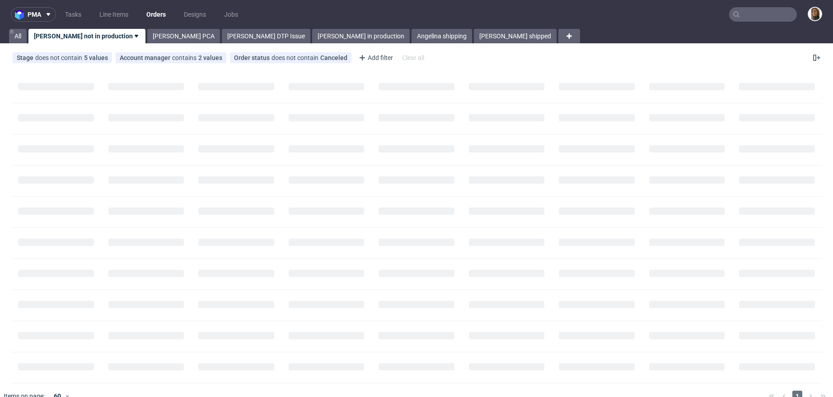
click at [761, 10] on input "text" at bounding box center [763, 14] width 68 height 14
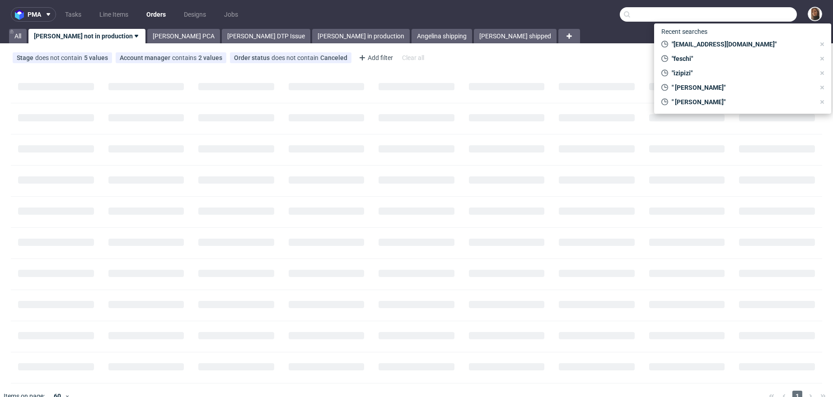
paste input "[DOMAIN_NAME]"
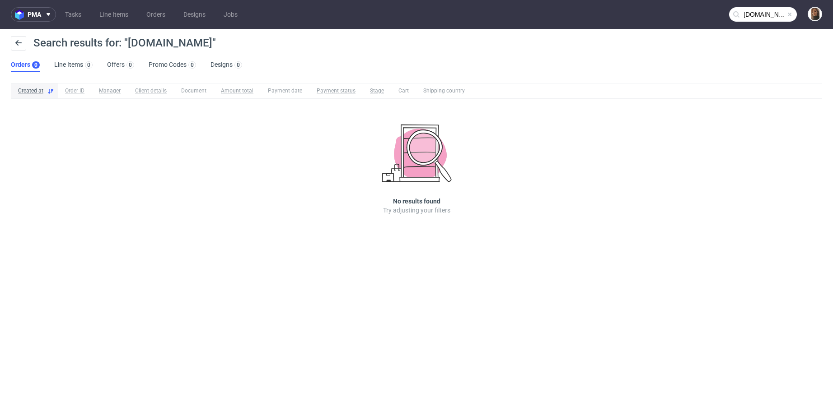
click at [779, 15] on input "saps-group.com" at bounding box center [763, 14] width 68 height 14
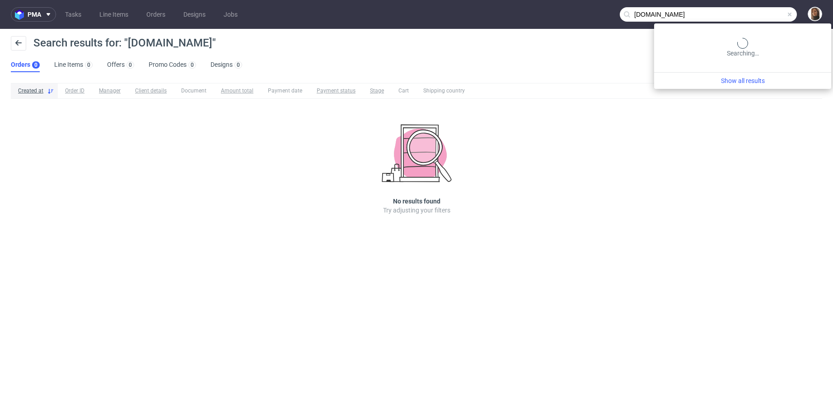
click at [779, 15] on input "saps-group.com" at bounding box center [707, 14] width 177 height 14
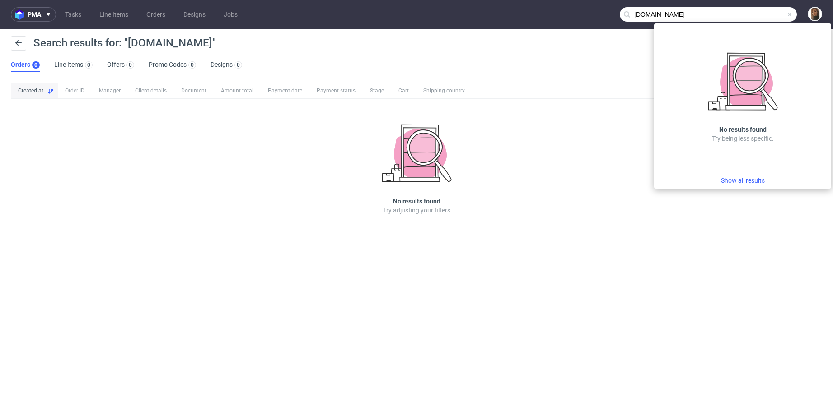
paste input "text"
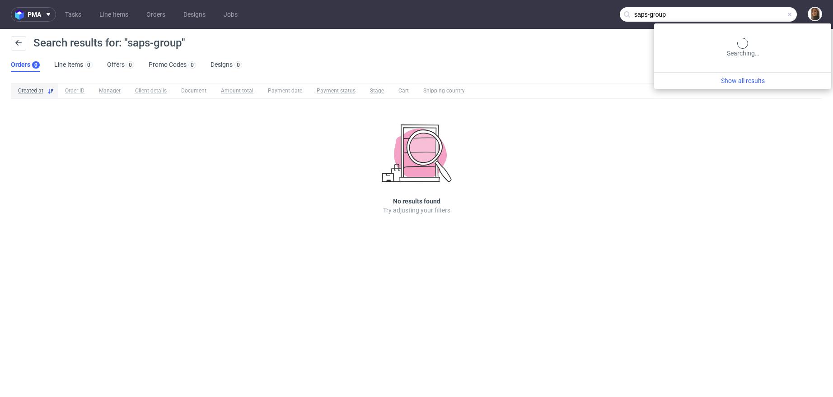
click at [759, 14] on input "saps-group" at bounding box center [707, 14] width 177 height 14
type input "saps group"
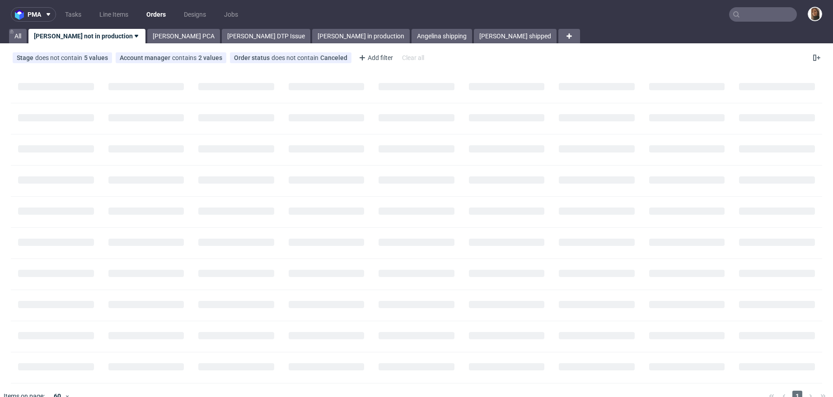
click at [760, 8] on input "text" at bounding box center [763, 14] width 68 height 14
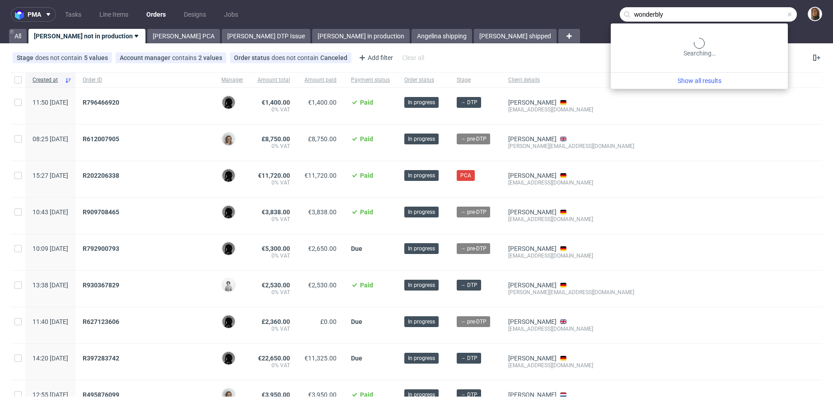
type input "wonderbly"
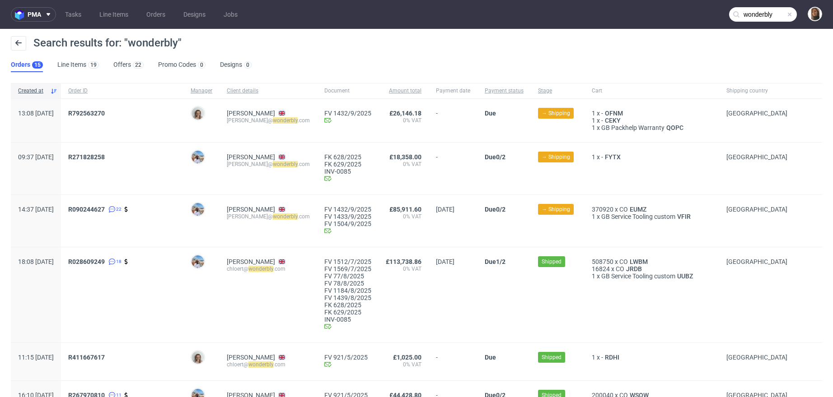
click at [114, 265] on span "R028609249 18" at bounding box center [122, 295] width 108 height 74
click at [105, 262] on span "R028609249" at bounding box center [86, 261] width 37 height 7
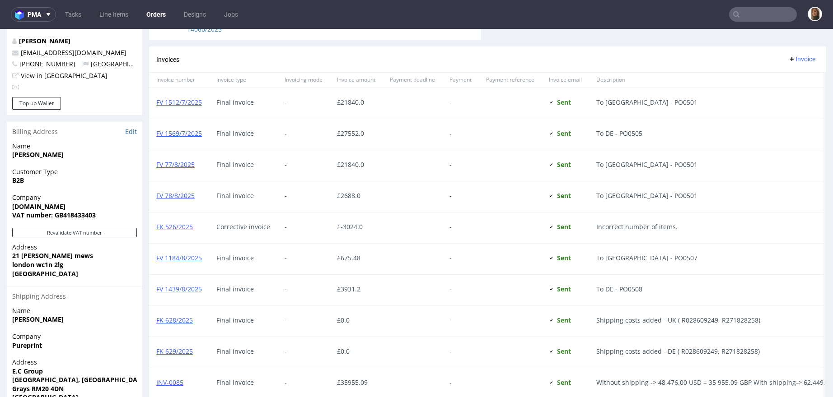
scroll to position [649, 0]
